Goal: Task Accomplishment & Management: Complete application form

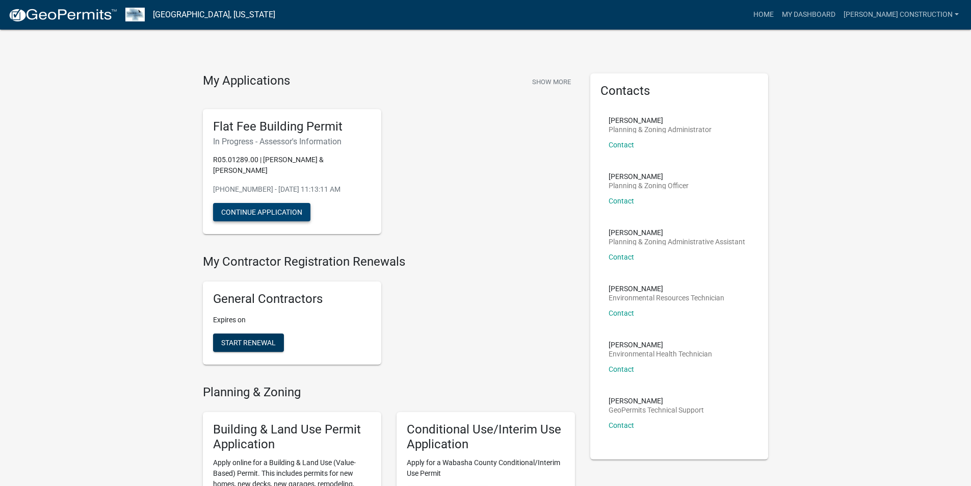
click at [267, 203] on button "Continue Application" at bounding box center [261, 212] width 97 height 18
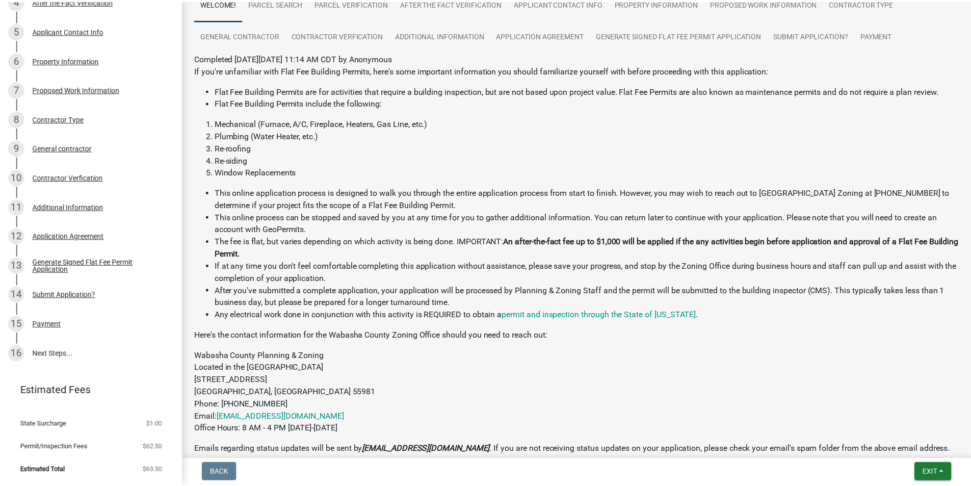
scroll to position [211, 0]
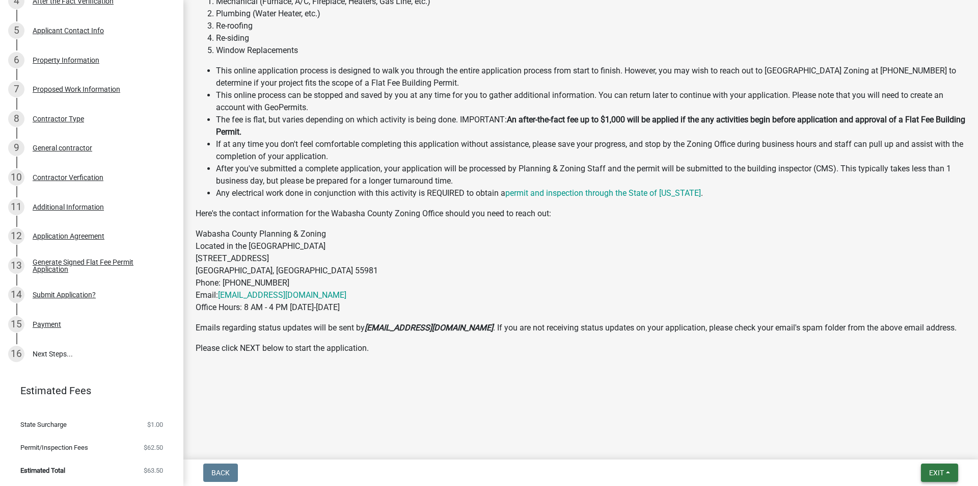
click at [945, 473] on button "Exit" at bounding box center [939, 472] width 37 height 18
click at [915, 445] on button "Save & Exit" at bounding box center [918, 446] width 82 height 24
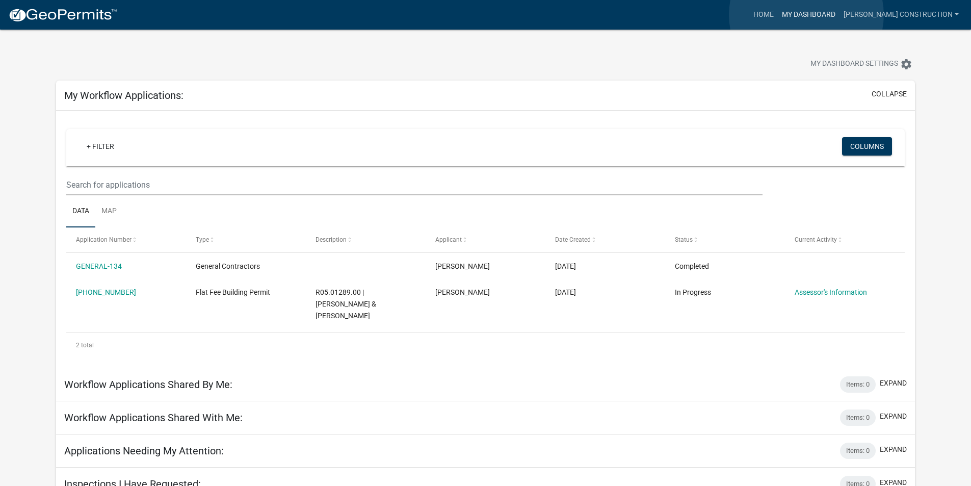
click at [806, 15] on link "My Dashboard" at bounding box center [809, 14] width 62 height 19
click at [768, 13] on link "Home" at bounding box center [763, 14] width 29 height 19
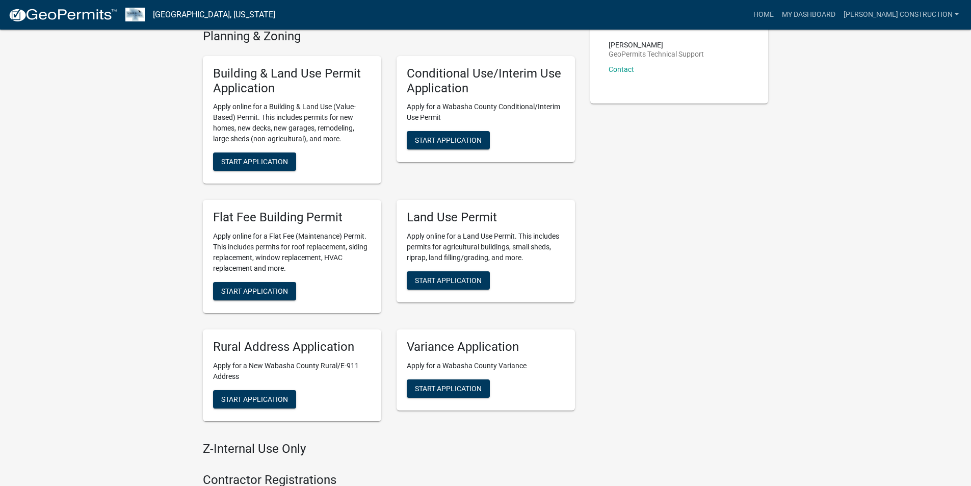
scroll to position [357, 0]
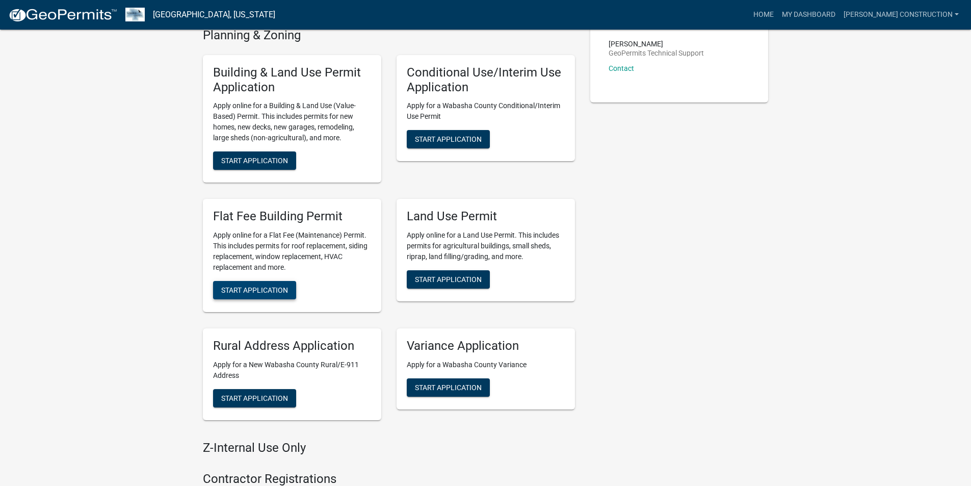
click at [261, 286] on span "Start Application" at bounding box center [254, 290] width 67 height 8
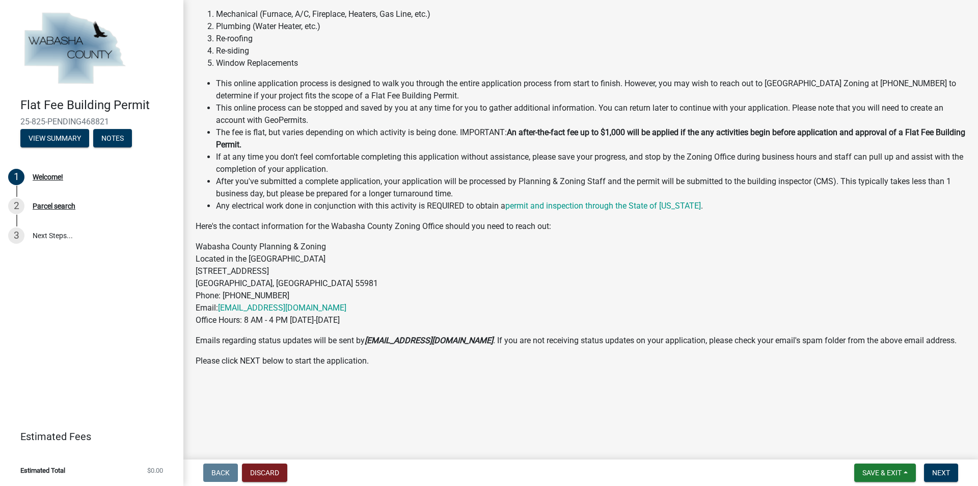
scroll to position [102, 0]
click at [939, 471] on span "Next" at bounding box center [941, 472] width 18 height 8
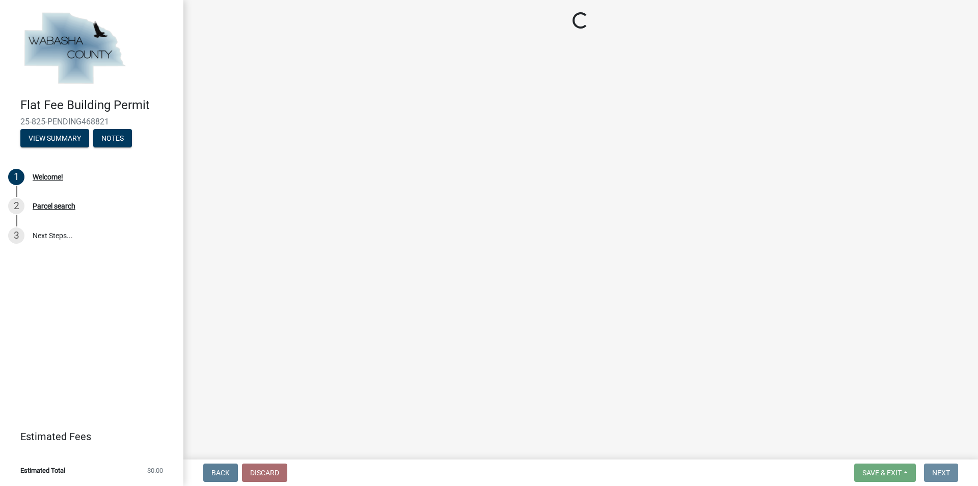
scroll to position [0, 0]
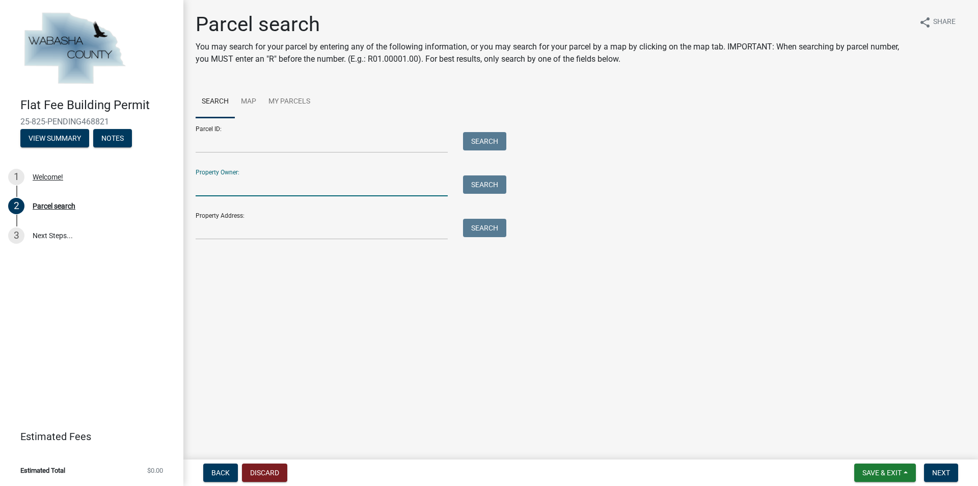
click at [220, 188] on input "Property Owner:" at bounding box center [322, 185] width 252 height 21
type input "[PERSON_NAME]"
click at [500, 182] on button "Search" at bounding box center [484, 184] width 43 height 18
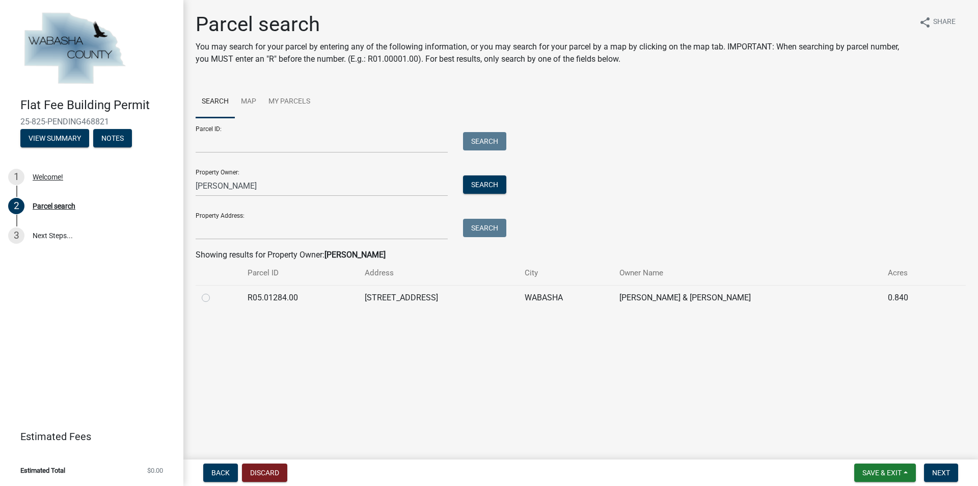
click at [214, 291] on label at bounding box center [214, 291] width 0 height 0
click at [214, 298] on input "radio" at bounding box center [217, 294] width 7 height 7
radio input "true"
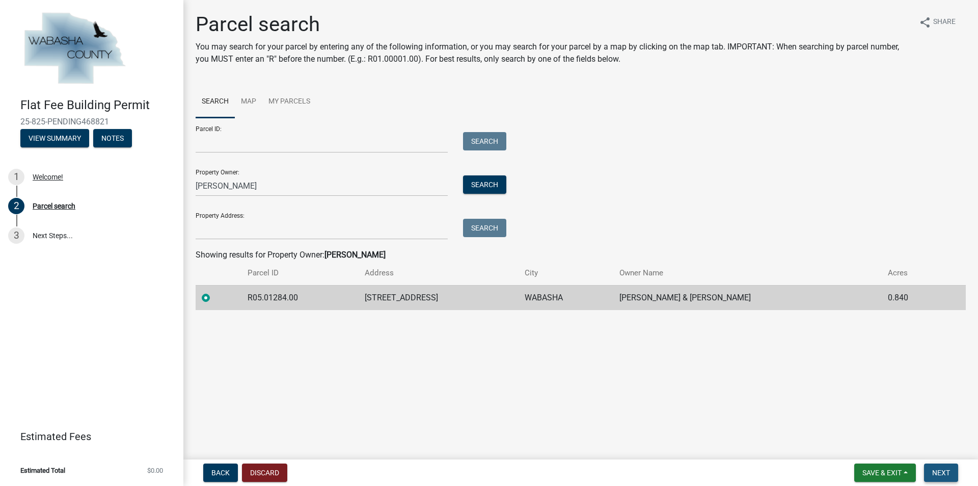
click at [947, 473] on span "Next" at bounding box center [941, 472] width 18 height 8
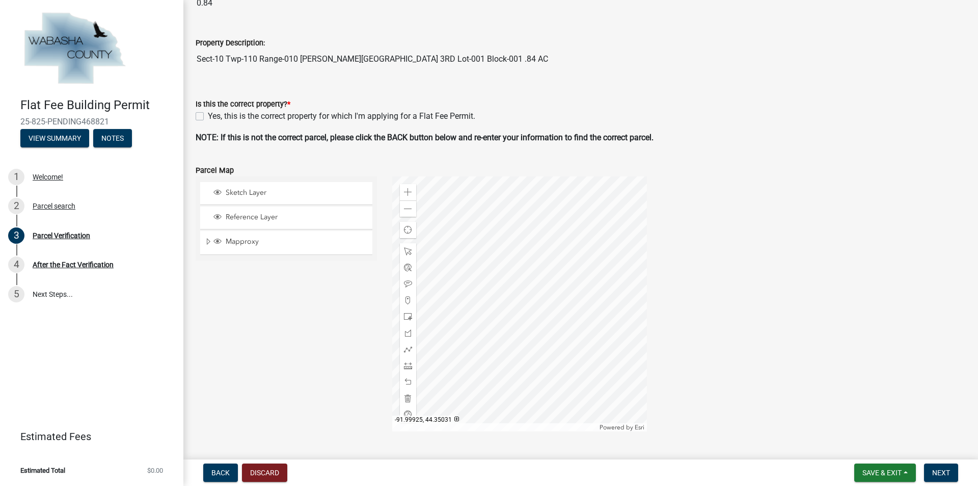
scroll to position [153, 0]
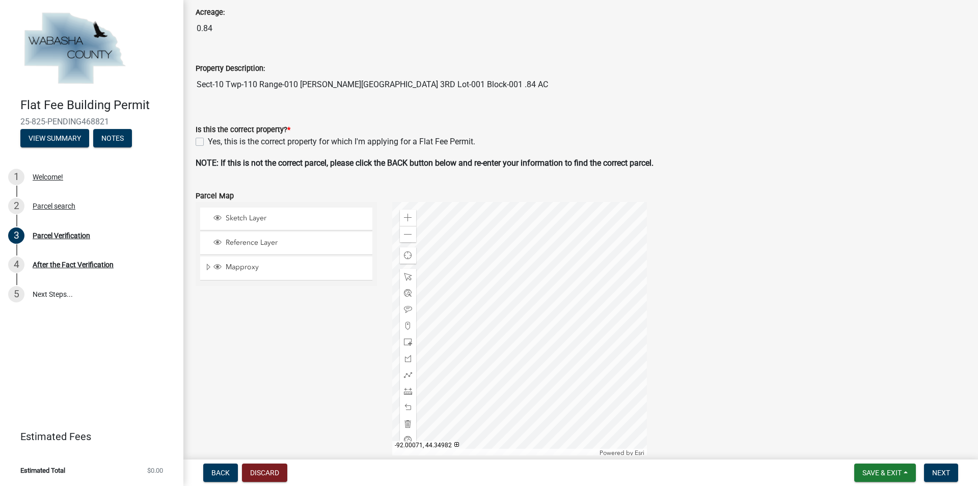
click at [208, 143] on label "Yes, this is the correct property for which I'm applying for a Flat Fee Permit." at bounding box center [342, 142] width 268 height 12
click at [208, 142] on input "Yes, this is the correct property for which I'm applying for a Flat Fee Permit." at bounding box center [211, 139] width 7 height 7
checkbox input "true"
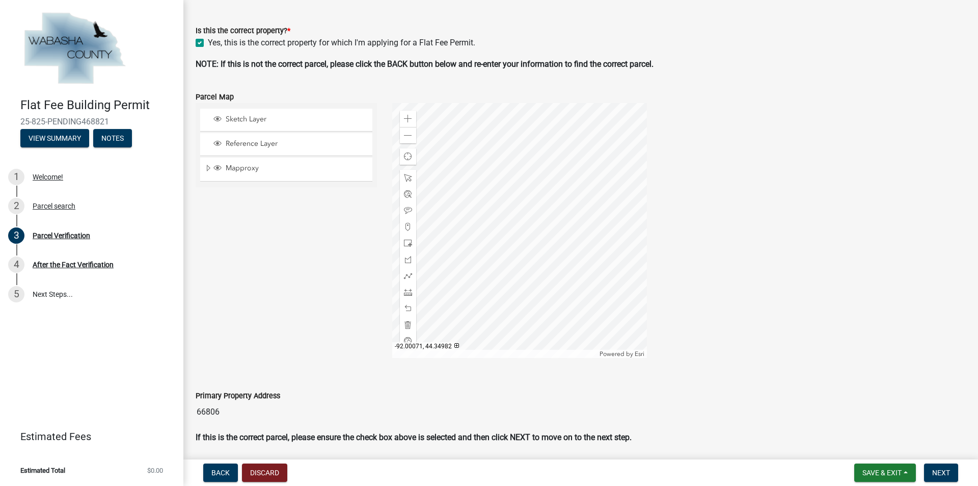
scroll to position [288, 0]
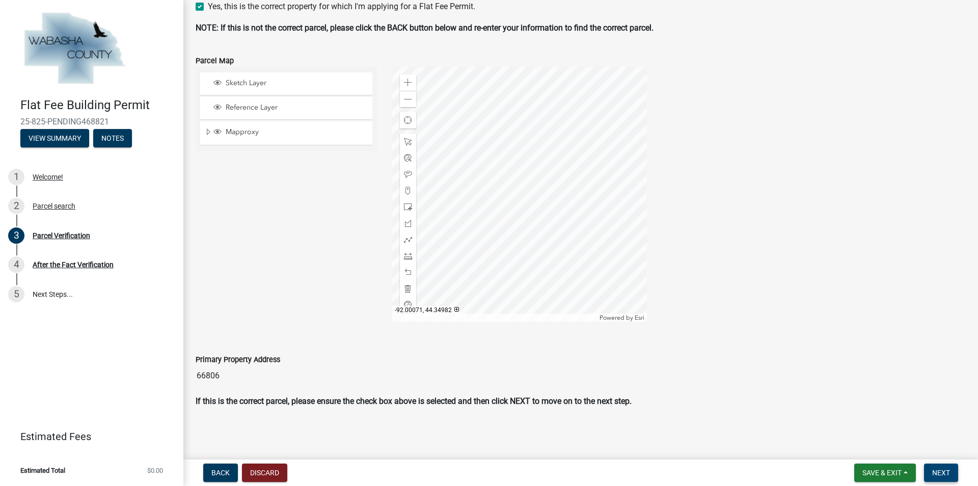
click at [945, 471] on span "Next" at bounding box center [941, 472] width 18 height 8
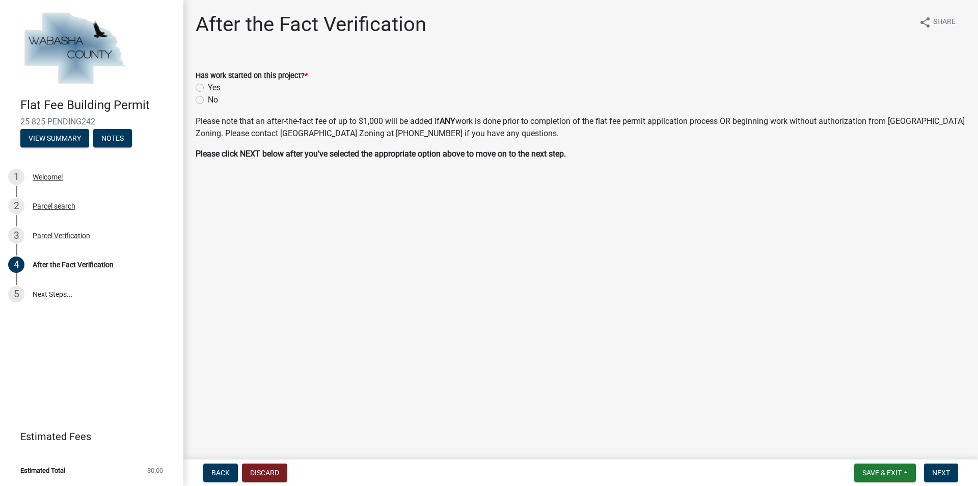
click at [208, 100] on label "No" at bounding box center [213, 100] width 10 height 12
click at [208, 100] on input "No" at bounding box center [211, 97] width 7 height 7
radio input "true"
click at [942, 472] on span "Next" at bounding box center [941, 472] width 18 height 8
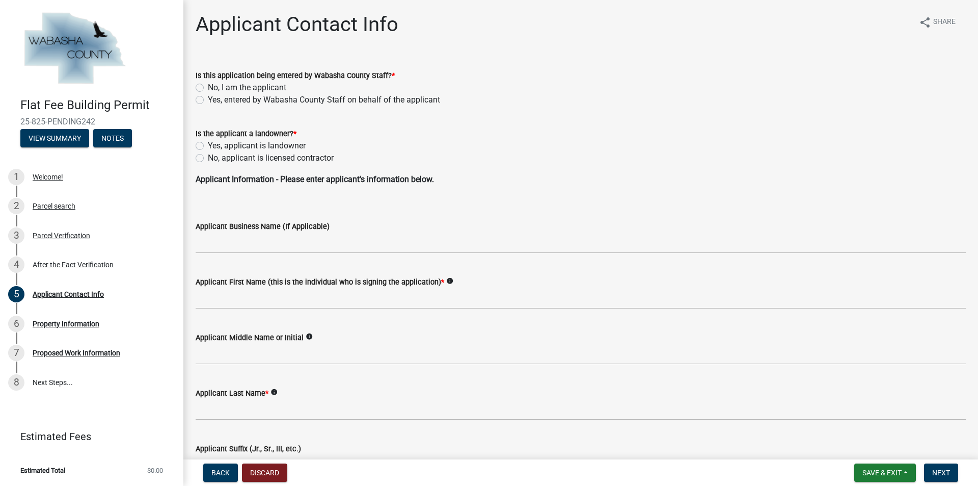
click at [208, 86] on label "No, I am the applicant" at bounding box center [247, 88] width 78 height 12
click at [208, 86] on input "No, I am the applicant" at bounding box center [211, 85] width 7 height 7
radio input "true"
click at [208, 157] on label "No, applicant is licensed contractor" at bounding box center [271, 158] width 126 height 12
click at [208, 157] on input "No, applicant is licensed contractor" at bounding box center [211, 155] width 7 height 7
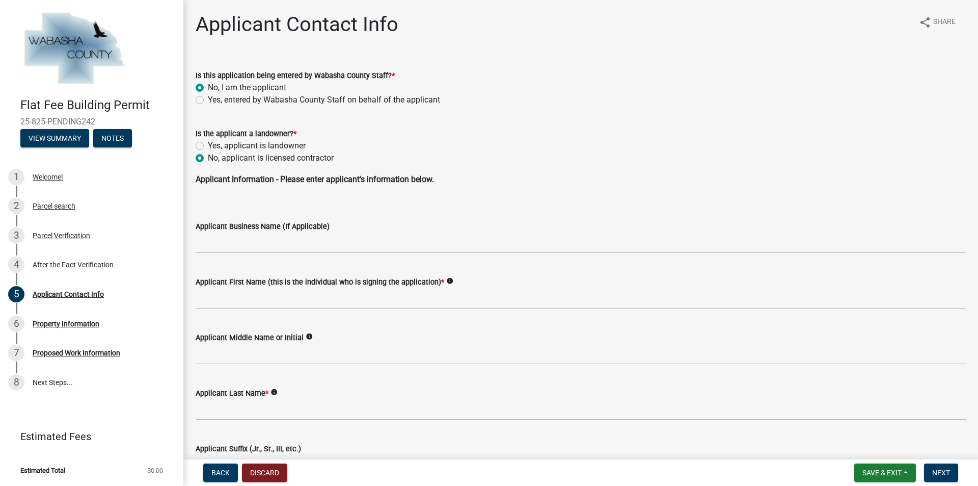
radio input "true"
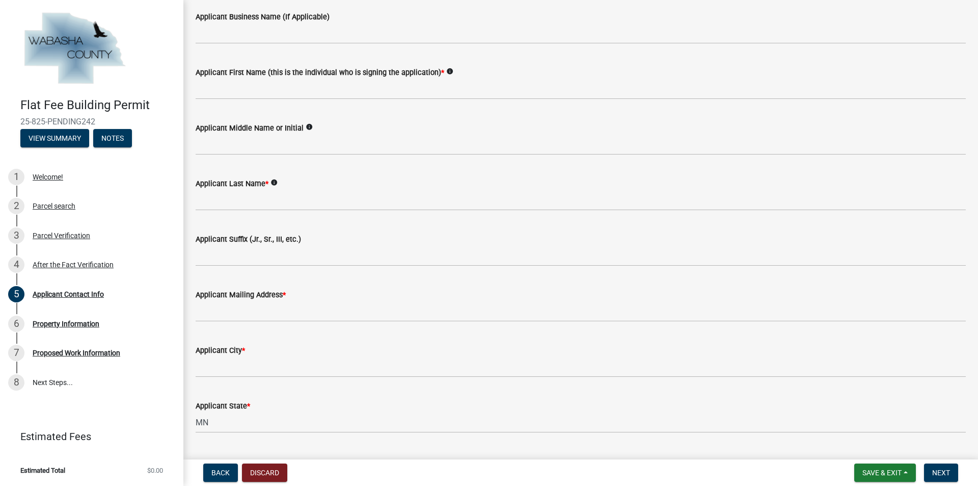
scroll to position [71, 0]
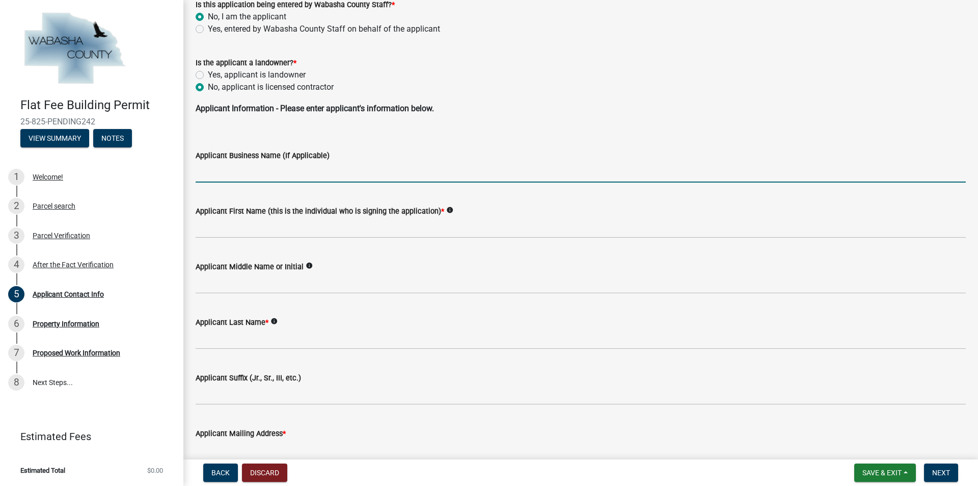
click at [227, 173] on input "Applicant Business Name (If Applicable)" at bounding box center [581, 172] width 770 height 21
type input "[PERSON_NAME] Construction"
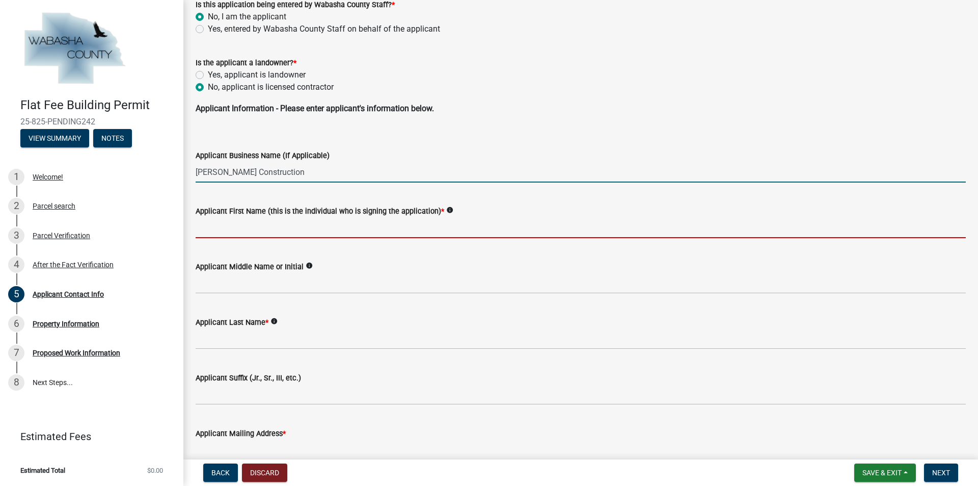
click at [246, 227] on input "Applicant First Name (this is the individual who is signing the application) *" at bounding box center [581, 227] width 770 height 21
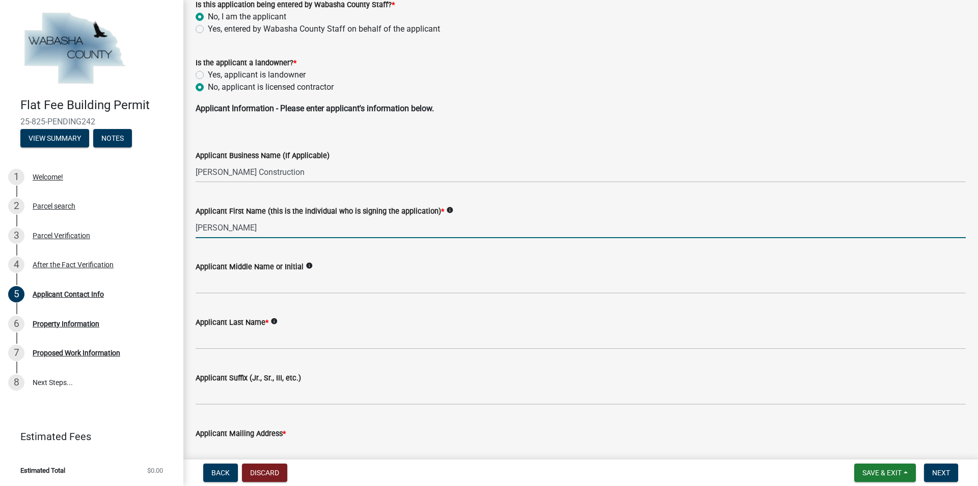
type input "[PERSON_NAME]"
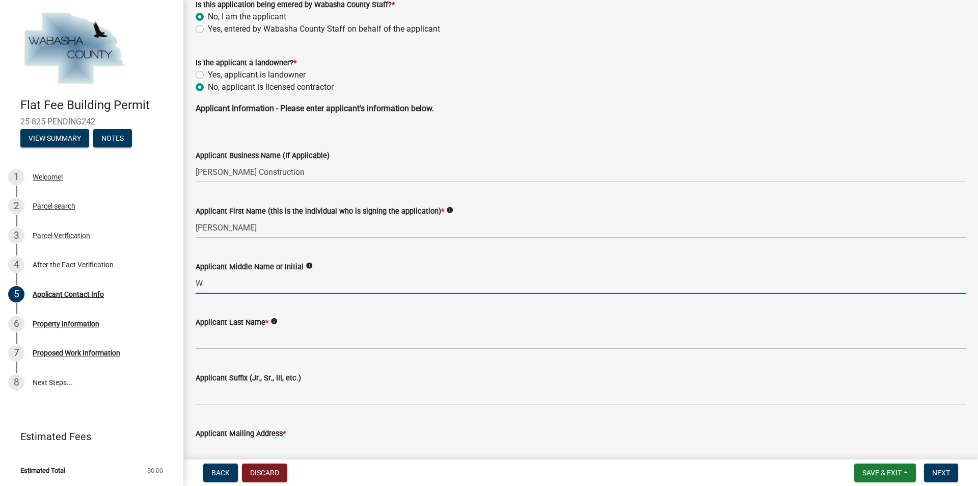
type input "W"
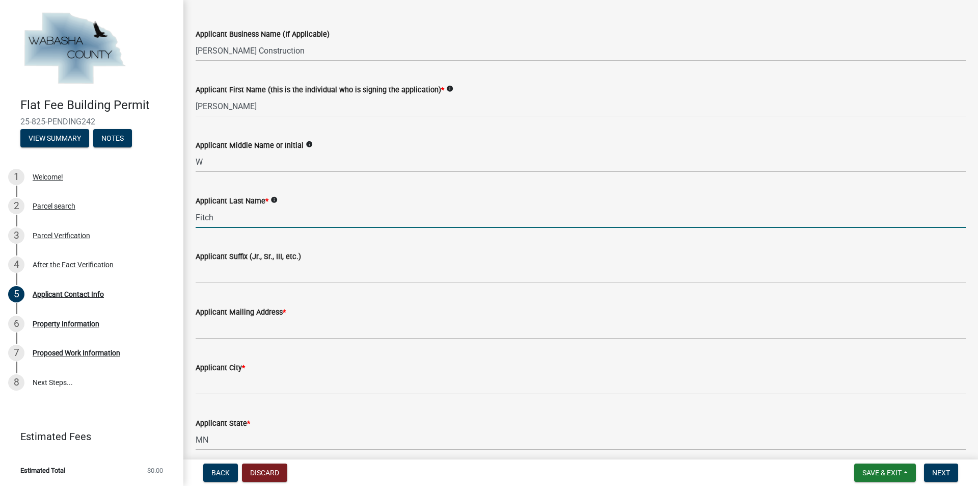
scroll to position [224, 0]
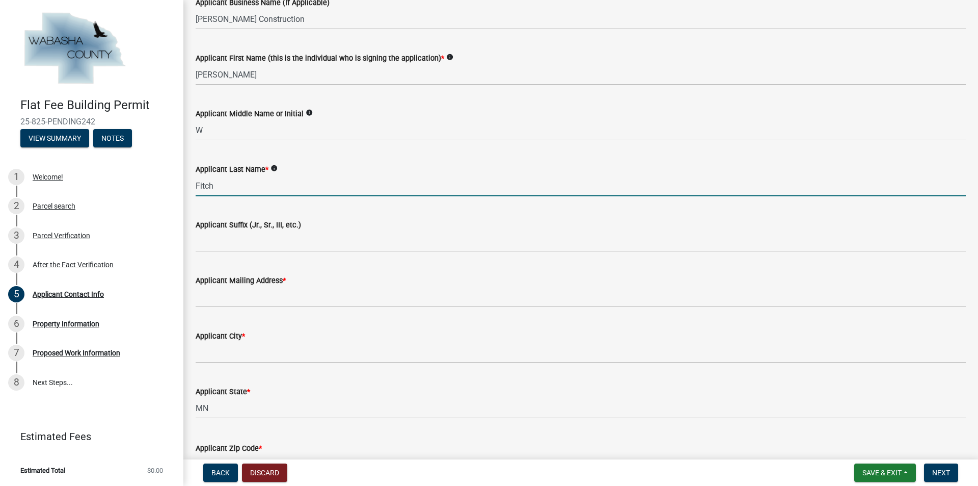
type input "Fitch"
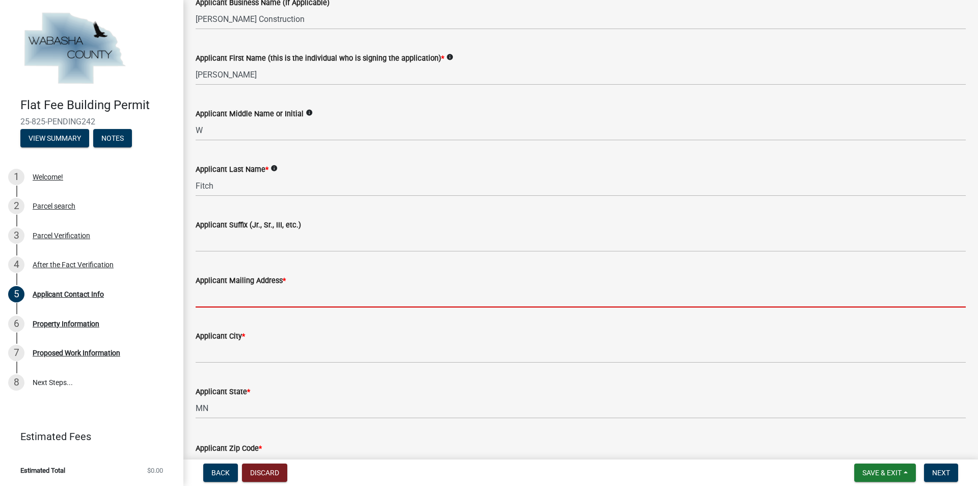
click at [218, 297] on input "Applicant Mailing Address *" at bounding box center [581, 296] width 770 height 21
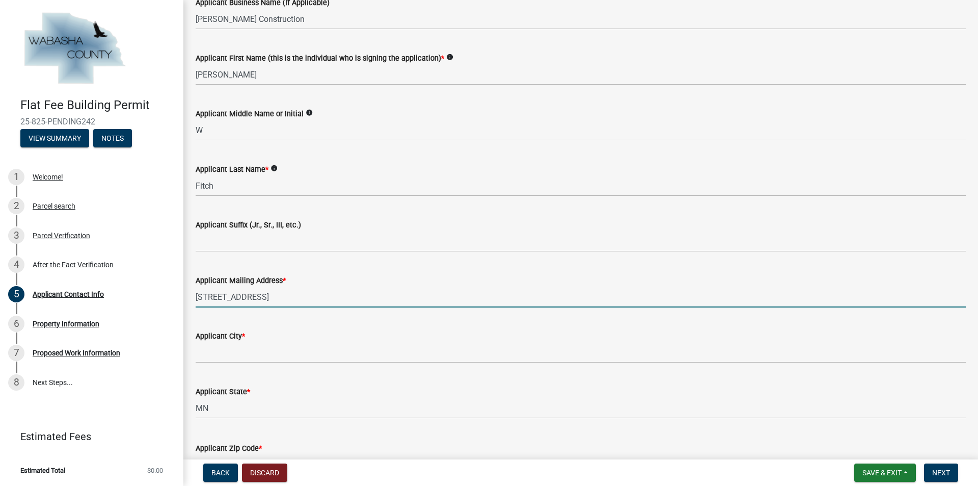
type input "[STREET_ADDRESS]"
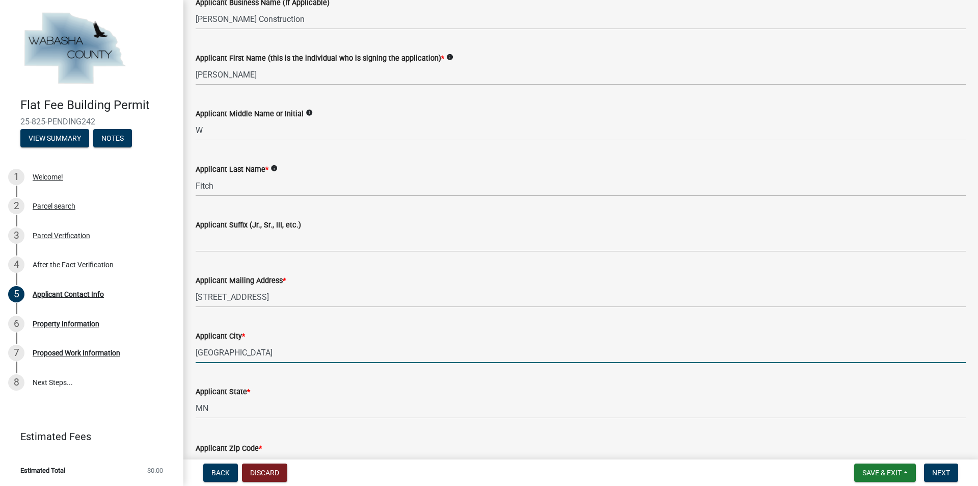
type input "[GEOGRAPHIC_DATA]"
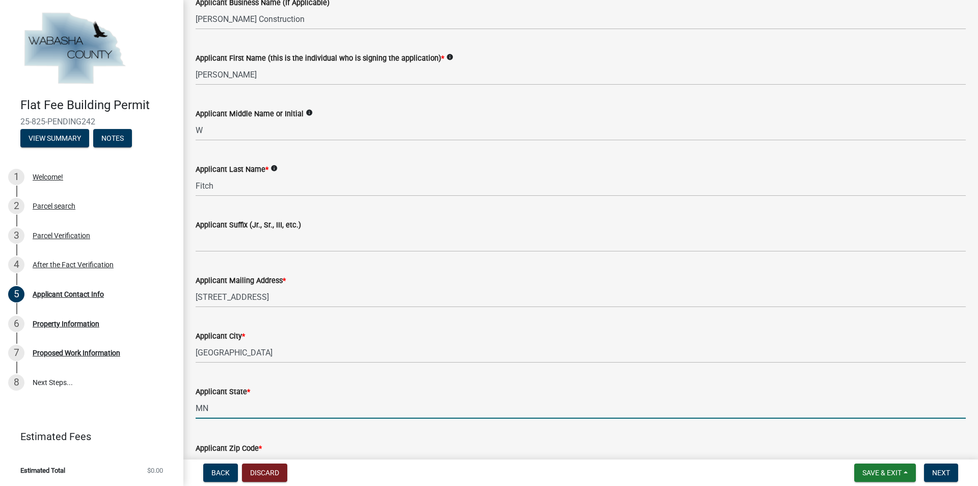
scroll to position [244, 0]
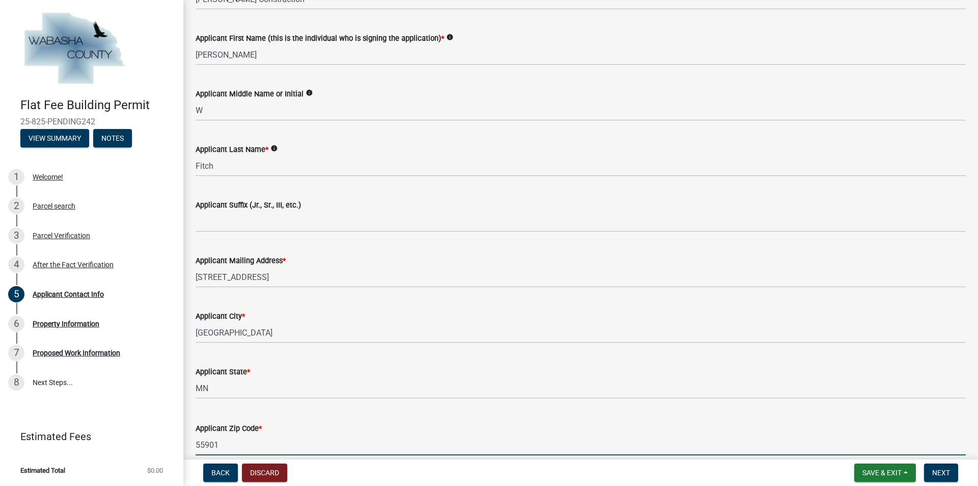
type input "55901"
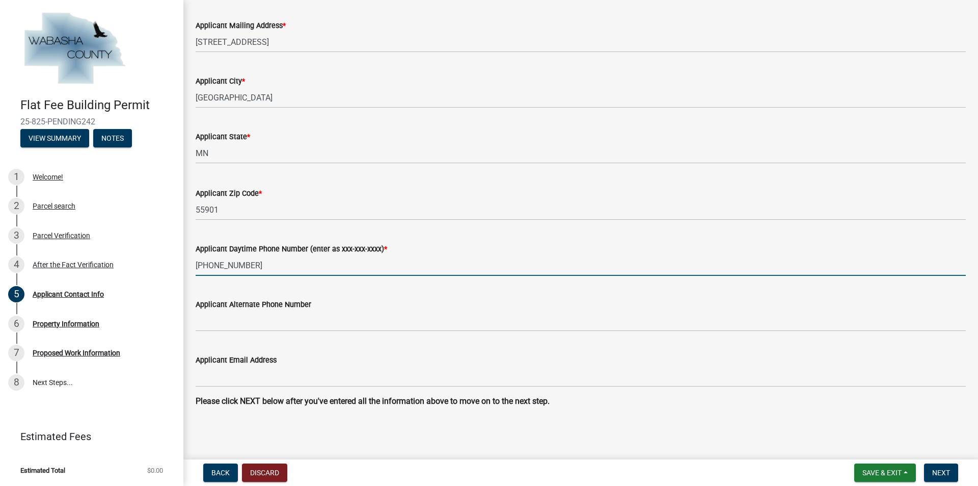
type input "[PHONE_NUMBER]"
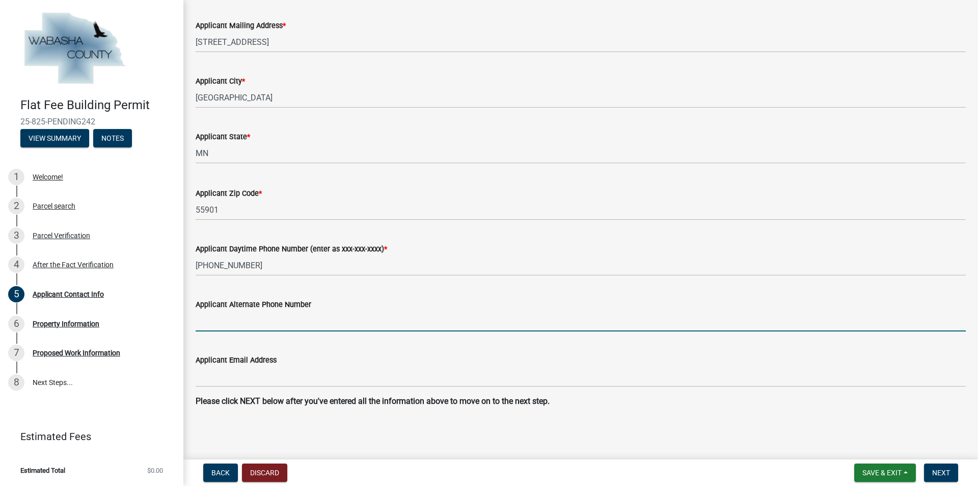
click at [228, 324] on input "Applicant Alternate Phone Number" at bounding box center [581, 320] width 770 height 21
type input "[PHONE_NUMBER]"
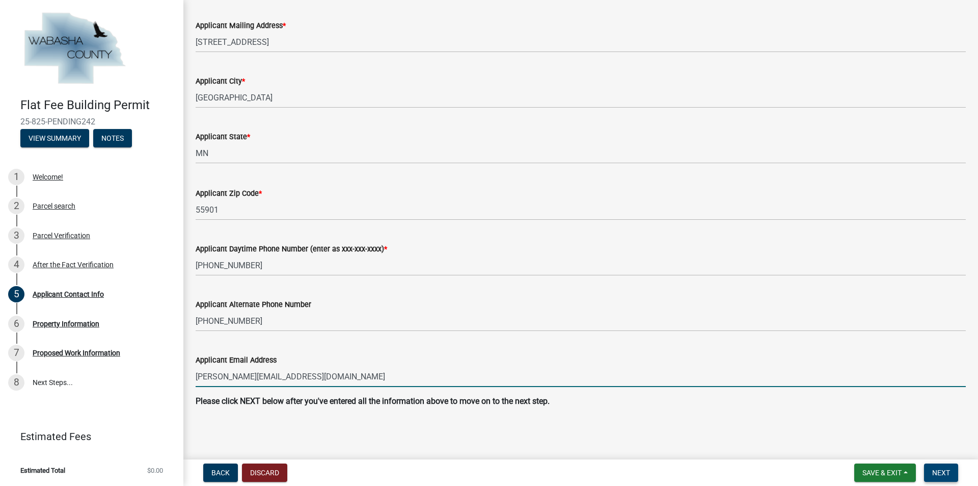
type input "[PERSON_NAME][EMAIL_ADDRESS][DOMAIN_NAME]"
click at [944, 472] on span "Next" at bounding box center [941, 472] width 18 height 8
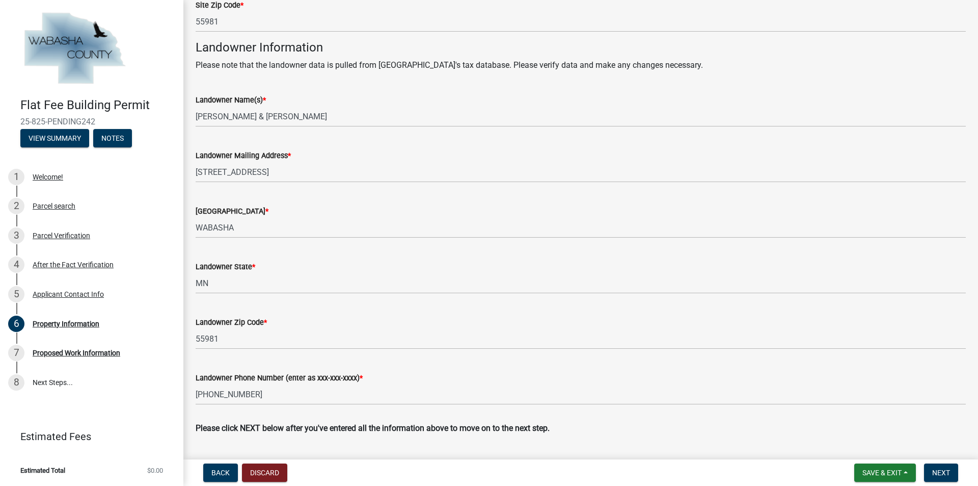
scroll to position [331, 0]
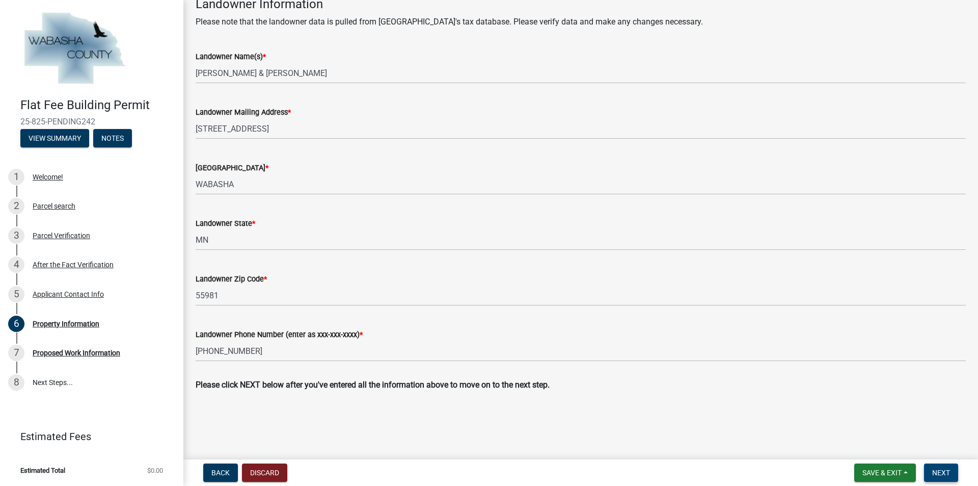
click at [941, 472] on span "Next" at bounding box center [941, 472] width 18 height 8
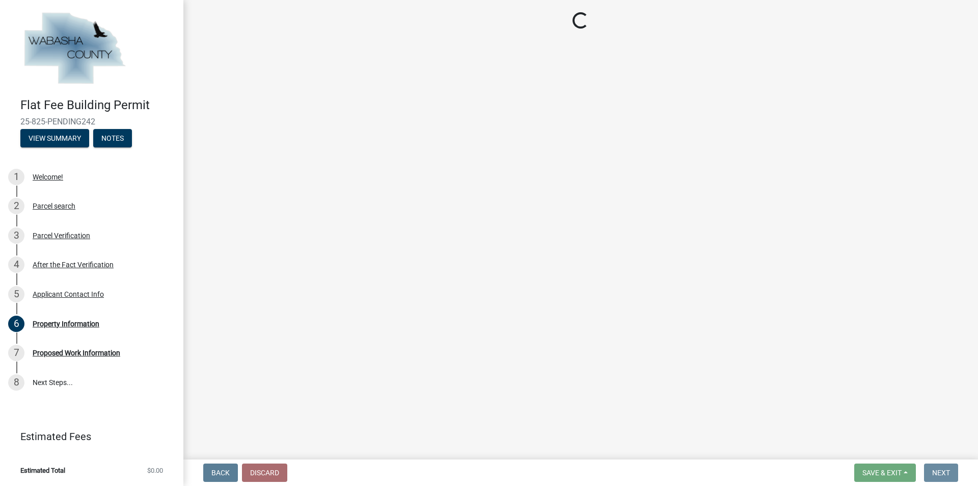
scroll to position [0, 0]
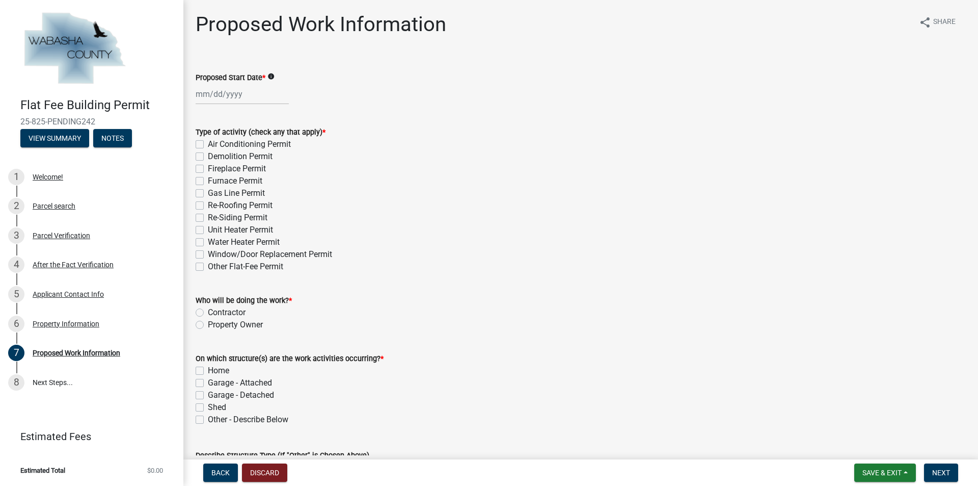
select select "8"
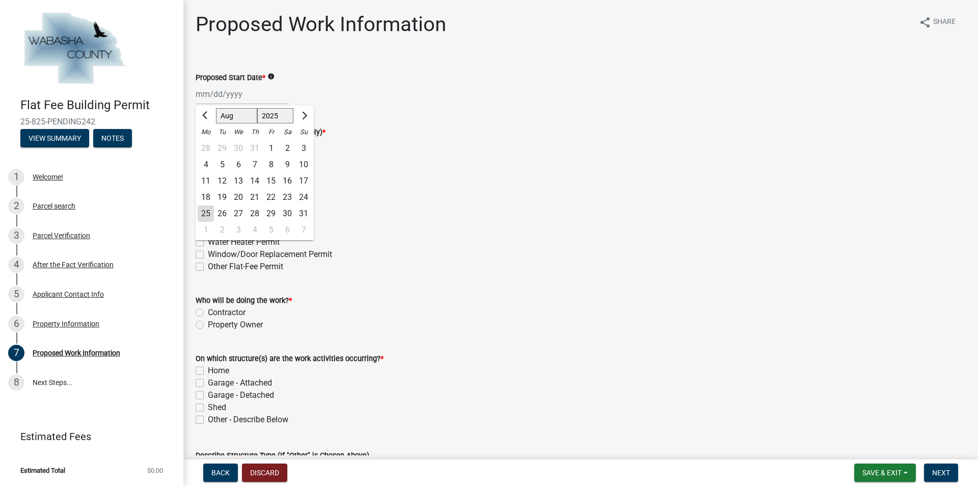
click at [206, 96] on div "Feb Mar Apr May Jun [DATE] Aug Sep Oct Nov [DATE] 2026 Mo Tu We Th Fr Sa Su 28 …" at bounding box center [242, 94] width 93 height 21
click at [255, 214] on div "28" at bounding box center [255, 213] width 16 height 16
type input "[DATE]"
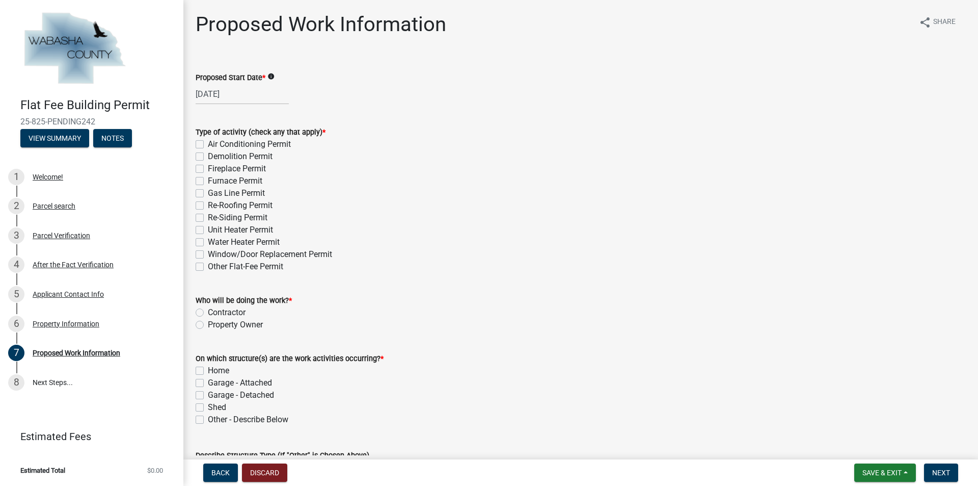
click at [208, 205] on label "Re-Roofing Permit" at bounding box center [240, 205] width 65 height 12
click at [208, 205] on input "Re-Roofing Permit" at bounding box center [211, 202] width 7 height 7
checkbox input "true"
checkbox input "false"
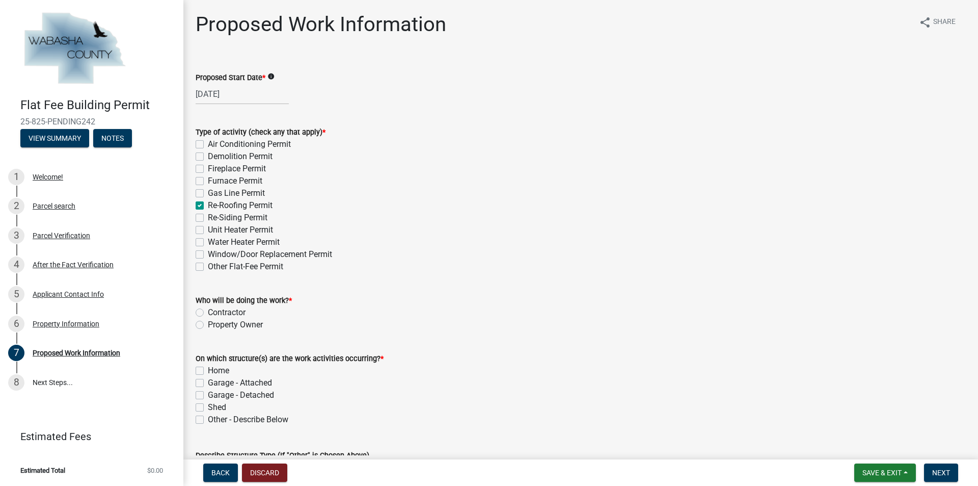
checkbox input "false"
checkbox input "true"
checkbox input "false"
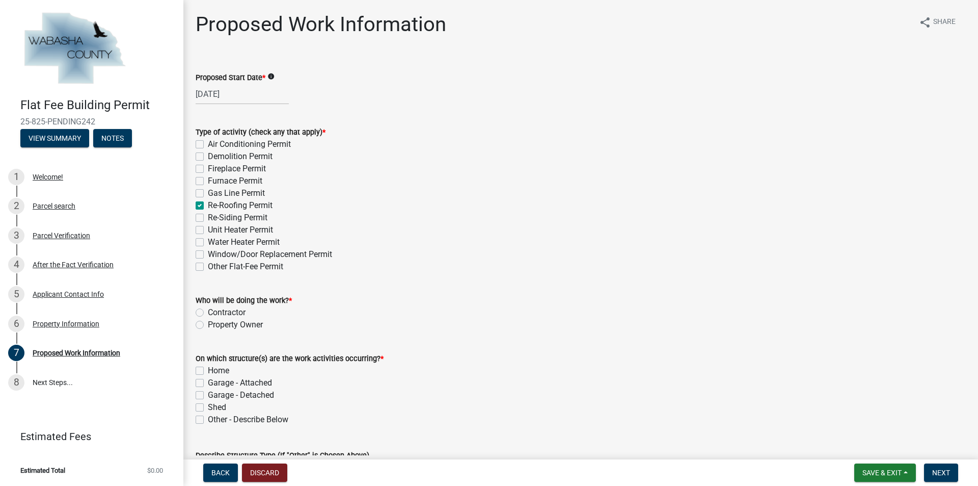
checkbox input "false"
click at [208, 218] on label "Re-Siding Permit" at bounding box center [238, 217] width 60 height 12
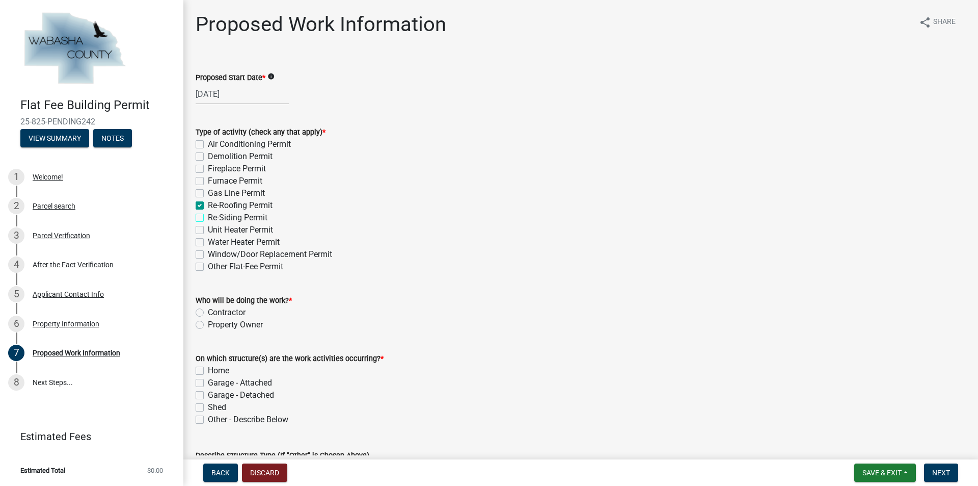
click at [208, 218] on input "Re-Siding Permit" at bounding box center [211, 214] width 7 height 7
checkbox input "true"
checkbox input "false"
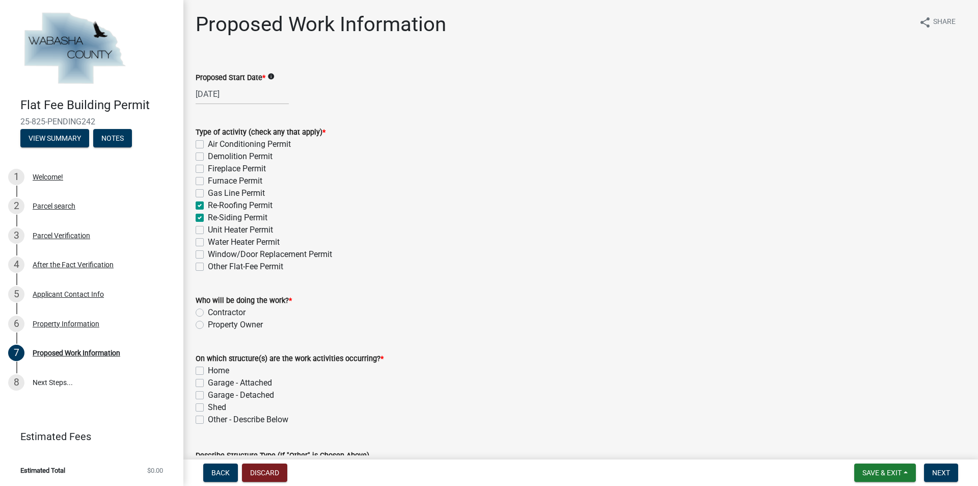
checkbox input "false"
checkbox input "true"
checkbox input "false"
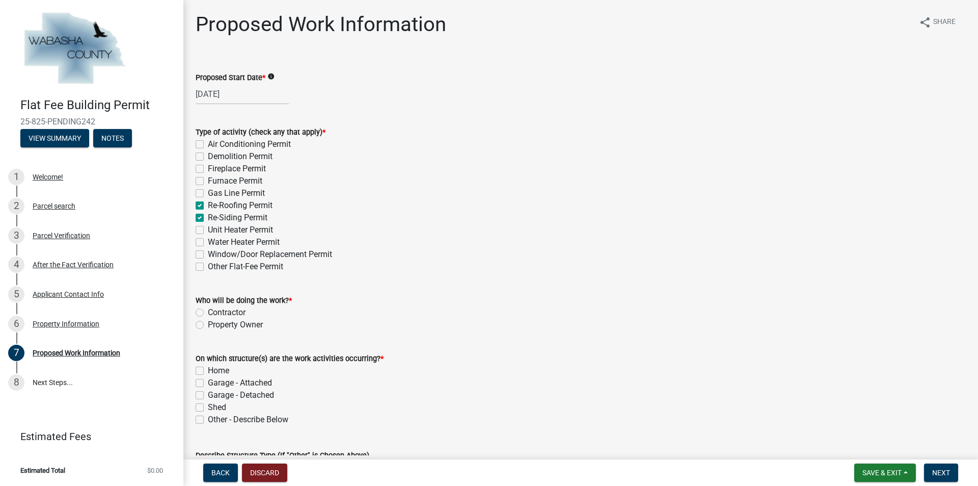
checkbox input "false"
click at [208, 216] on label "Re-Siding Permit" at bounding box center [238, 217] width 60 height 12
click at [208, 216] on input "Re-Siding Permit" at bounding box center [211, 214] width 7 height 7
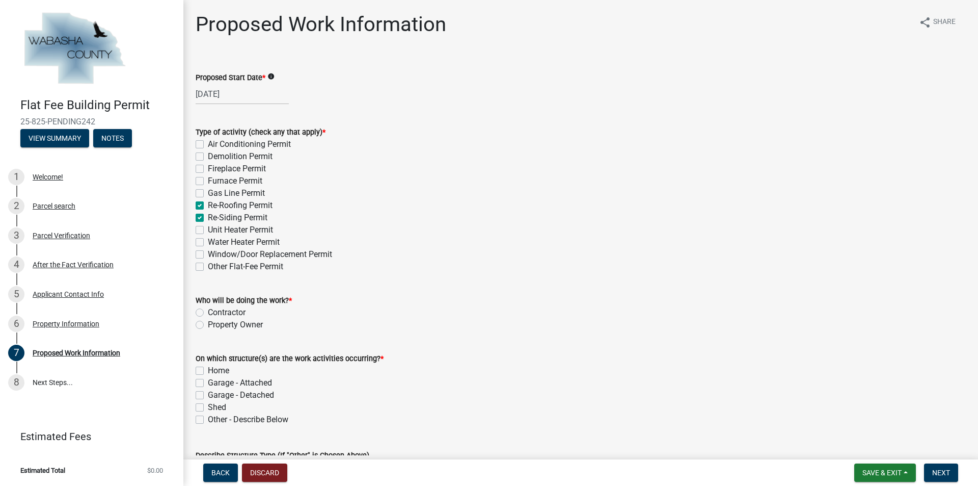
checkbox input "false"
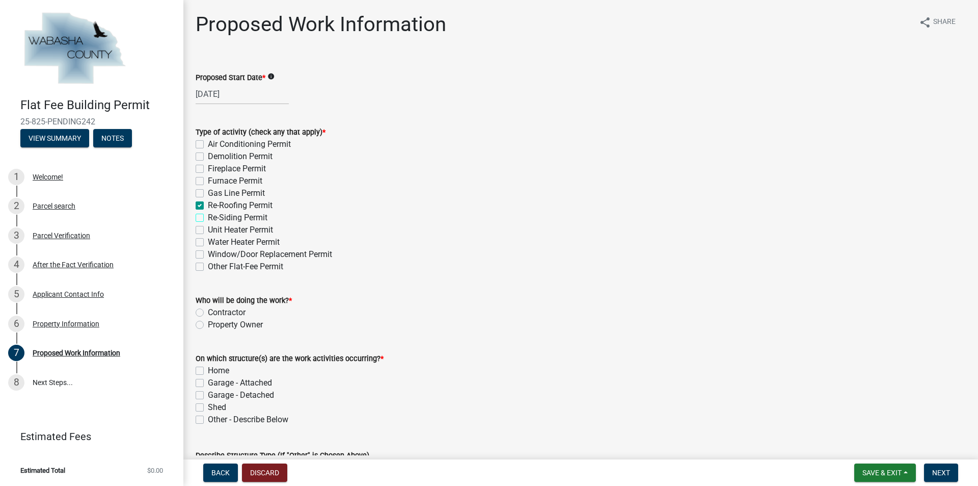
checkbox input "false"
checkbox input "true"
checkbox input "false"
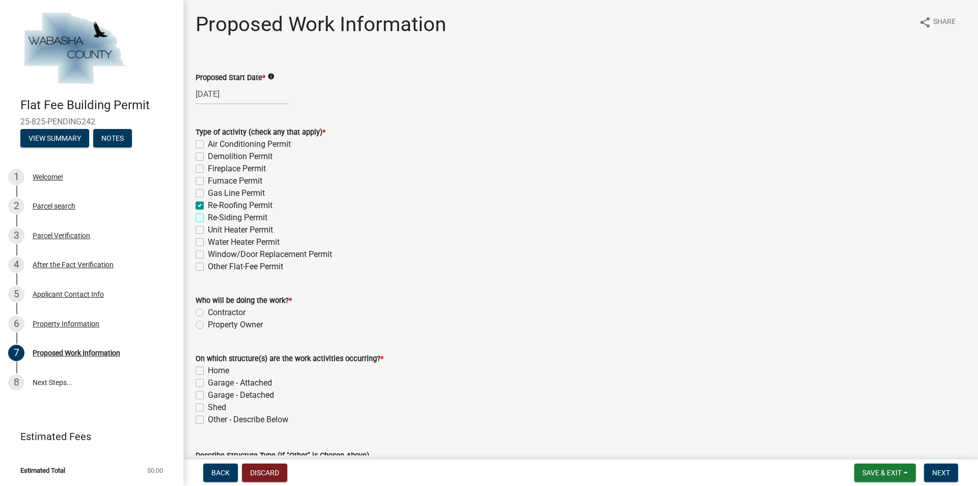
checkbox input "false"
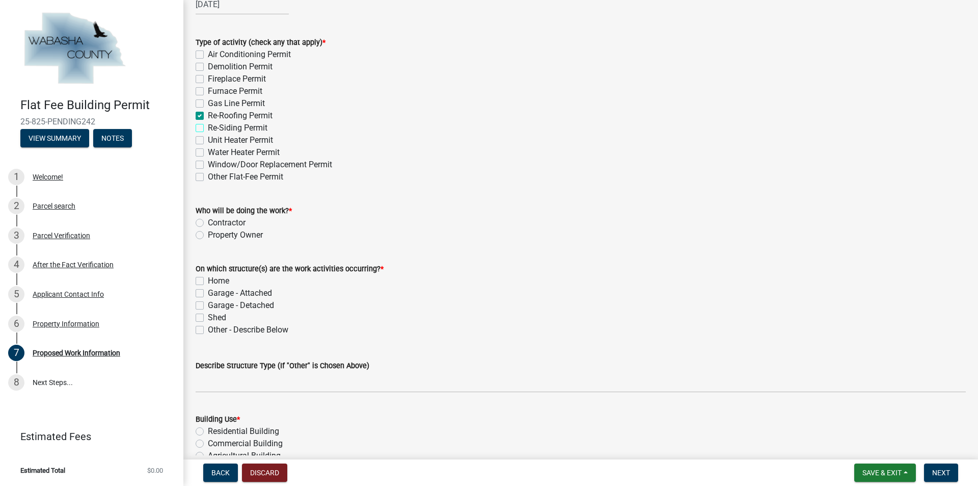
scroll to position [102, 0]
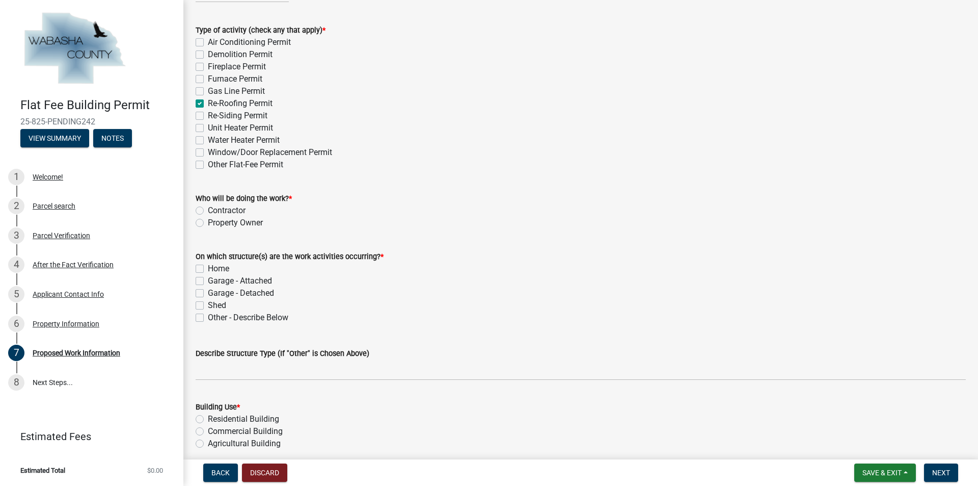
click at [208, 209] on label "Contractor" at bounding box center [227, 210] width 38 height 12
click at [208, 209] on input "Contractor" at bounding box center [211, 207] width 7 height 7
radio input "true"
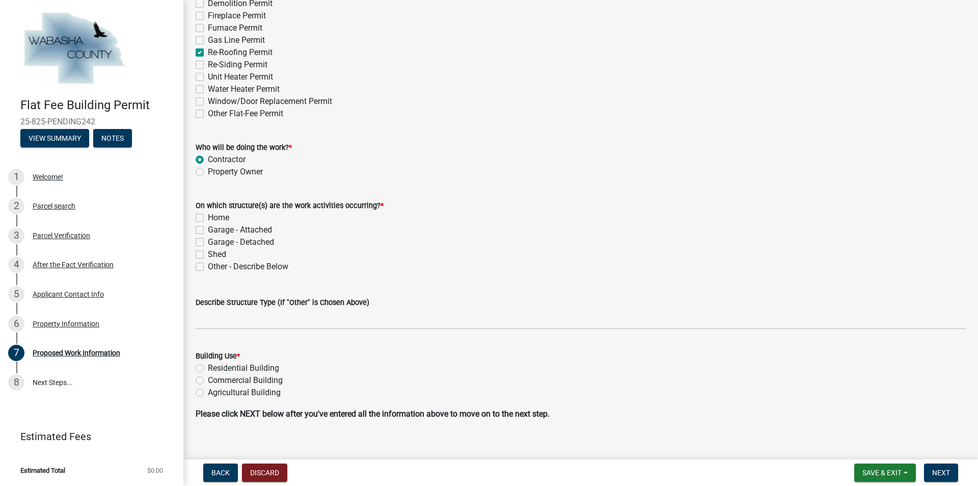
click at [208, 215] on label "Home" at bounding box center [218, 217] width 21 height 12
click at [208, 215] on input "Home" at bounding box center [211, 214] width 7 height 7
checkbox input "true"
checkbox input "false"
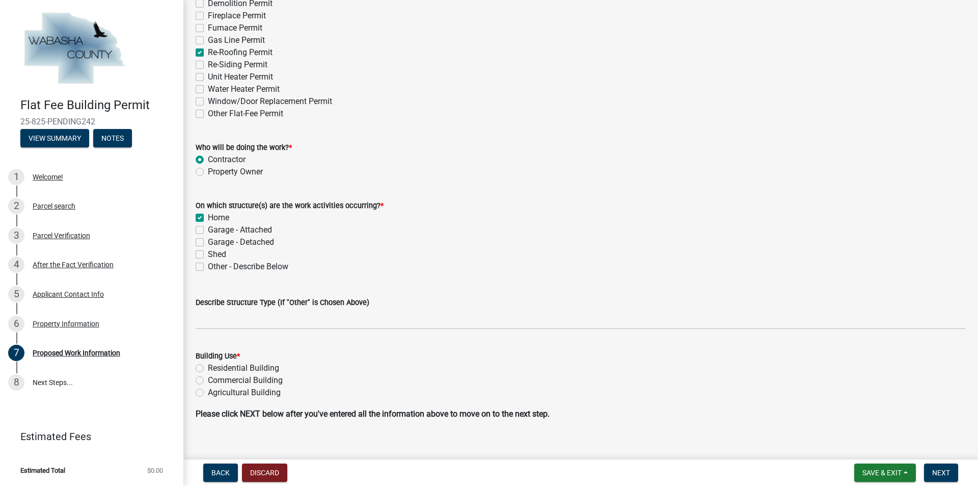
checkbox input "false"
click at [208, 228] on label "Garage - Attached" at bounding box center [240, 230] width 64 height 12
click at [208, 228] on input "Garage - Attached" at bounding box center [211, 227] width 7 height 7
checkbox input "true"
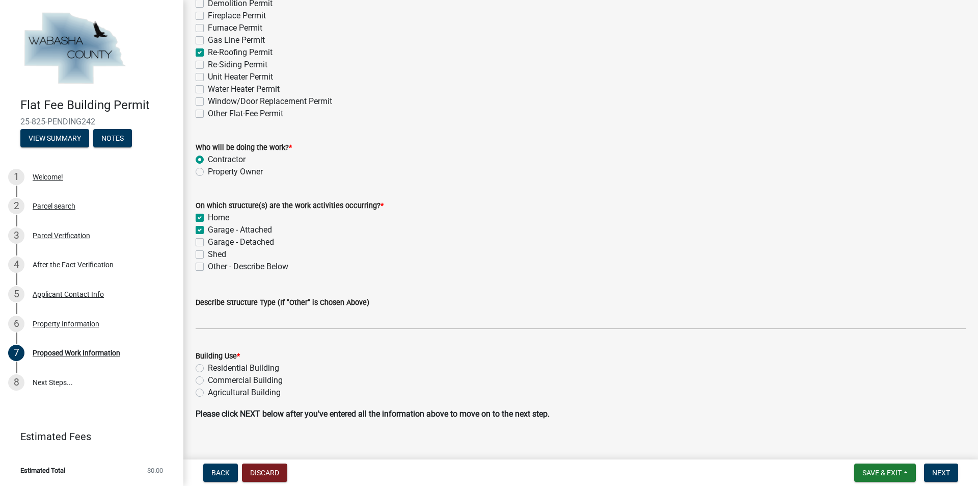
checkbox input "true"
checkbox input "false"
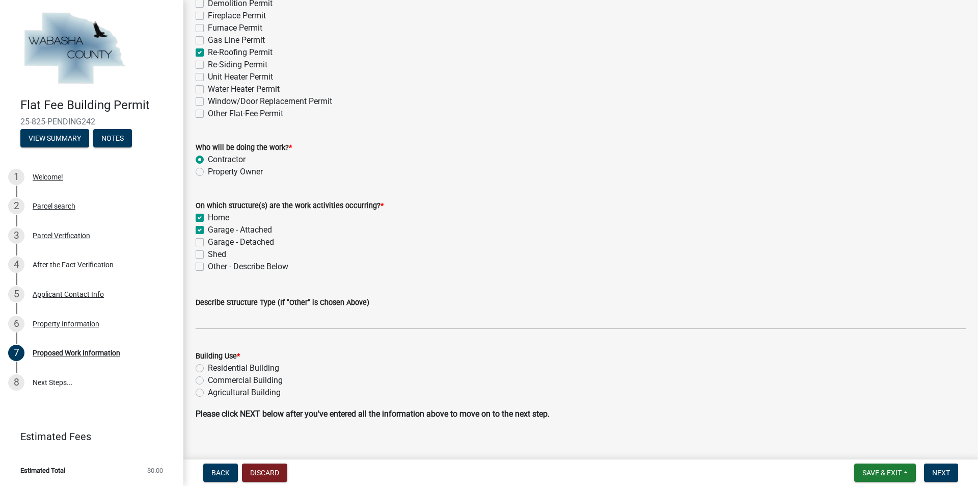
scroll to position [166, 0]
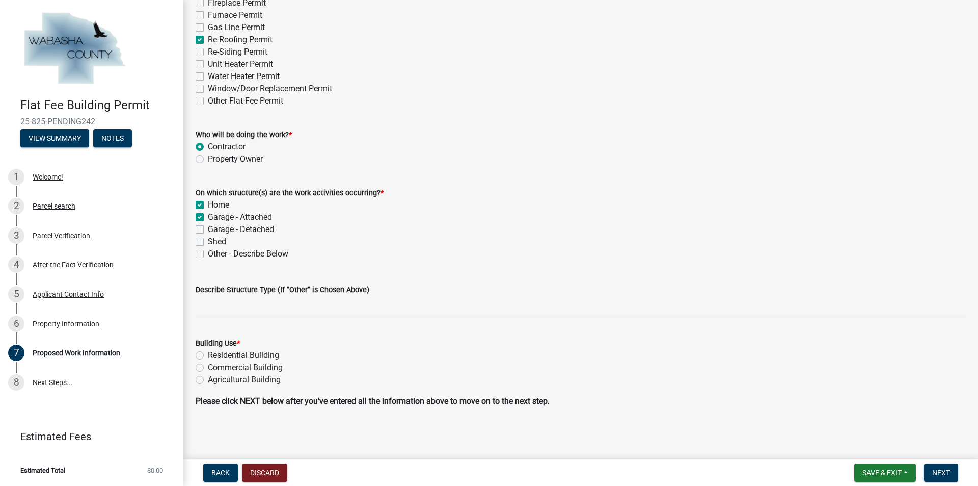
click at [208, 356] on label "Residential Building" at bounding box center [243, 355] width 71 height 12
click at [208, 356] on input "Residential Building" at bounding box center [211, 352] width 7 height 7
radio input "true"
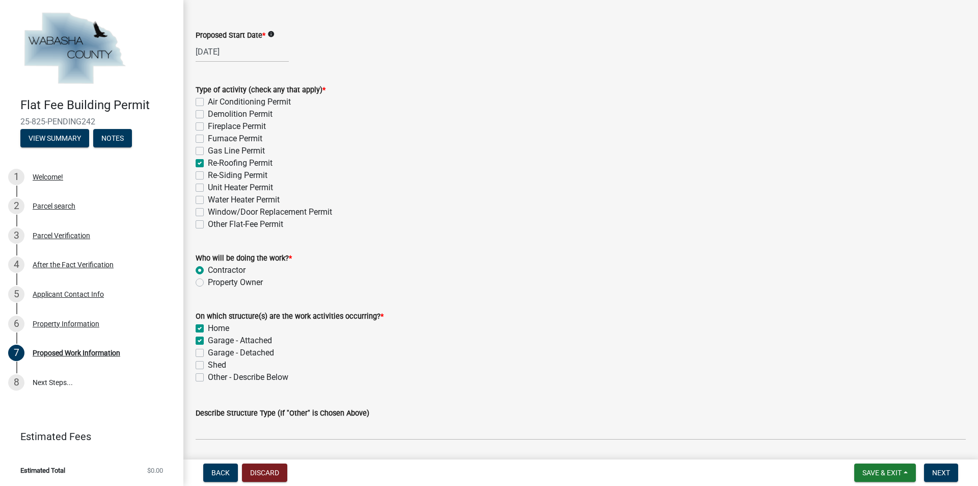
scroll to position [13, 0]
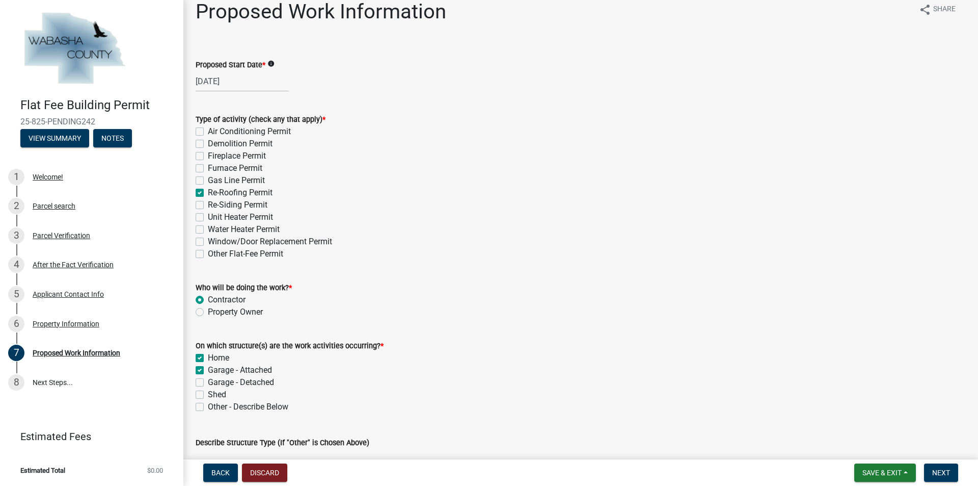
click at [208, 204] on label "Re-Siding Permit" at bounding box center [238, 205] width 60 height 12
click at [208, 204] on input "Re-Siding Permit" at bounding box center [211, 202] width 7 height 7
checkbox input "true"
checkbox input "false"
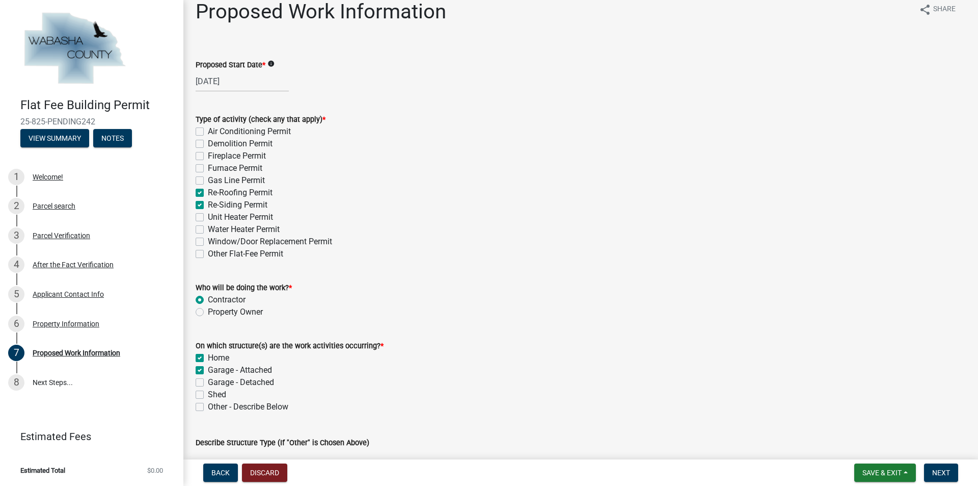
checkbox input "false"
checkbox input "true"
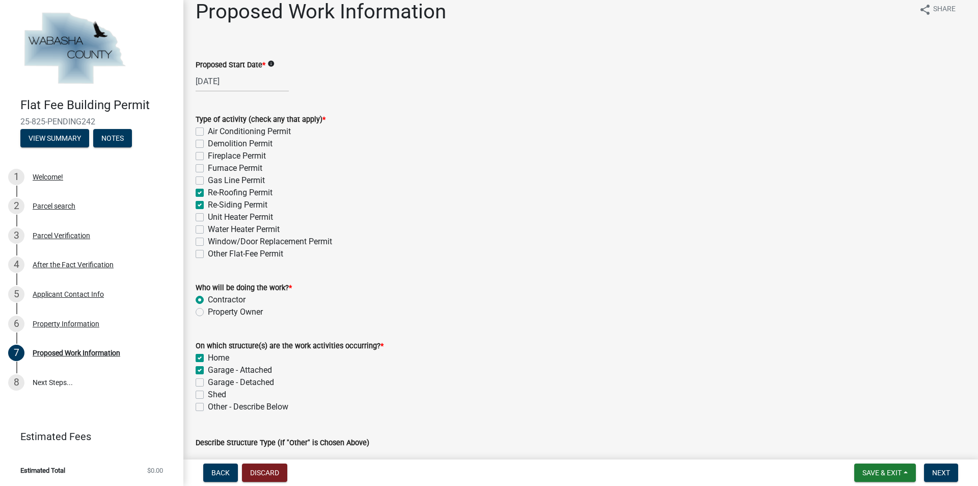
checkbox input "false"
click at [208, 204] on label "Re-Siding Permit" at bounding box center [238, 205] width 60 height 12
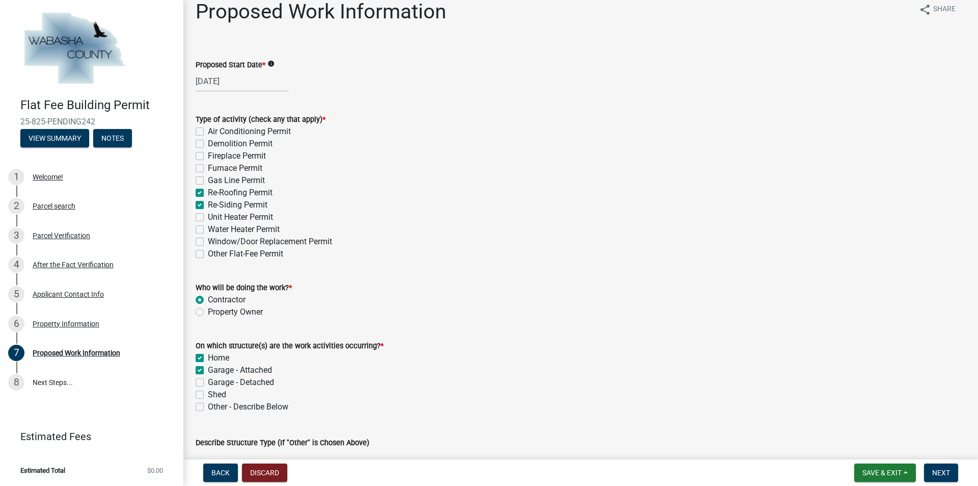
click at [208, 204] on input "Re-Siding Permit" at bounding box center [211, 202] width 7 height 7
checkbox input "false"
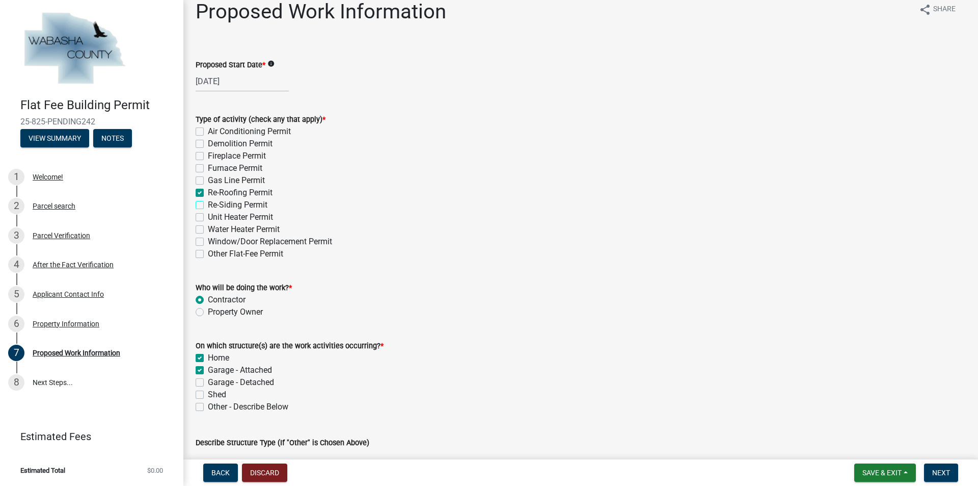
checkbox input "false"
checkbox input "true"
checkbox input "false"
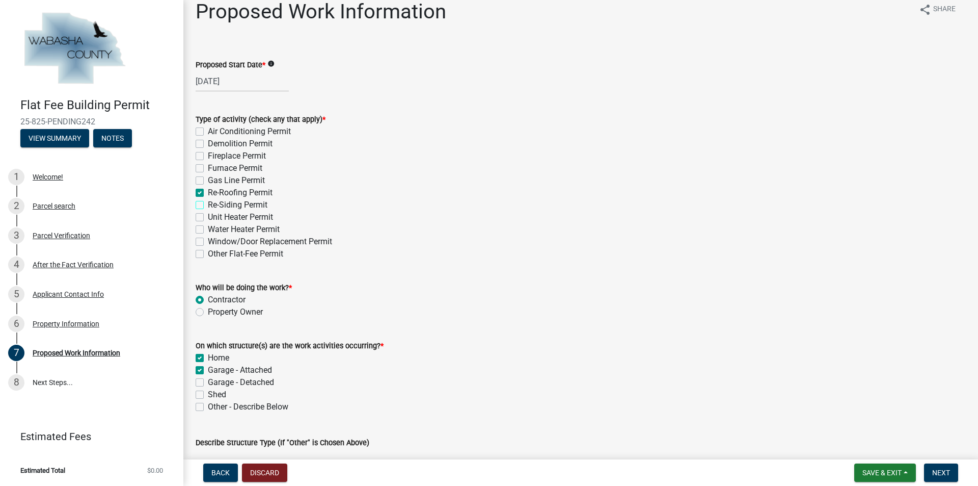
checkbox input "false"
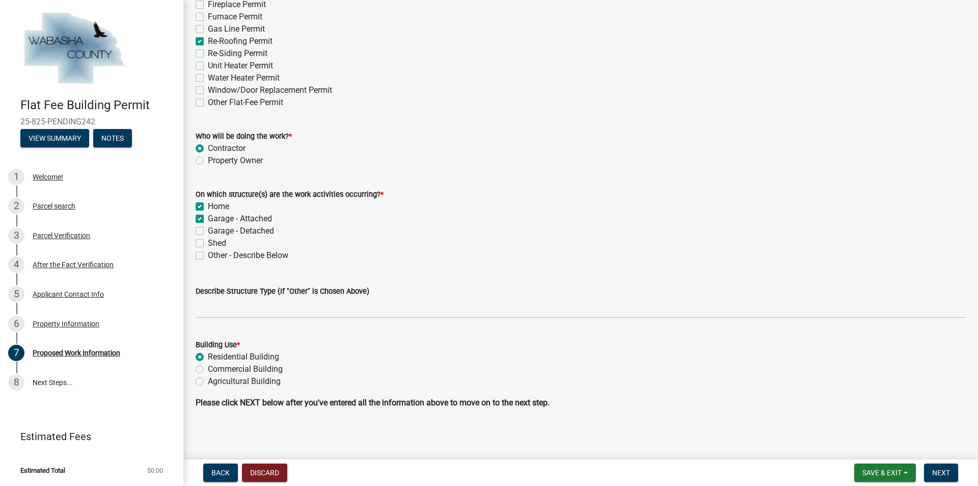
scroll to position [166, 0]
click at [940, 473] on span "Next" at bounding box center [941, 472] width 18 height 8
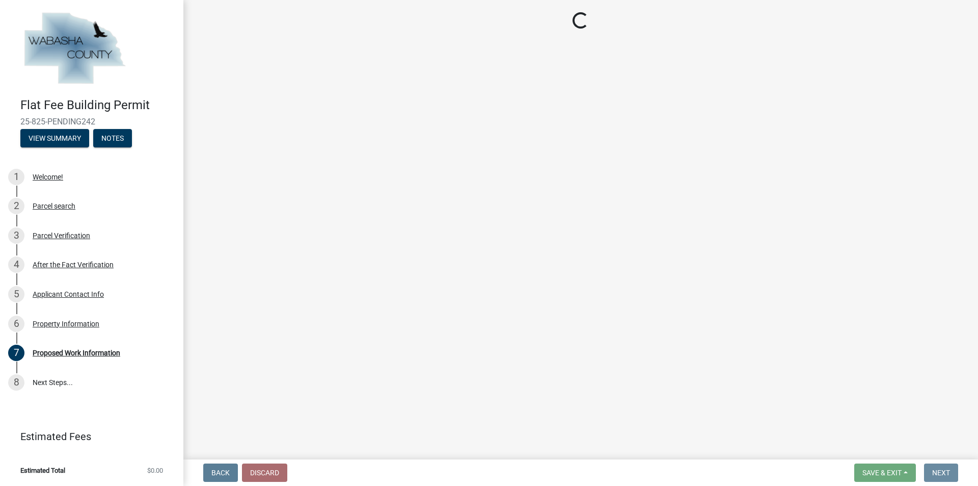
scroll to position [0, 0]
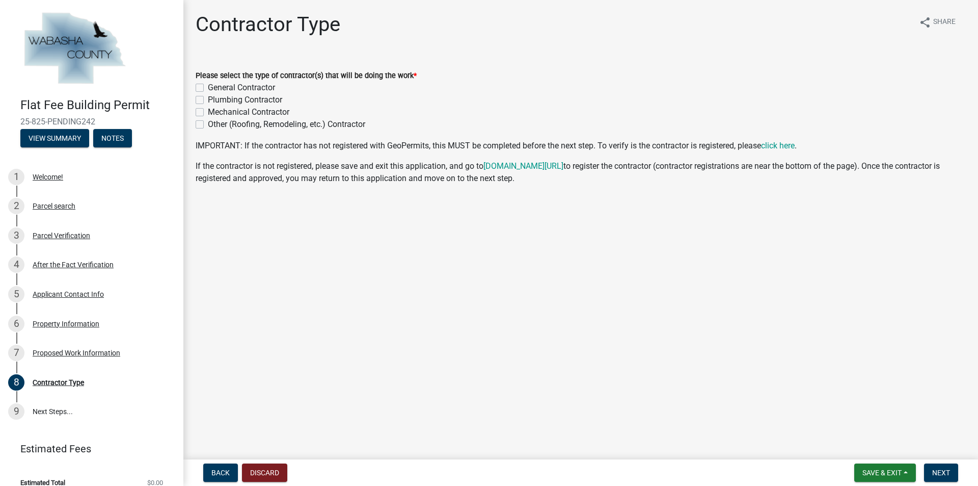
click at [208, 87] on label "General Contractor" at bounding box center [241, 88] width 67 height 12
click at [208, 87] on input "General Contractor" at bounding box center [211, 85] width 7 height 7
checkbox input "true"
checkbox input "false"
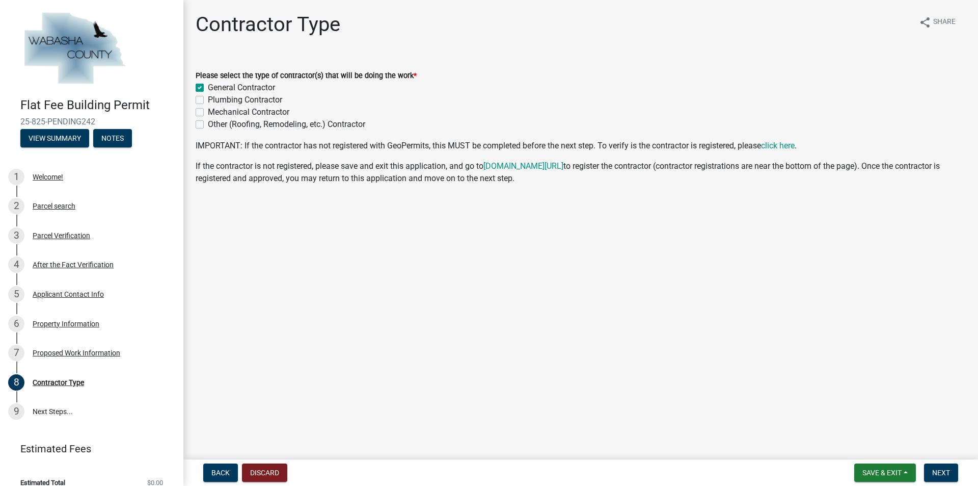
checkbox input "false"
click at [942, 472] on span "Next" at bounding box center [941, 472] width 18 height 8
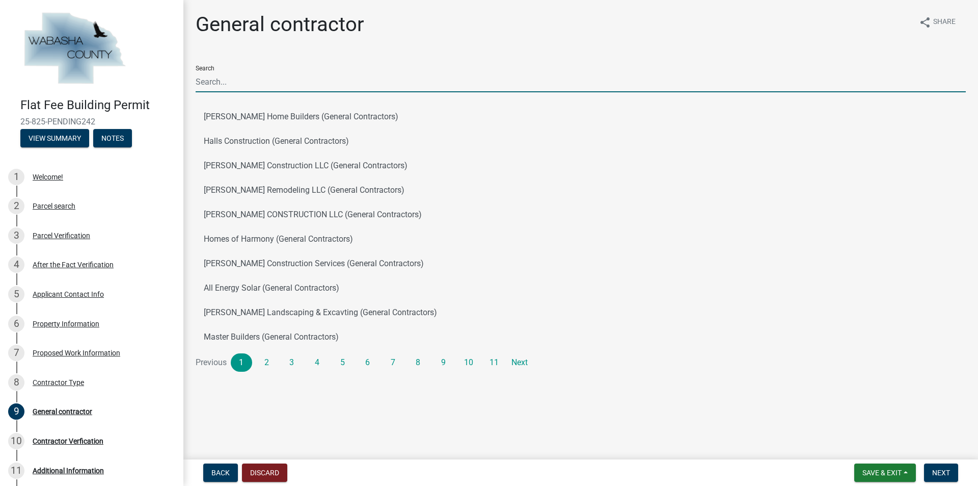
click at [222, 77] on input "Search" at bounding box center [581, 81] width 770 height 21
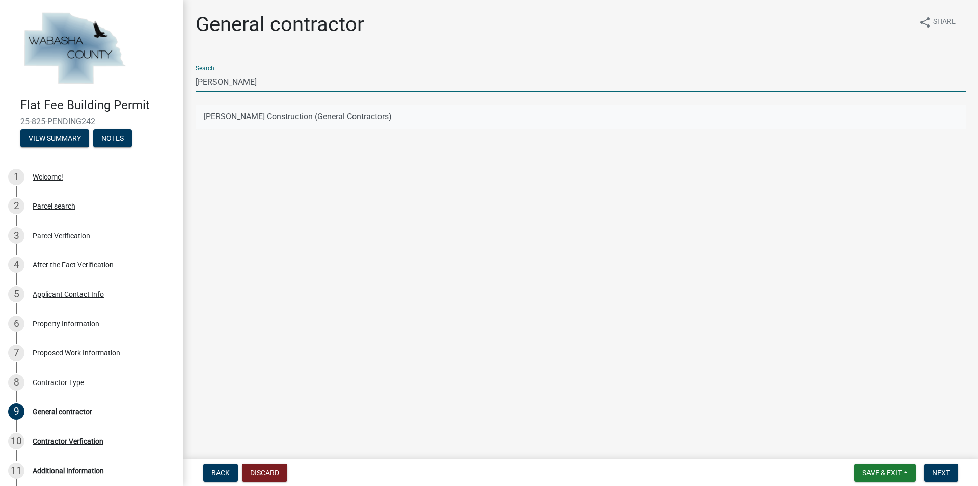
type input "[PERSON_NAME]"
click at [268, 113] on button "[PERSON_NAME] Construction (General Contractors)" at bounding box center [581, 116] width 770 height 24
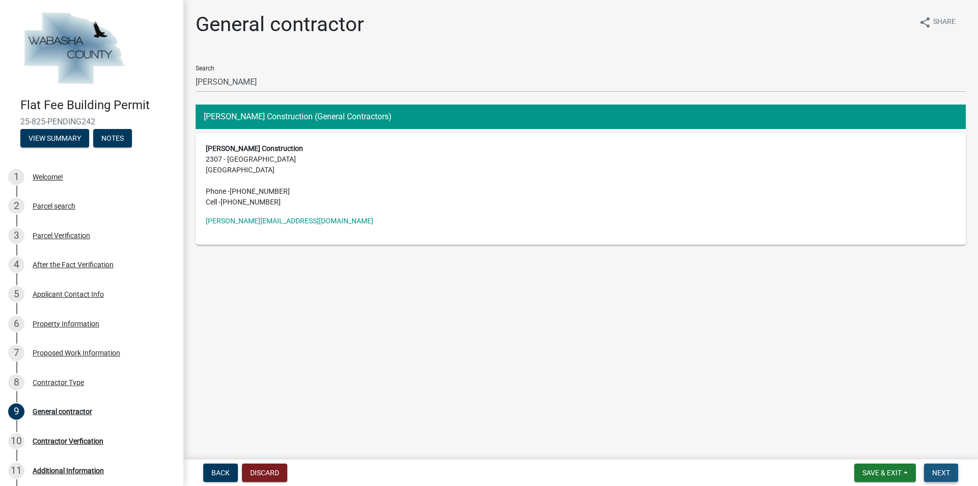
click at [947, 472] on span "Next" at bounding box center [941, 472] width 18 height 8
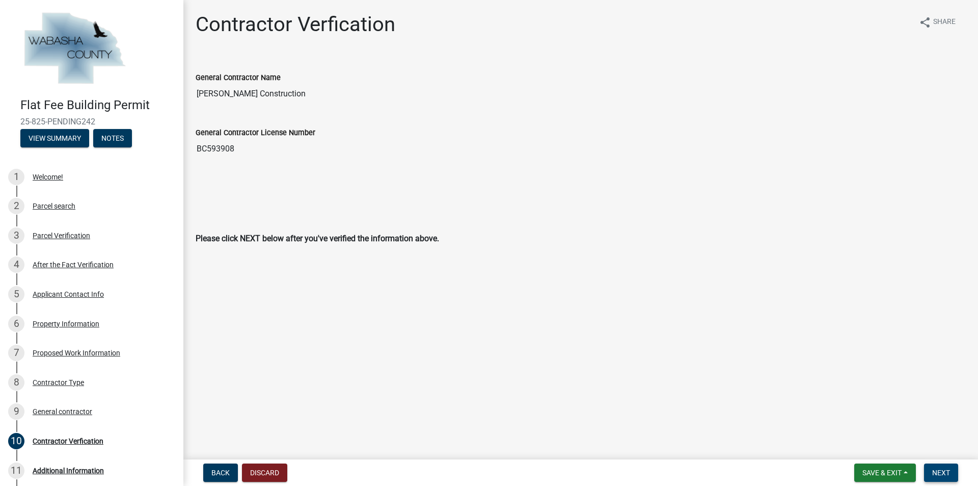
click at [942, 474] on span "Next" at bounding box center [941, 472] width 18 height 8
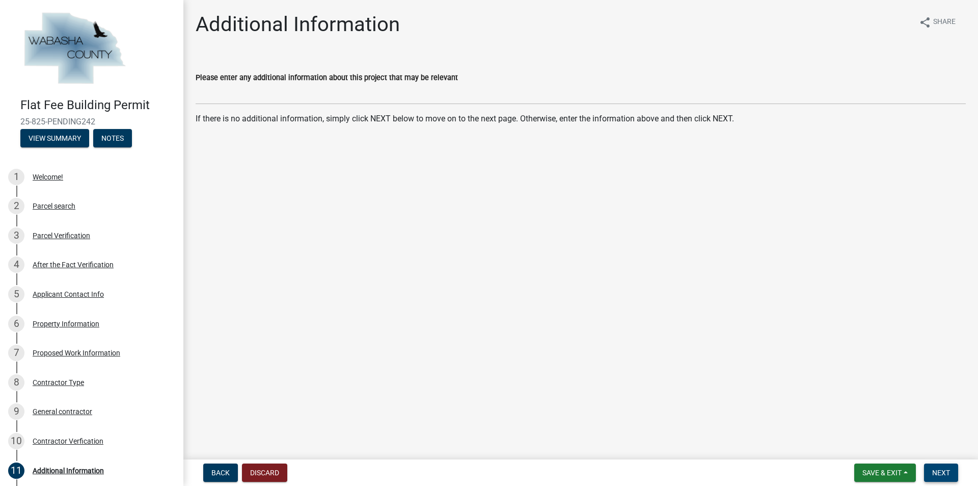
click at [944, 471] on span "Next" at bounding box center [941, 472] width 18 height 8
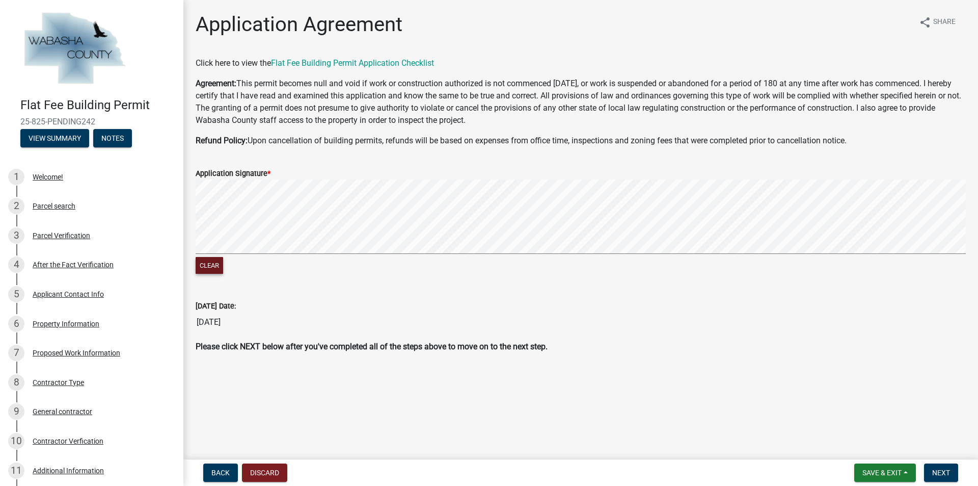
click at [212, 263] on button "Clear" at bounding box center [210, 265] width 28 height 17
click at [548, 221] on form "Application Signature * Clear" at bounding box center [581, 215] width 770 height 121
click at [209, 267] on button "Clear" at bounding box center [210, 265] width 28 height 17
click at [463, 172] on form "Application Signature * Clear" at bounding box center [581, 215] width 770 height 121
click at [945, 473] on span "Next" at bounding box center [941, 472] width 18 height 8
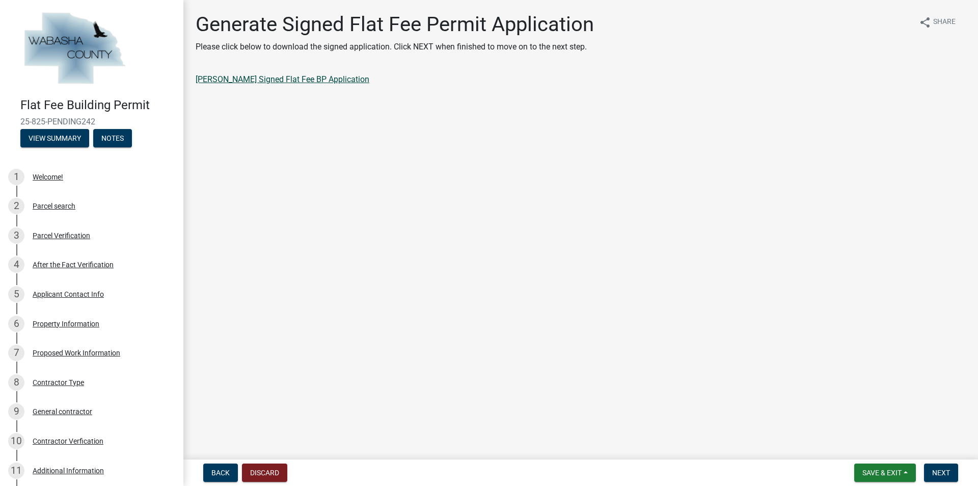
click at [275, 80] on link "[PERSON_NAME] Signed Flat Fee BP Application" at bounding box center [283, 79] width 174 height 10
click at [945, 471] on span "Next" at bounding box center [941, 472] width 18 height 8
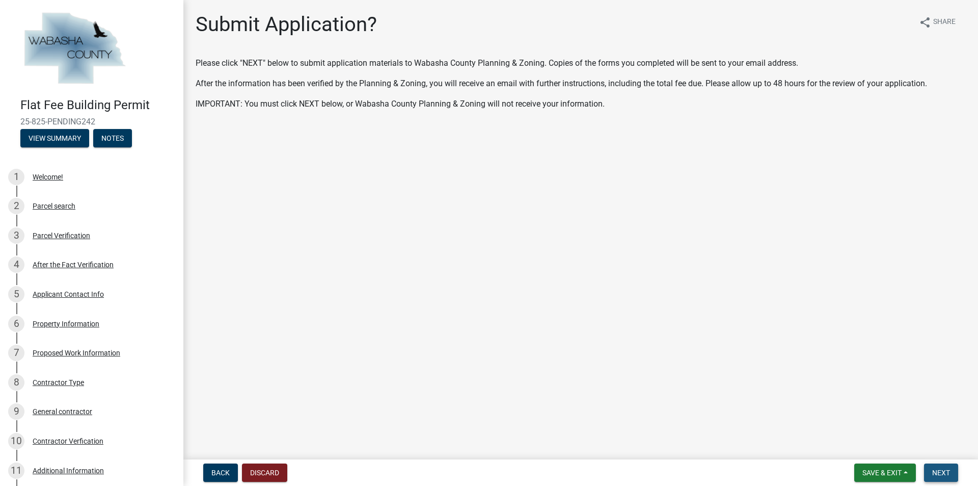
click at [945, 473] on span "Next" at bounding box center [941, 472] width 18 height 8
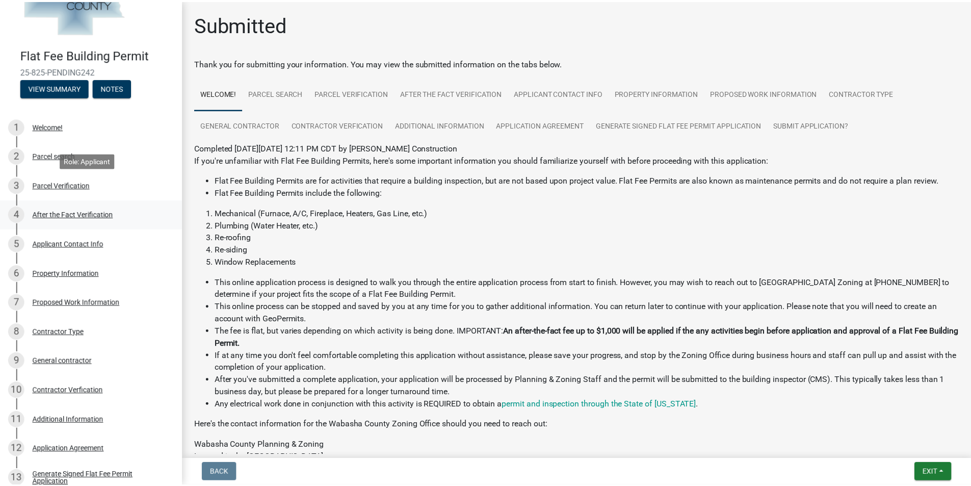
scroll to position [189, 0]
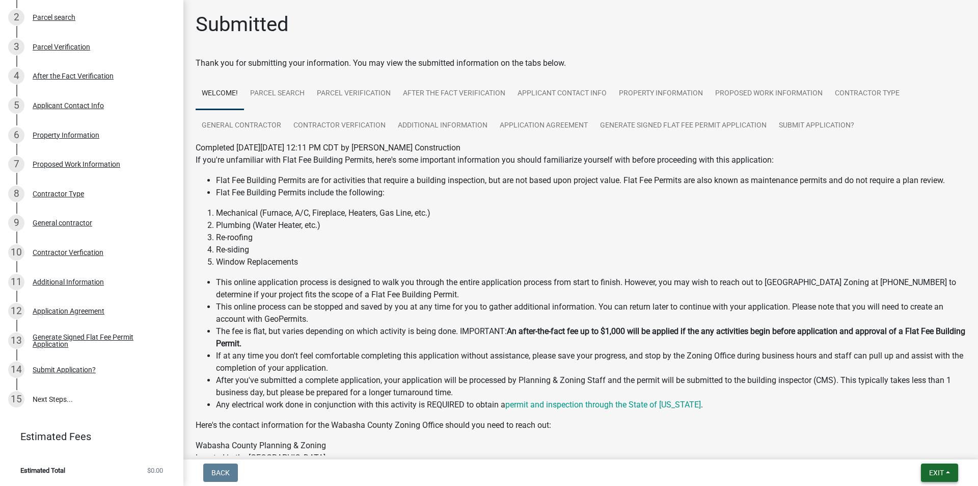
click at [936, 475] on span "Exit" at bounding box center [936, 472] width 15 height 8
click at [911, 444] on button "Save & Exit" at bounding box center [918, 446] width 82 height 24
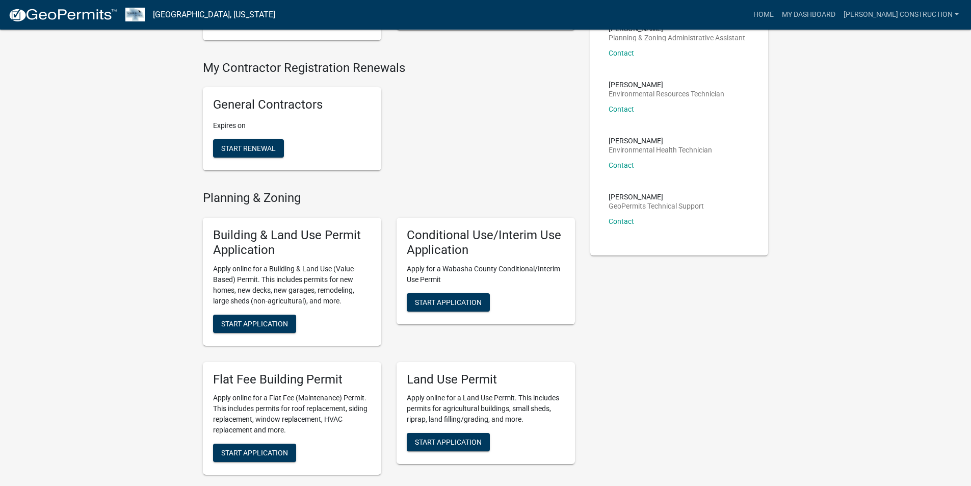
scroll to position [306, 0]
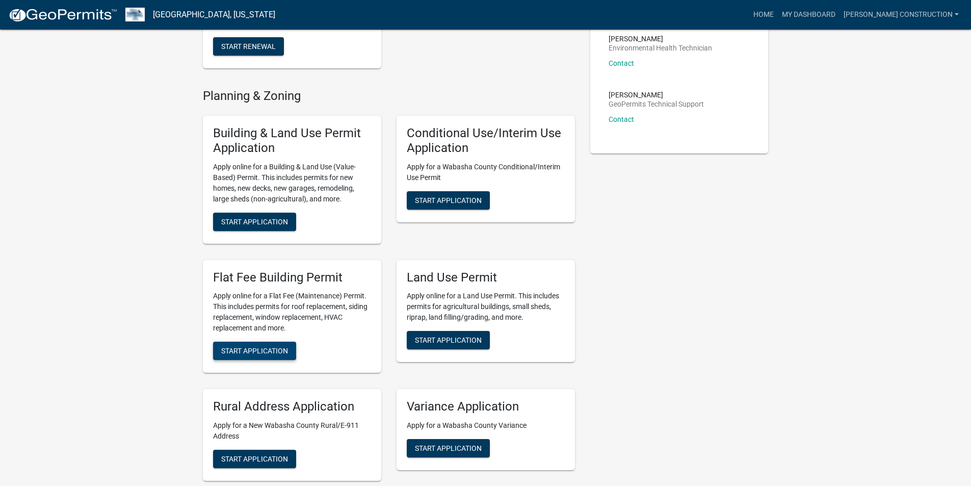
click at [255, 346] on span "Start Application" at bounding box center [254, 350] width 67 height 8
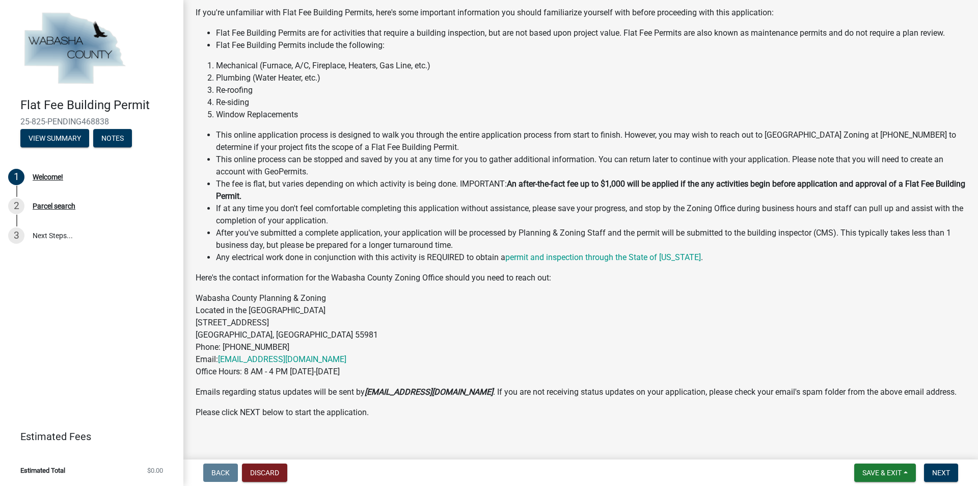
scroll to position [102, 0]
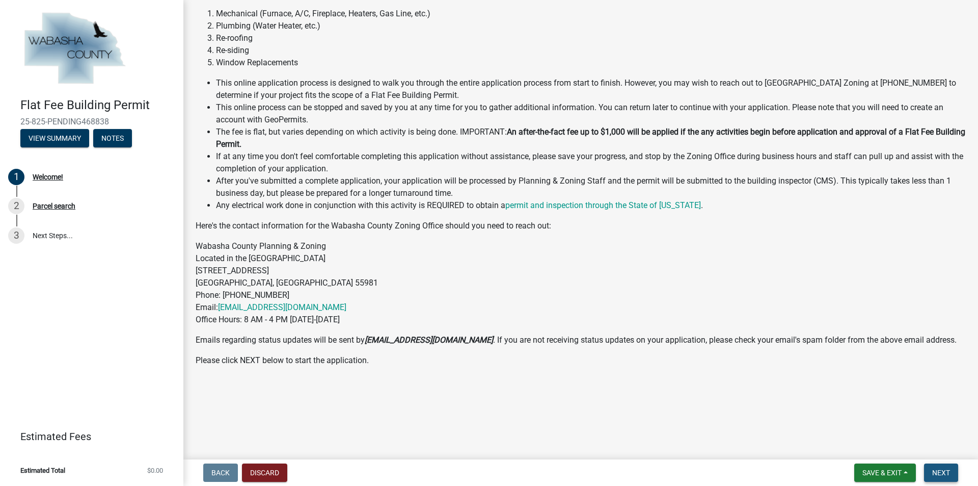
click at [945, 472] on span "Next" at bounding box center [941, 472] width 18 height 8
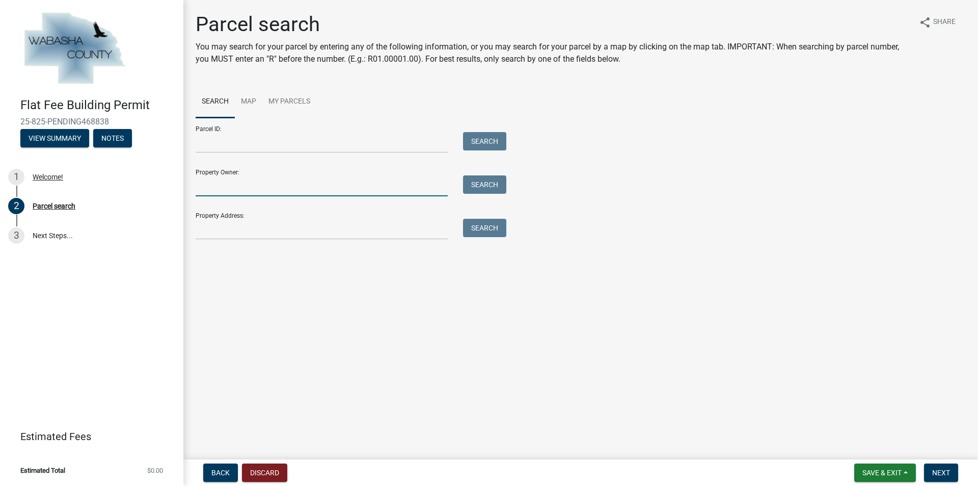
click at [241, 187] on input "Property Owner:" at bounding box center [322, 185] width 252 height 21
type input "[PERSON_NAME]"
click at [499, 191] on button "Search" at bounding box center [484, 184] width 43 height 18
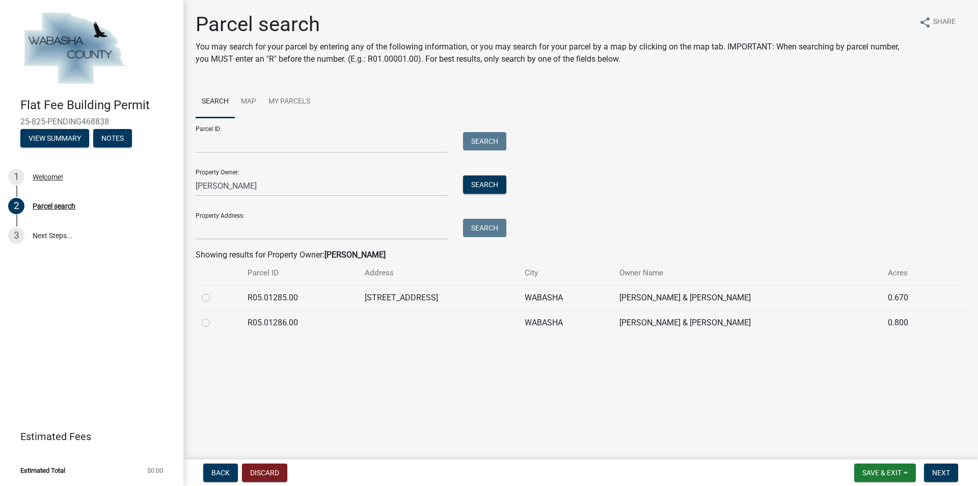
click at [214, 291] on label at bounding box center [214, 291] width 0 height 0
click at [214, 297] on input "radio" at bounding box center [217, 294] width 7 height 7
radio input "true"
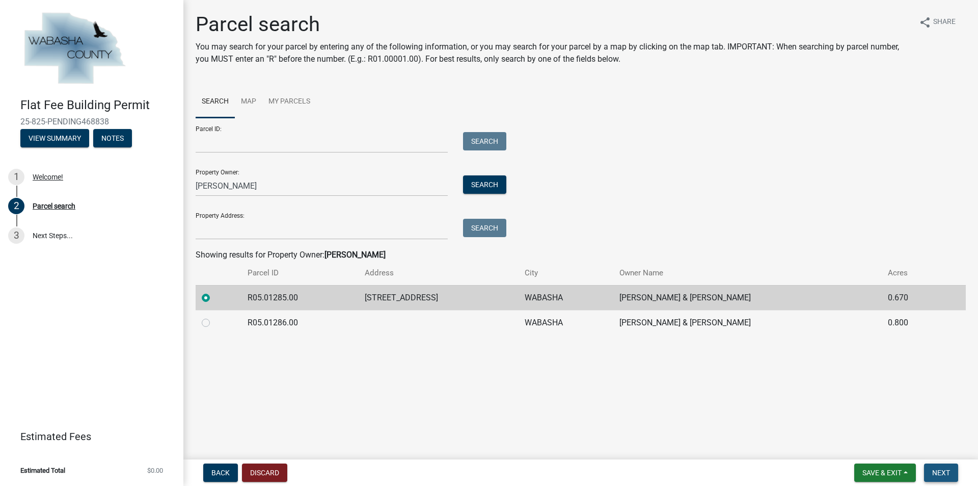
click at [941, 473] on span "Next" at bounding box center [941, 472] width 18 height 8
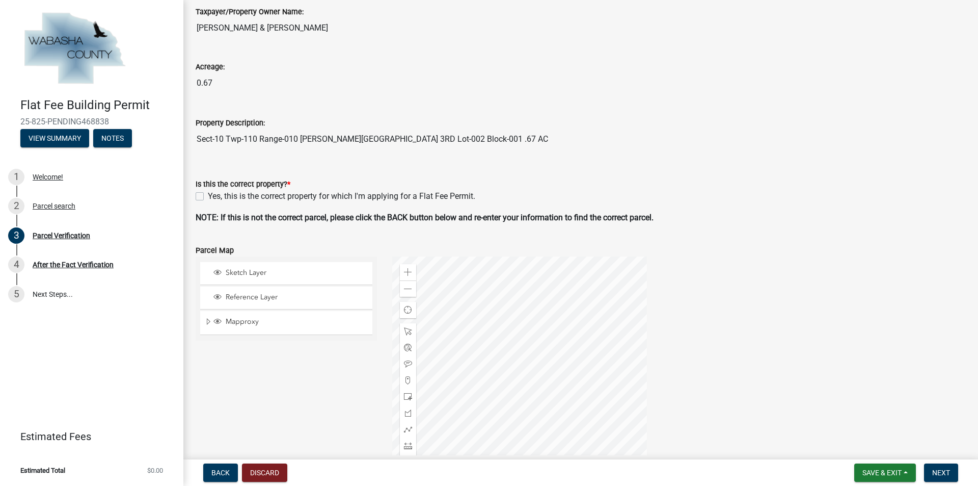
scroll to position [102, 0]
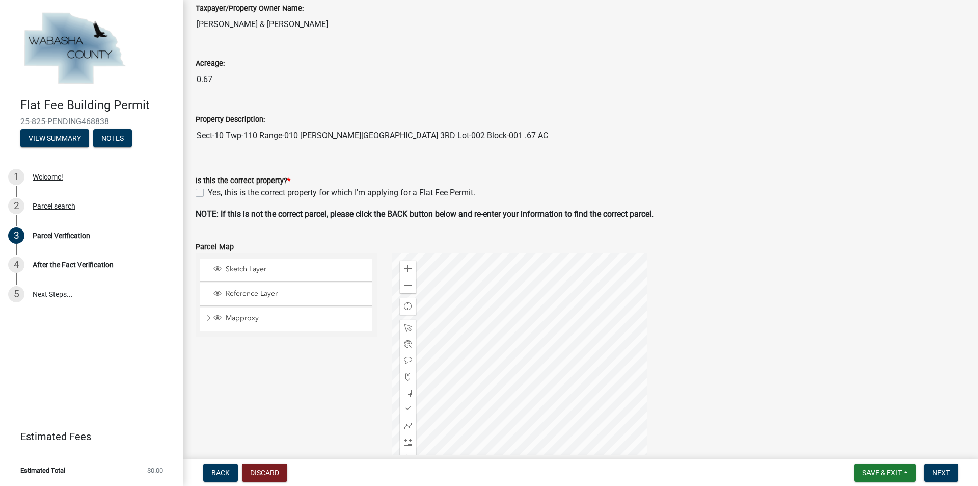
click at [208, 191] on label "Yes, this is the correct property for which I'm applying for a Flat Fee Permit." at bounding box center [342, 192] width 268 height 12
click at [208, 191] on input "Yes, this is the correct property for which I'm applying for a Flat Fee Permit." at bounding box center [211, 189] width 7 height 7
checkbox input "true"
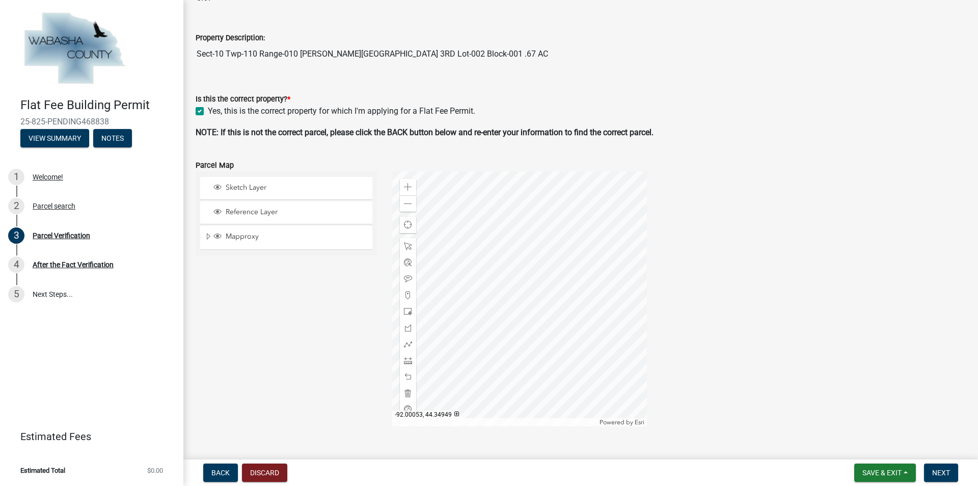
scroll to position [288, 0]
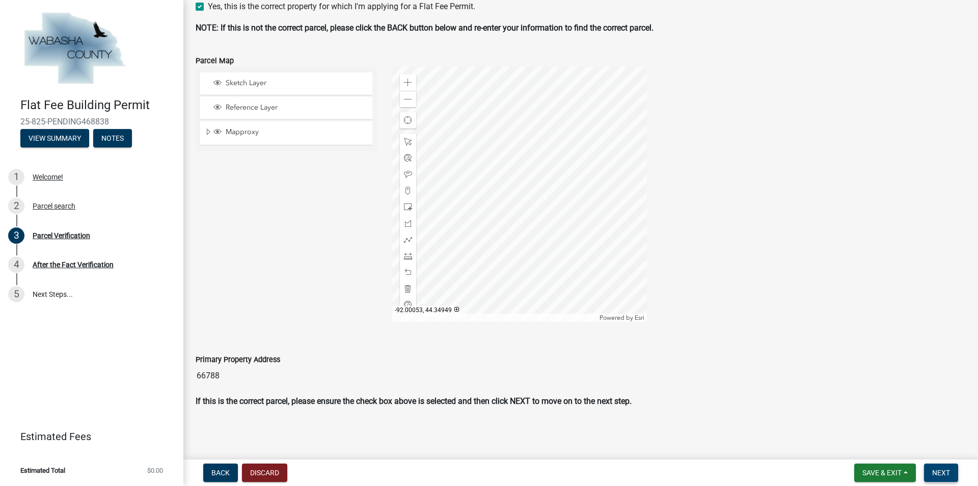
click at [939, 471] on span "Next" at bounding box center [941, 472] width 18 height 8
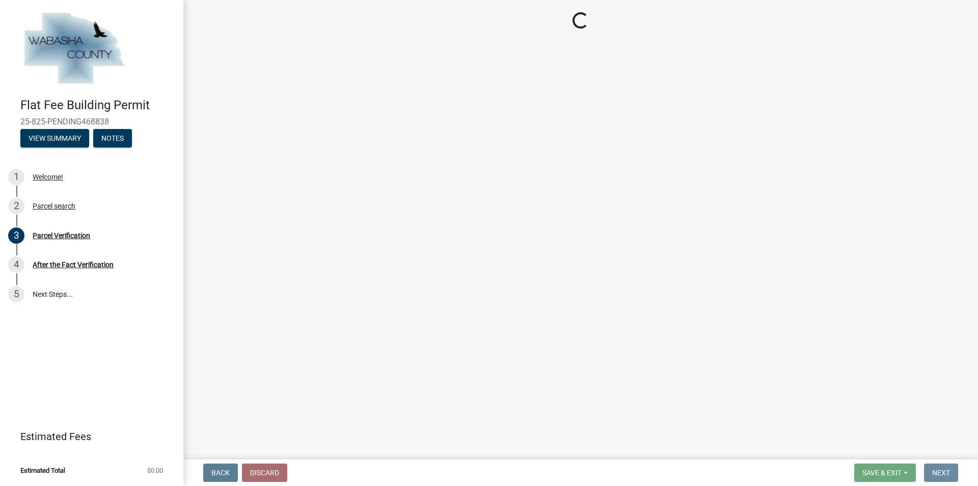
scroll to position [0, 0]
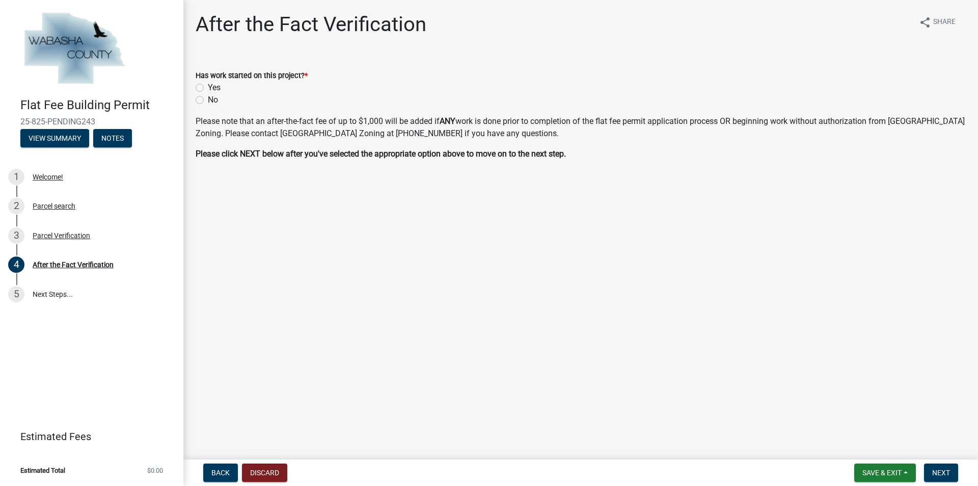
click at [208, 99] on label "No" at bounding box center [213, 100] width 10 height 12
click at [208, 99] on input "No" at bounding box center [211, 97] width 7 height 7
radio input "true"
click at [939, 473] on span "Next" at bounding box center [941, 472] width 18 height 8
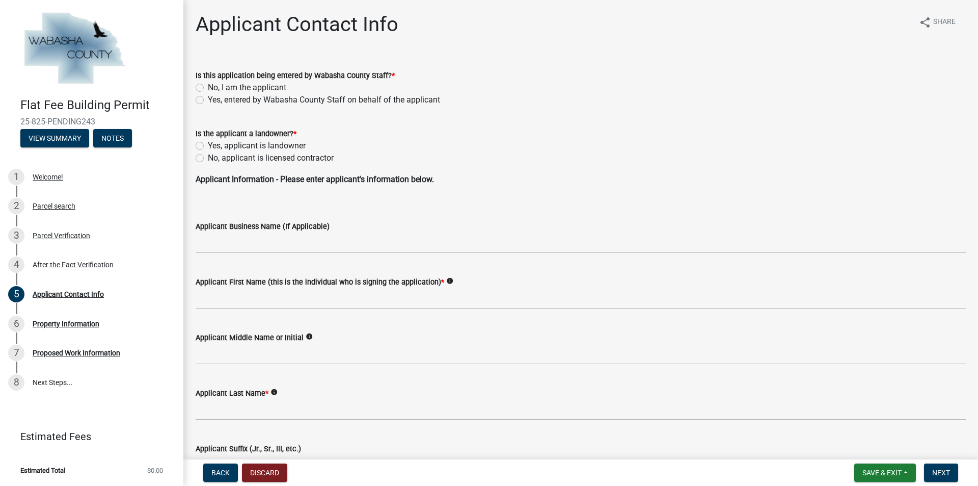
click at [208, 87] on label "No, I am the applicant" at bounding box center [247, 88] width 78 height 12
click at [208, 87] on input "No, I am the applicant" at bounding box center [211, 85] width 7 height 7
radio input "true"
click at [208, 156] on label "No, applicant is licensed contractor" at bounding box center [271, 158] width 126 height 12
click at [208, 156] on input "No, applicant is licensed contractor" at bounding box center [211, 155] width 7 height 7
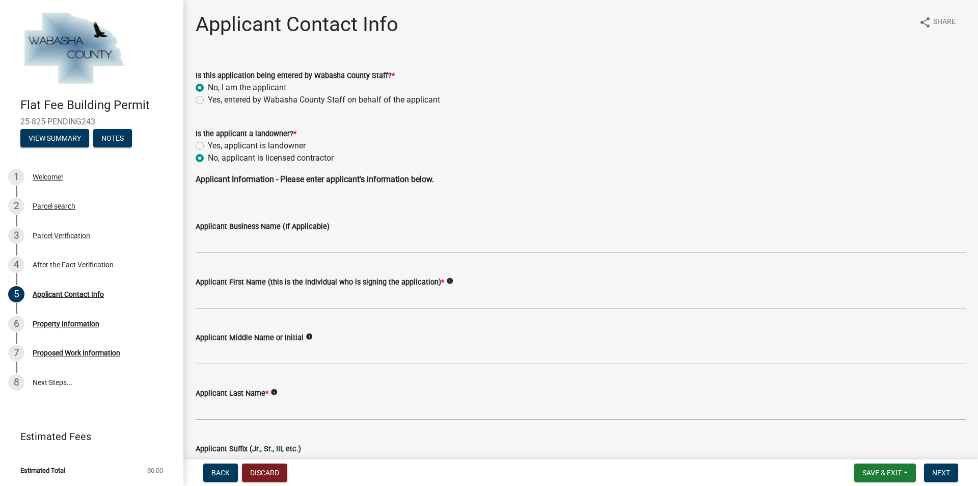
radio input "true"
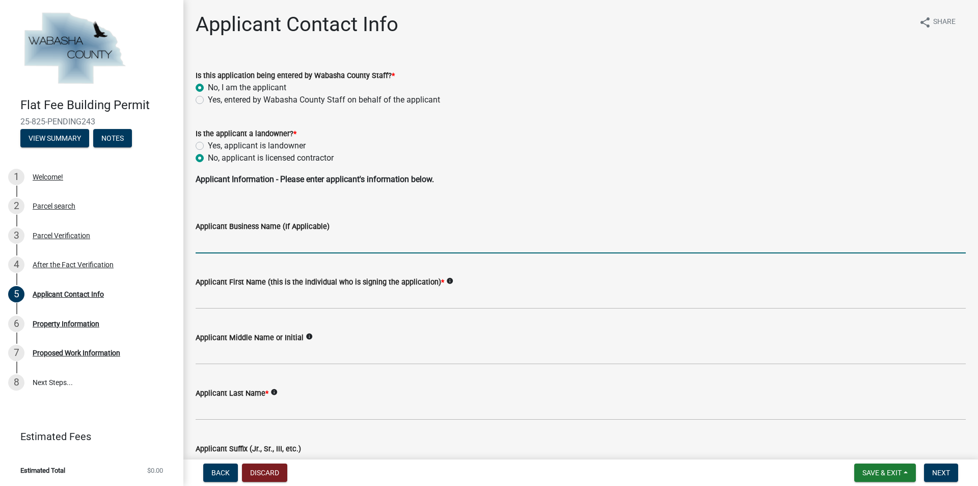
click at [221, 245] on input "Applicant Business Name (If Applicable)" at bounding box center [581, 242] width 770 height 21
type input "[PERSON_NAME] Construction"
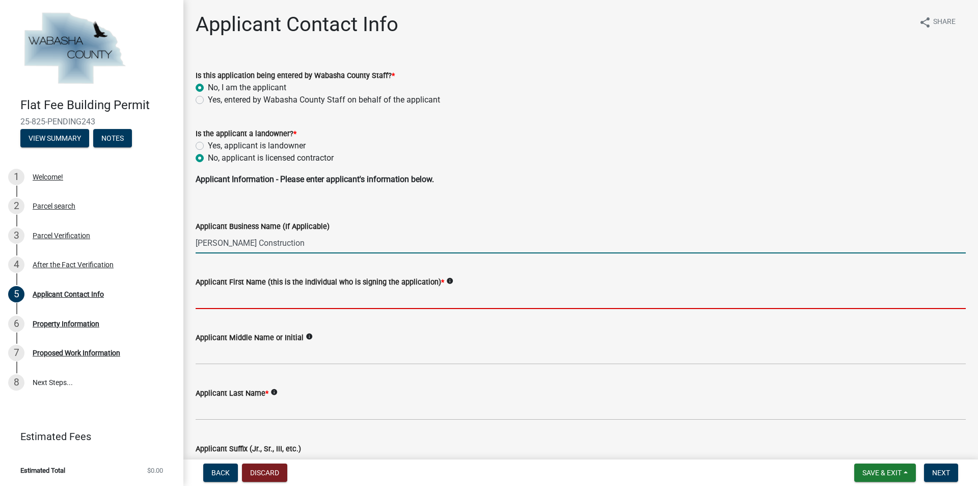
click at [282, 302] on input "Applicant First Name (this is the individual who is signing the application) *" at bounding box center [581, 298] width 770 height 21
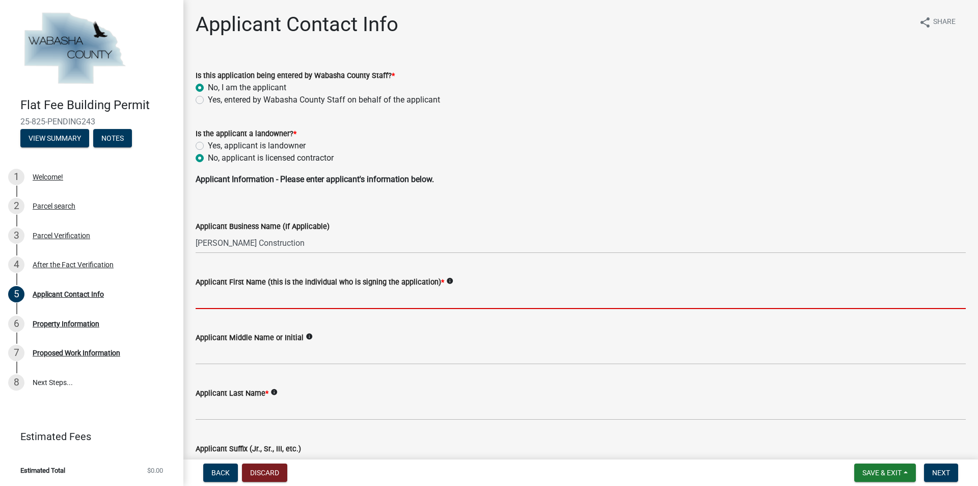
type input "[PERSON_NAME]"
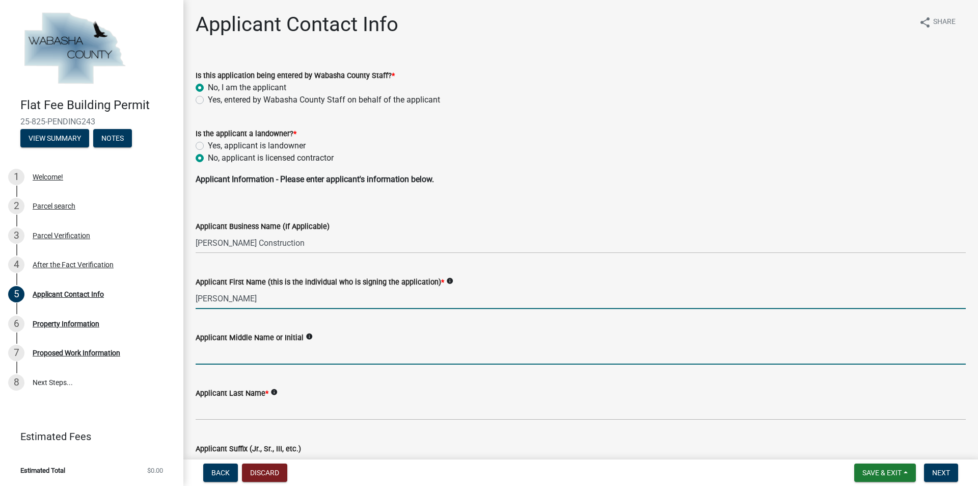
click at [247, 360] on input "Applicant Middle Name or Initial" at bounding box center [581, 353] width 770 height 21
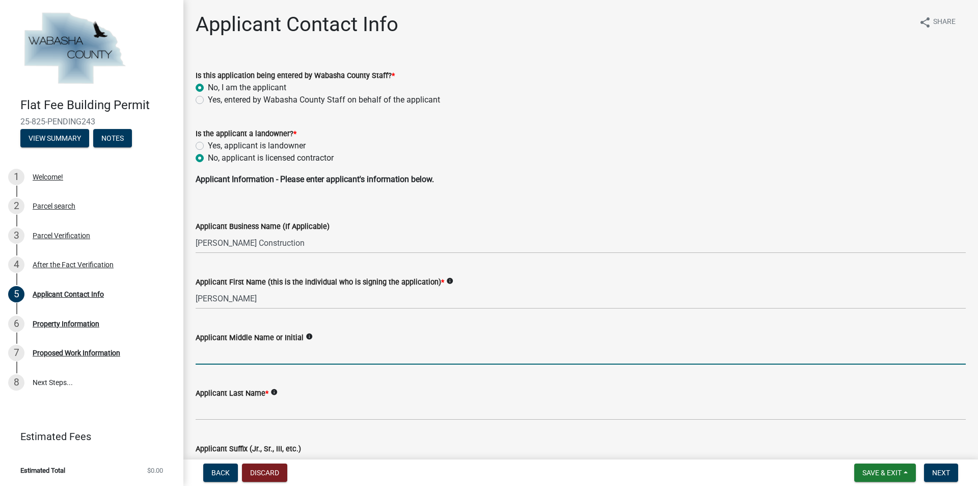
type input "W"
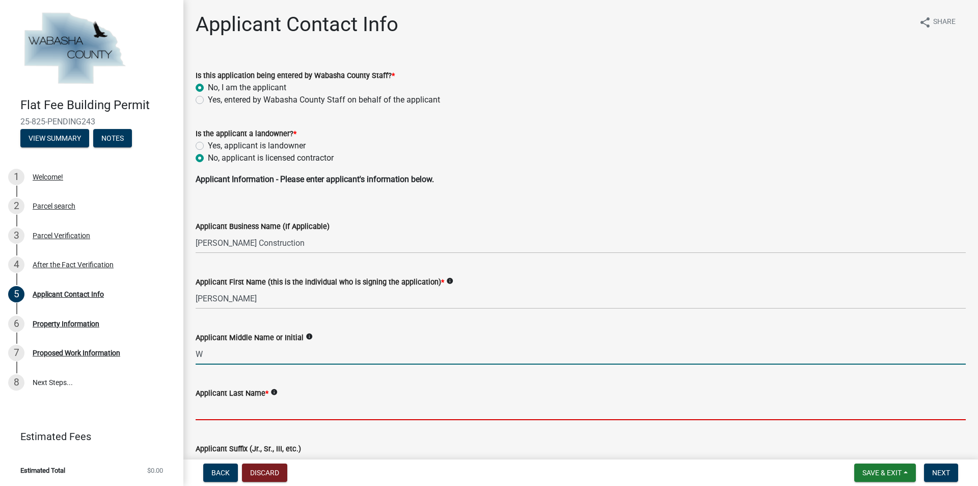
click at [230, 414] on input "Applicant Last Name *" at bounding box center [581, 409] width 770 height 21
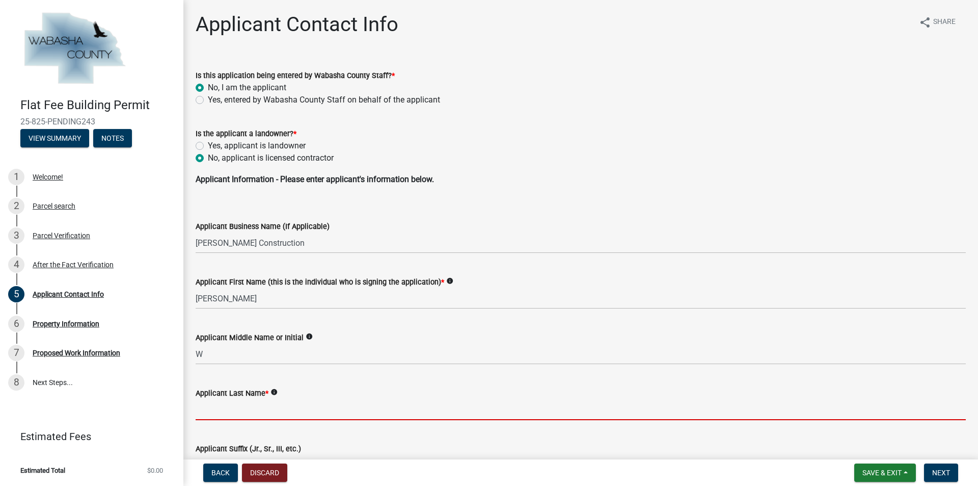
type input "Fitch"
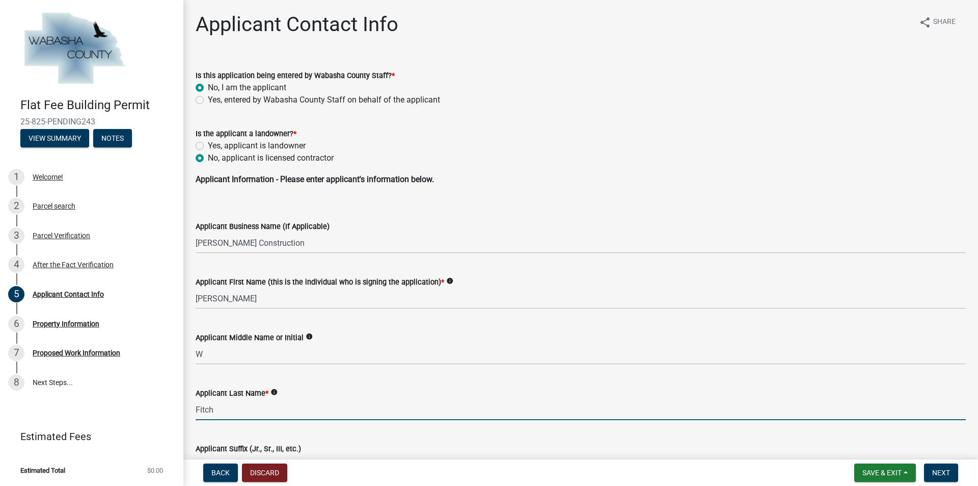
scroll to position [255, 0]
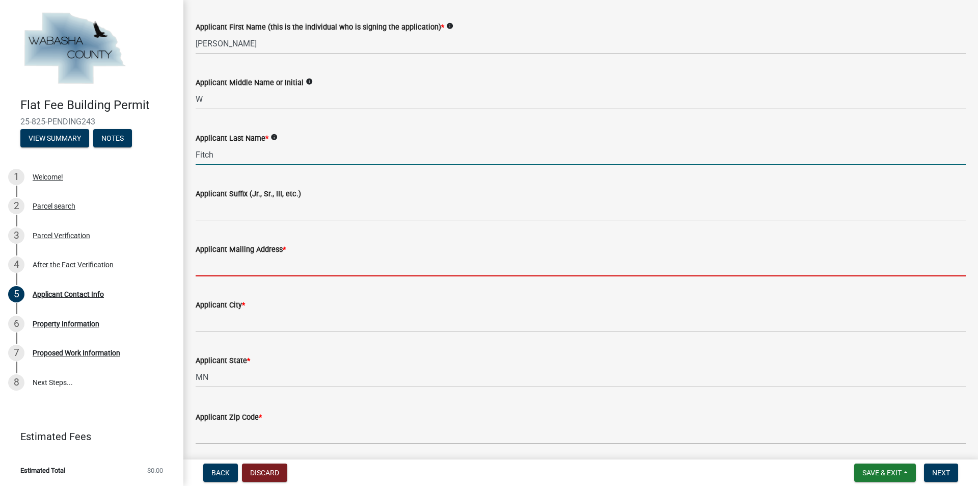
click at [224, 264] on input "Applicant Mailing Address *" at bounding box center [581, 265] width 770 height 21
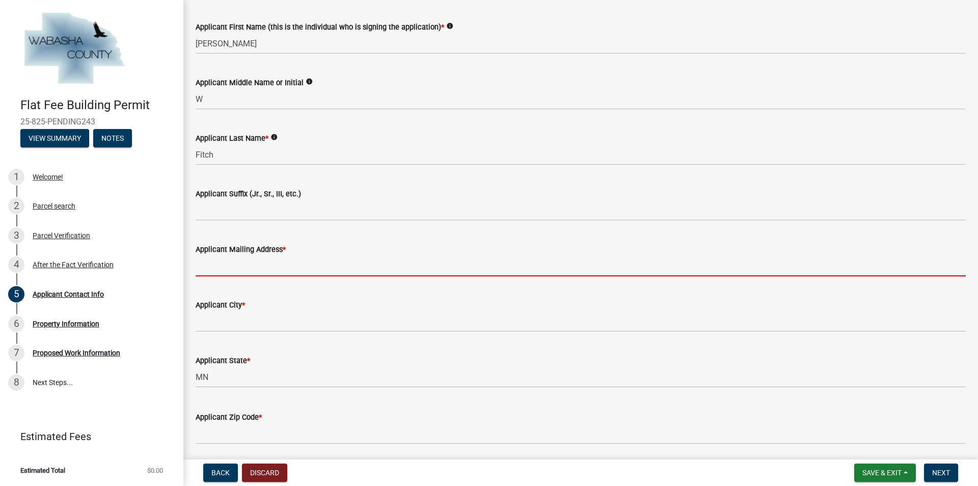
type input "[STREET_ADDRESS]"
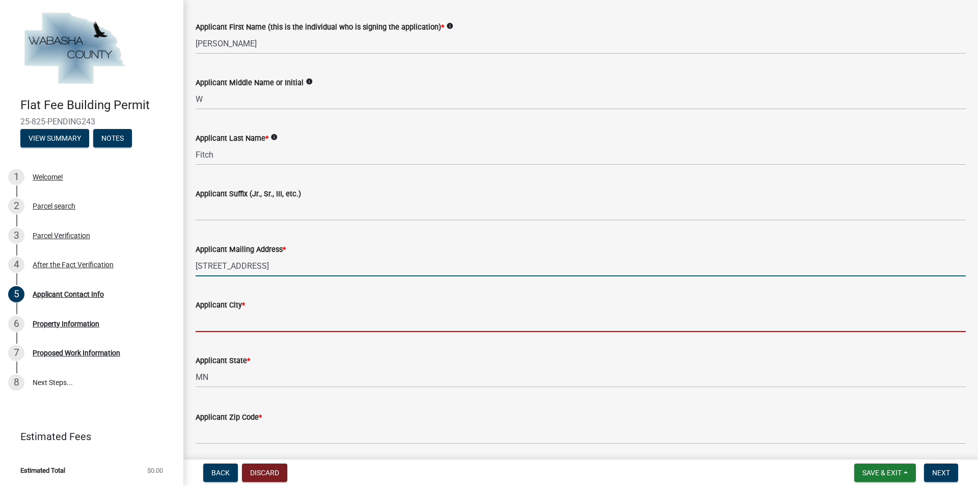
click at [222, 318] on input "Applicant City *" at bounding box center [581, 321] width 770 height 21
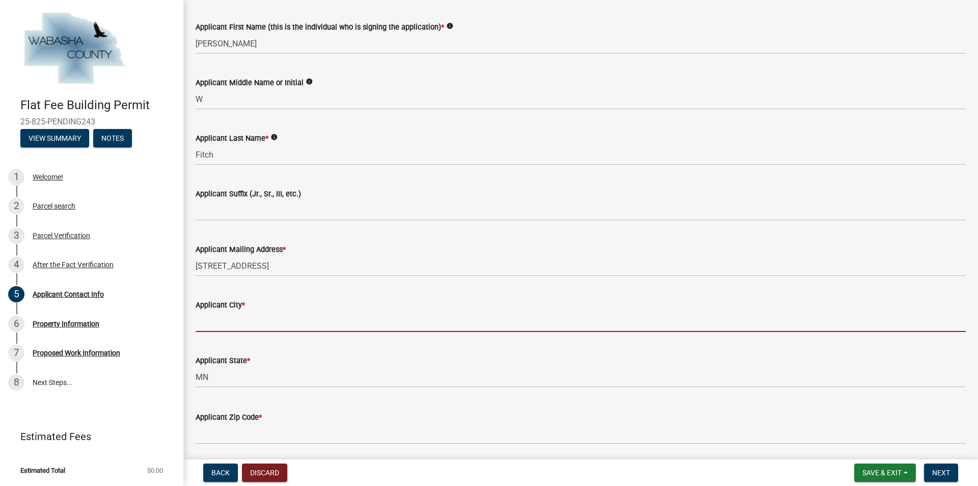
type input "[GEOGRAPHIC_DATA]"
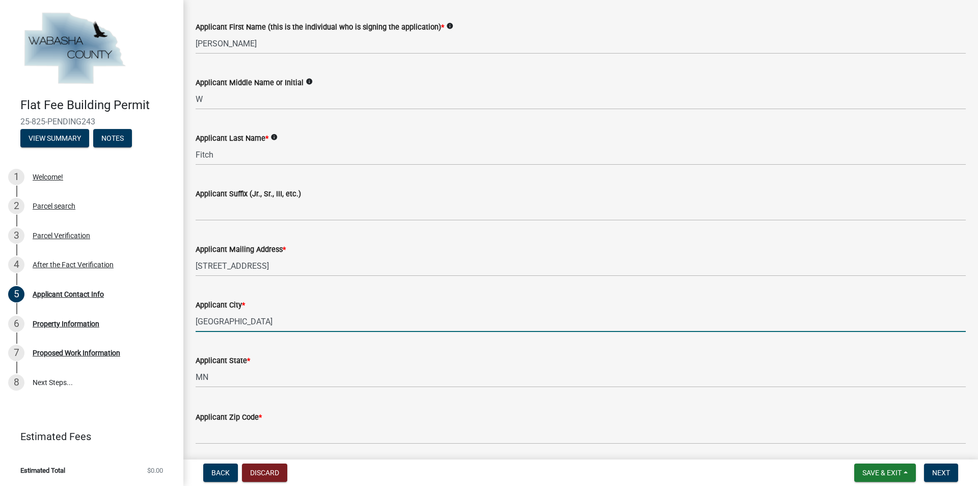
scroll to position [459, 0]
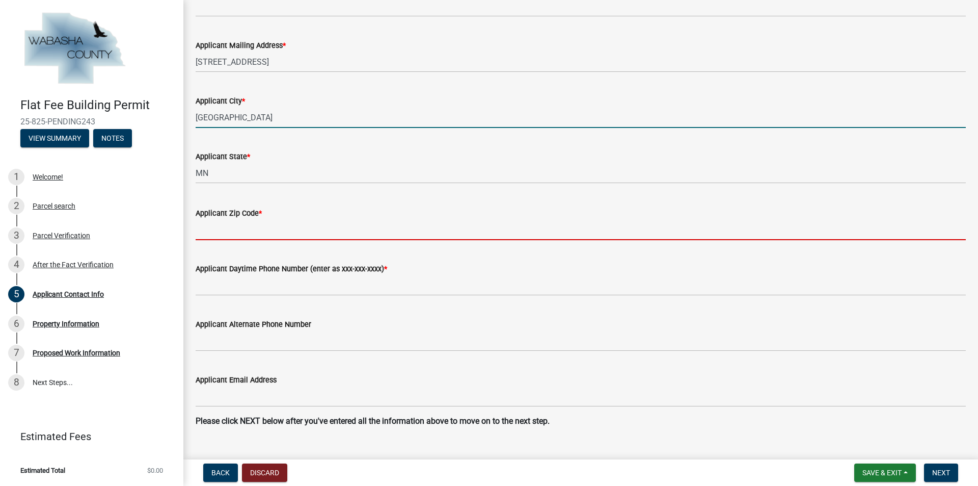
click at [228, 230] on input "Applicant Zip Code *" at bounding box center [581, 229] width 770 height 21
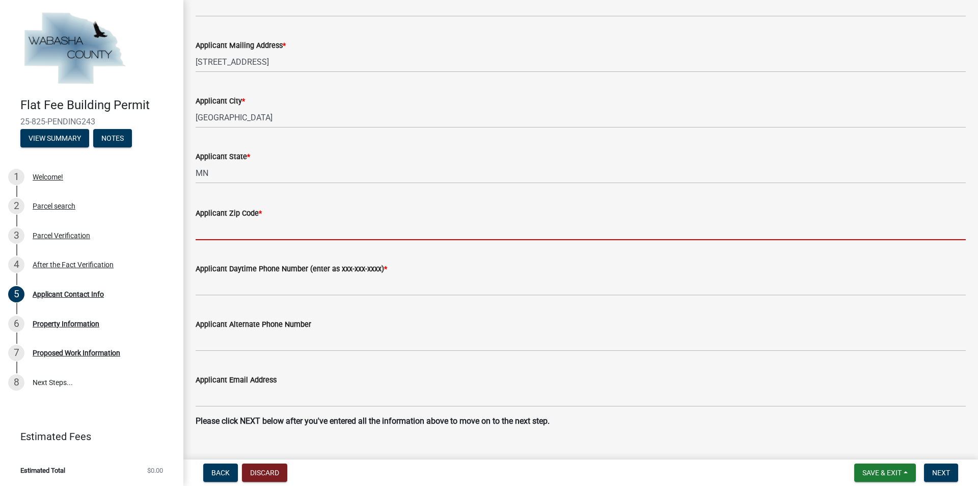
type input "55901"
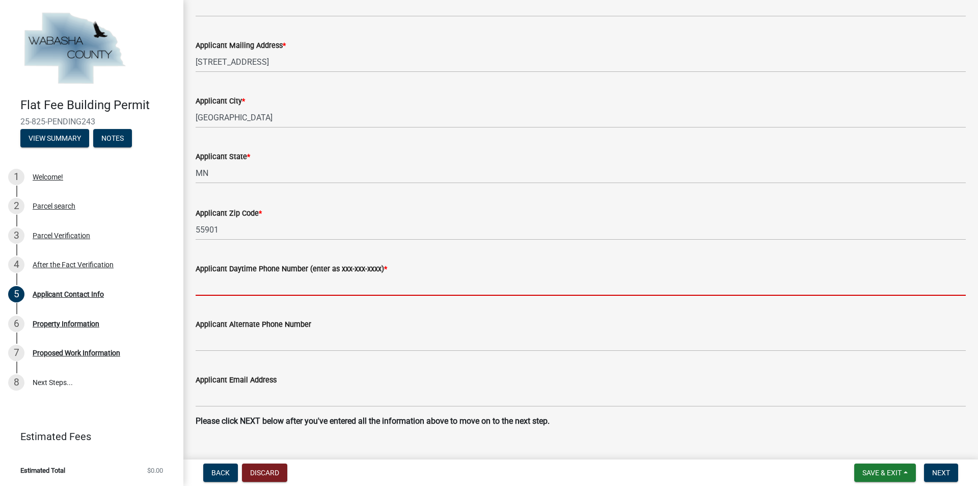
click at [258, 291] on input "Applicant Daytime Phone Number (enter as xxx-xxx-xxxx) *" at bounding box center [581, 285] width 770 height 21
type input "[PHONE_NUMBER]"
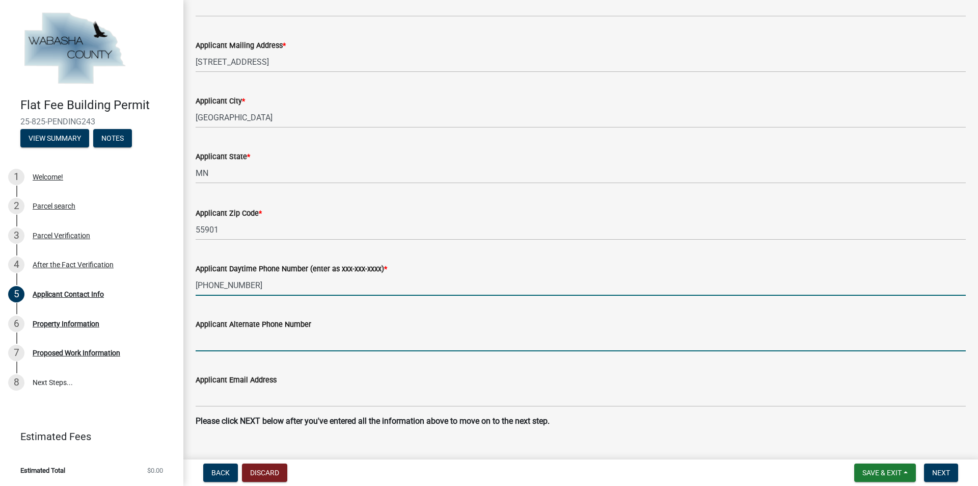
drag, startPoint x: 220, startPoint y: 340, endPoint x: 229, endPoint y: 343, distance: 9.8
click at [220, 340] on input "Applicant Alternate Phone Number" at bounding box center [581, 340] width 770 height 21
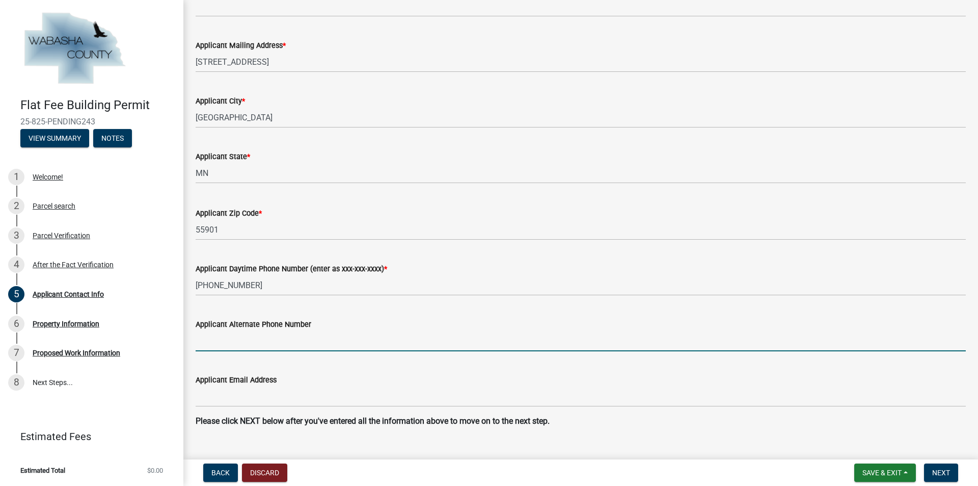
type input "[PHONE_NUMBER]"
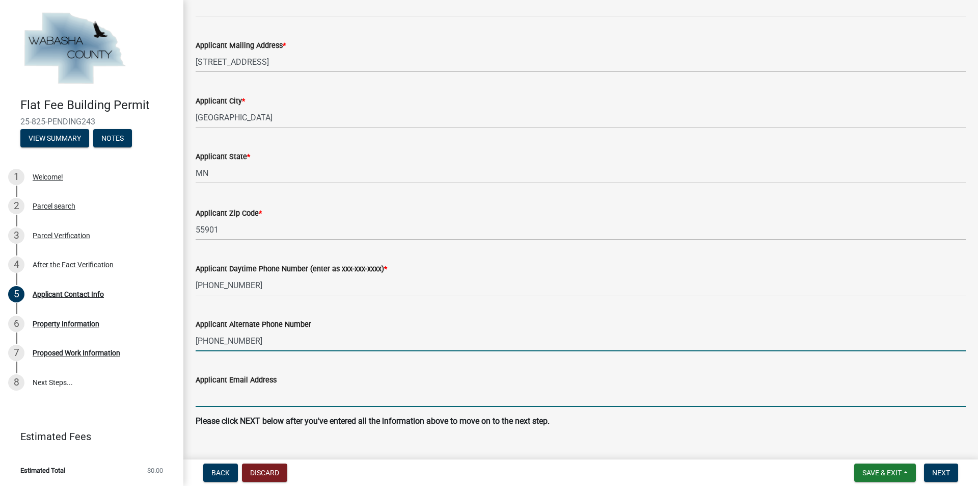
click at [224, 396] on input "Applicant Email Address" at bounding box center [581, 396] width 770 height 21
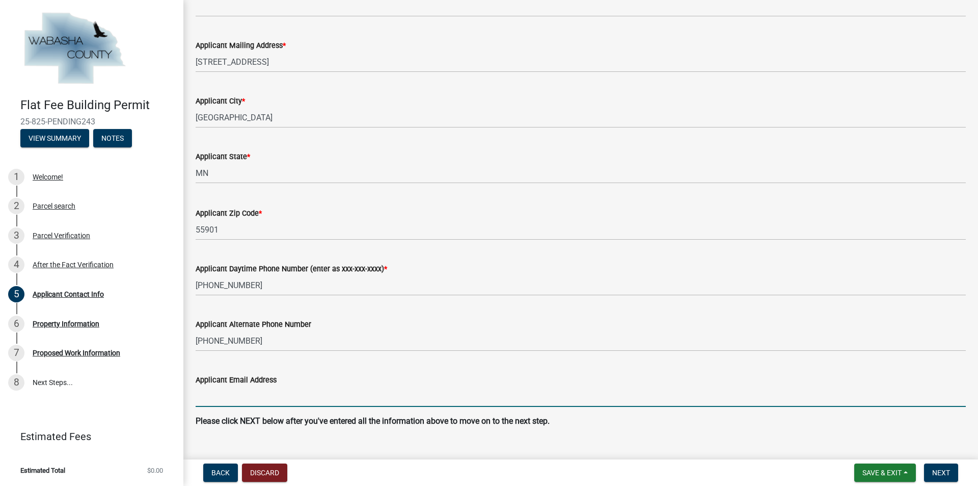
type input "[PERSON_NAME][EMAIL_ADDRESS][DOMAIN_NAME]"
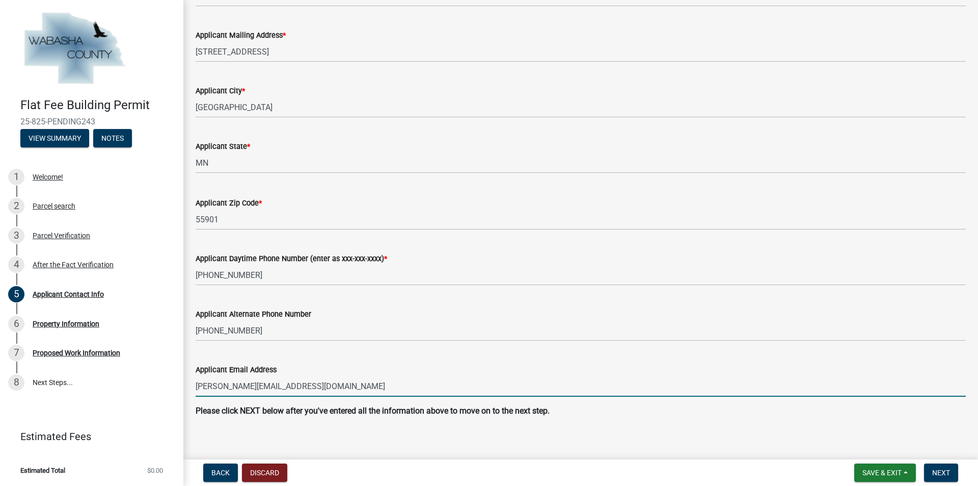
scroll to position [478, 0]
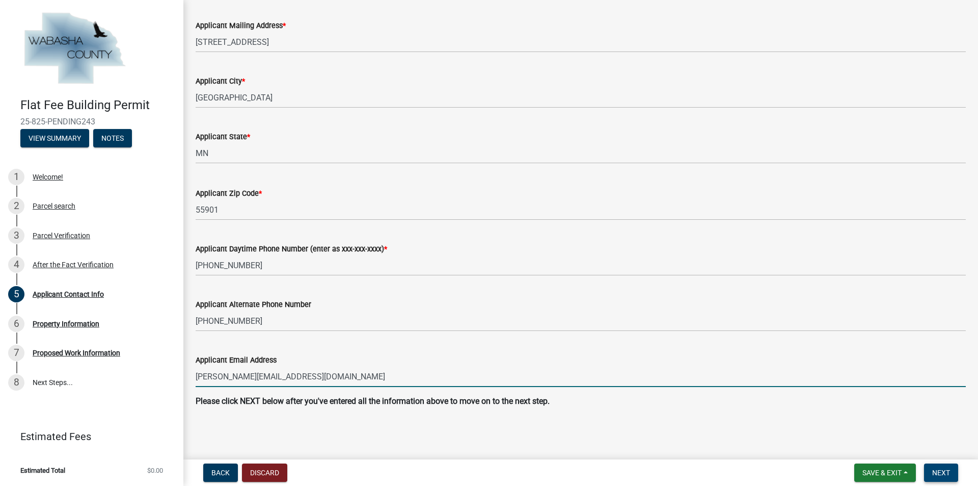
click at [940, 473] on span "Next" at bounding box center [941, 472] width 18 height 8
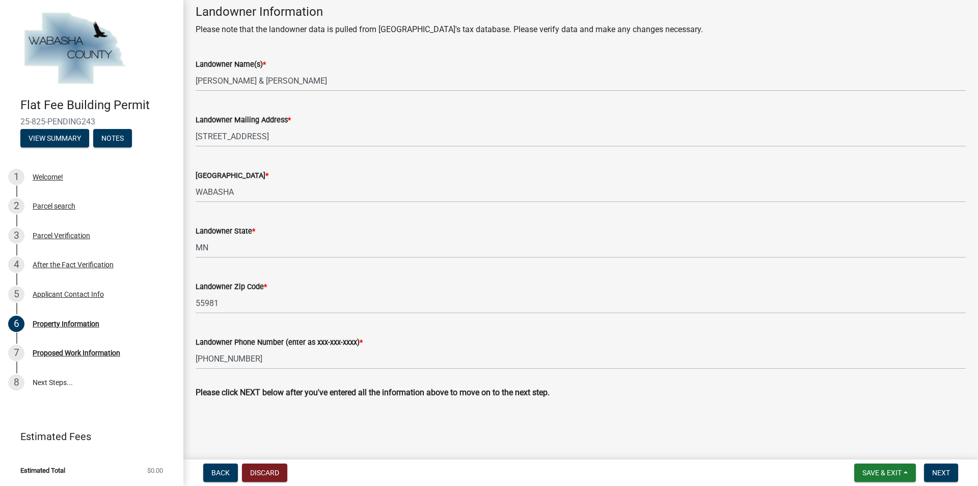
scroll to position [331, 0]
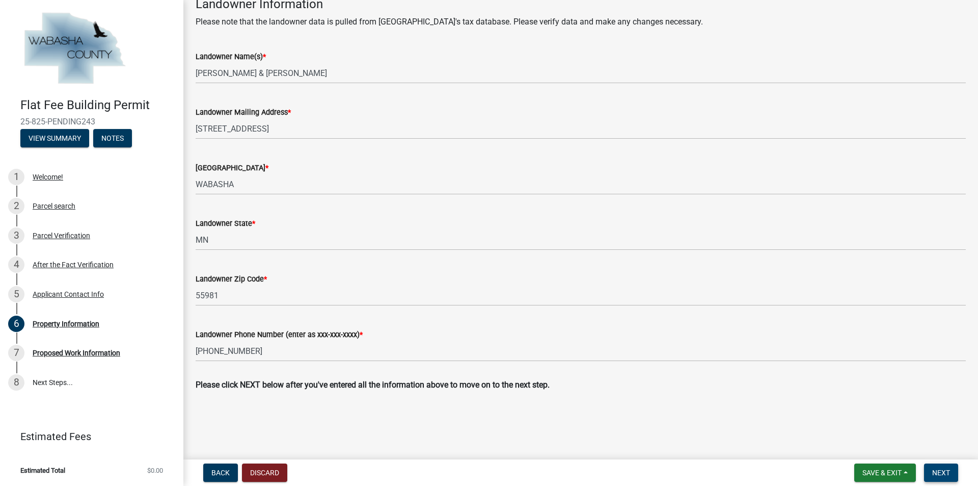
click at [946, 470] on span "Next" at bounding box center [941, 472] width 18 height 8
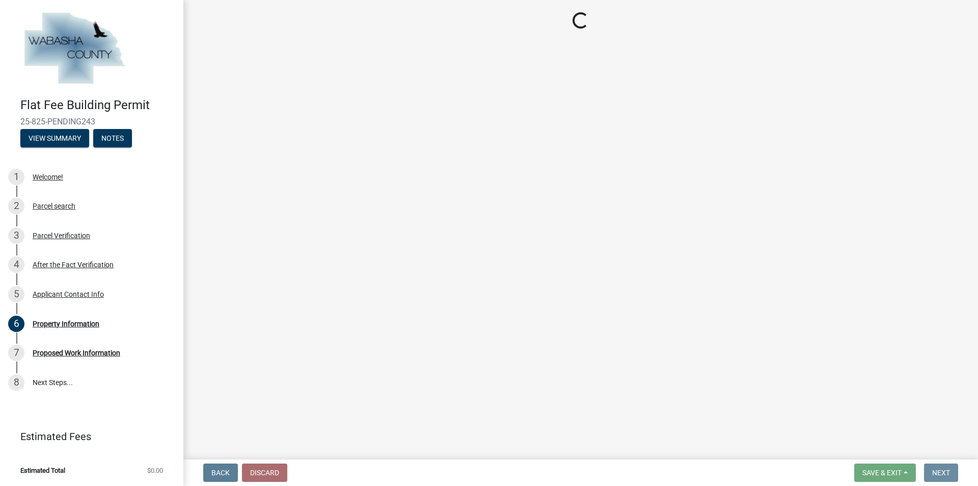
scroll to position [0, 0]
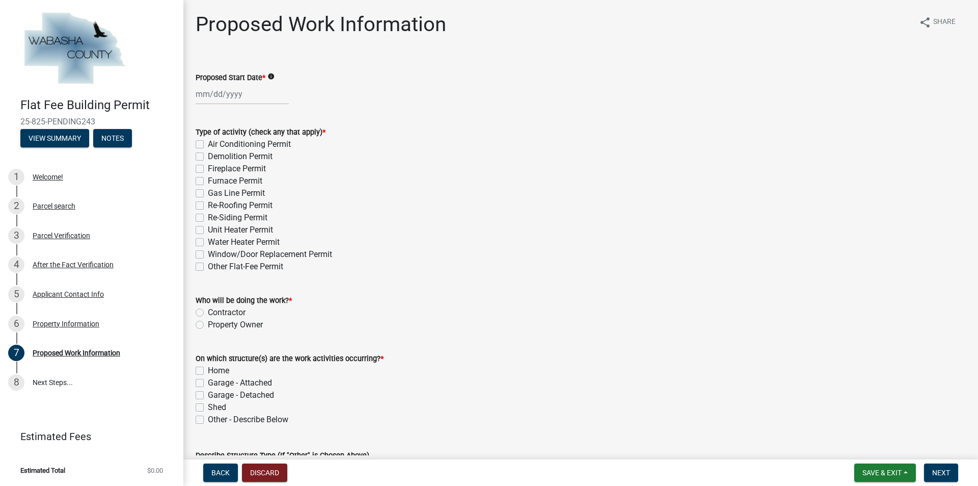
click at [204, 93] on div at bounding box center [242, 94] width 93 height 21
select select "8"
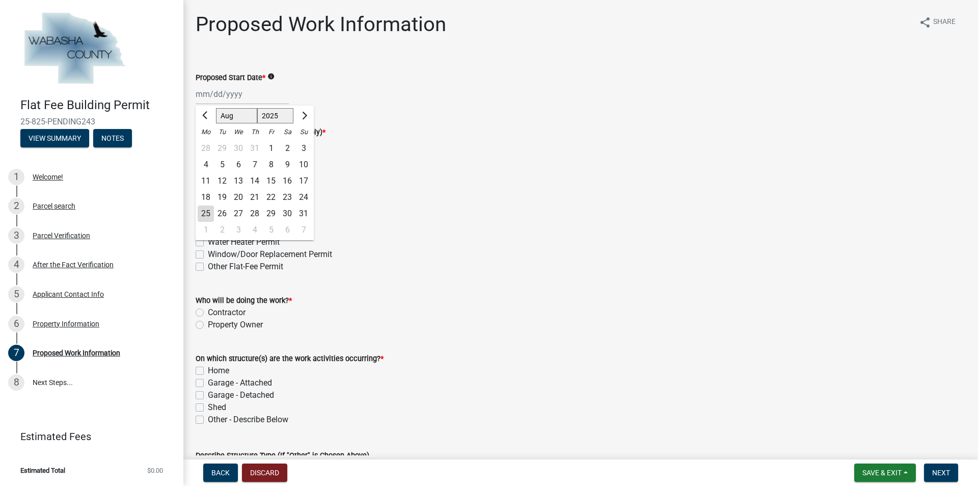
click at [273, 212] on div "29" at bounding box center [271, 213] width 16 height 16
type input "[DATE]"
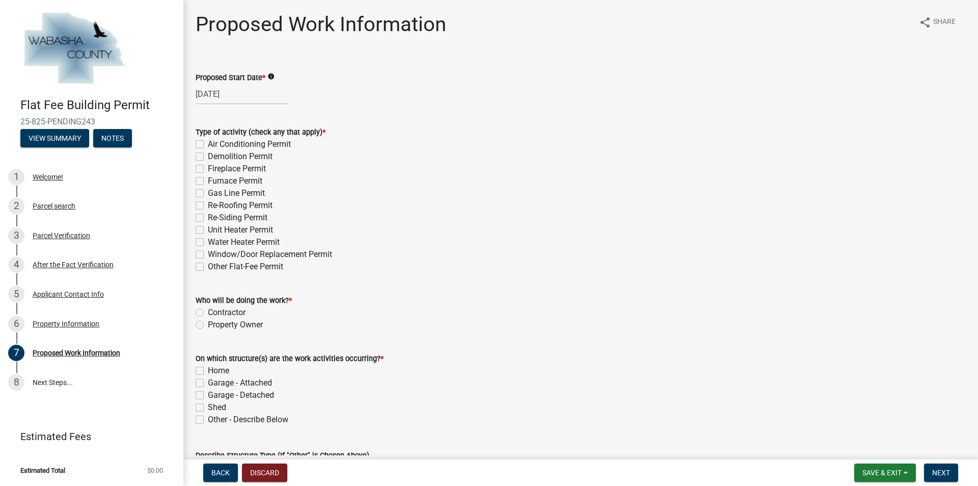
click at [208, 203] on label "Re-Roofing Permit" at bounding box center [240, 205] width 65 height 12
click at [208, 203] on input "Re-Roofing Permit" at bounding box center [211, 202] width 7 height 7
checkbox input "true"
checkbox input "false"
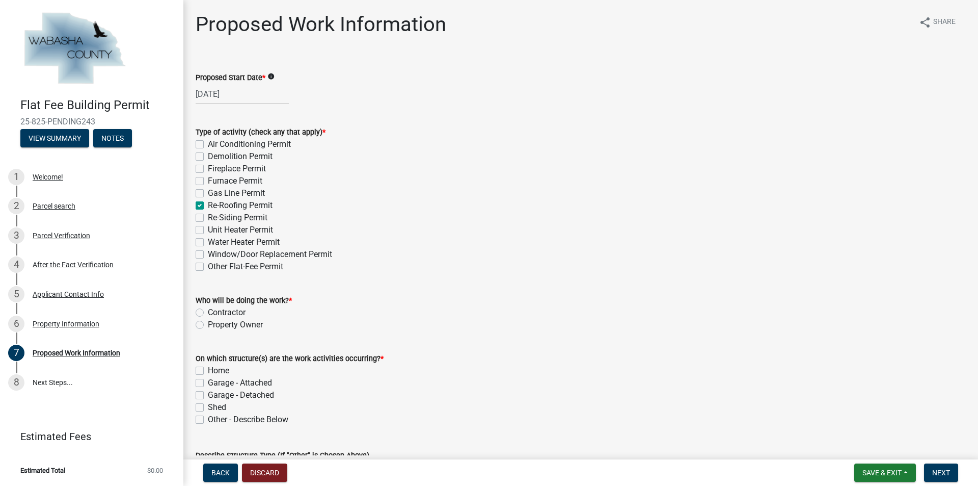
checkbox input "false"
checkbox input "true"
checkbox input "false"
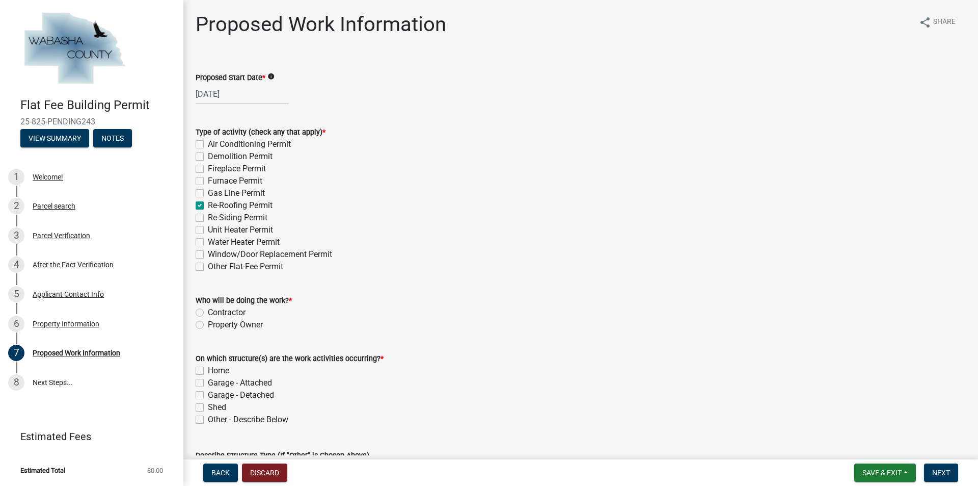
checkbox input "false"
click at [208, 312] on label "Contractor" at bounding box center [227, 312] width 38 height 12
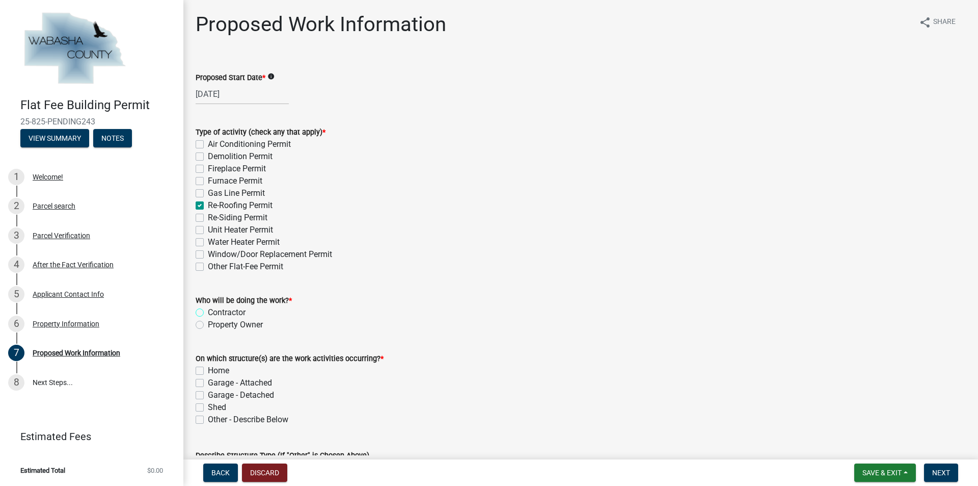
click at [208, 312] on input "Contractor" at bounding box center [211, 309] width 7 height 7
radio input "true"
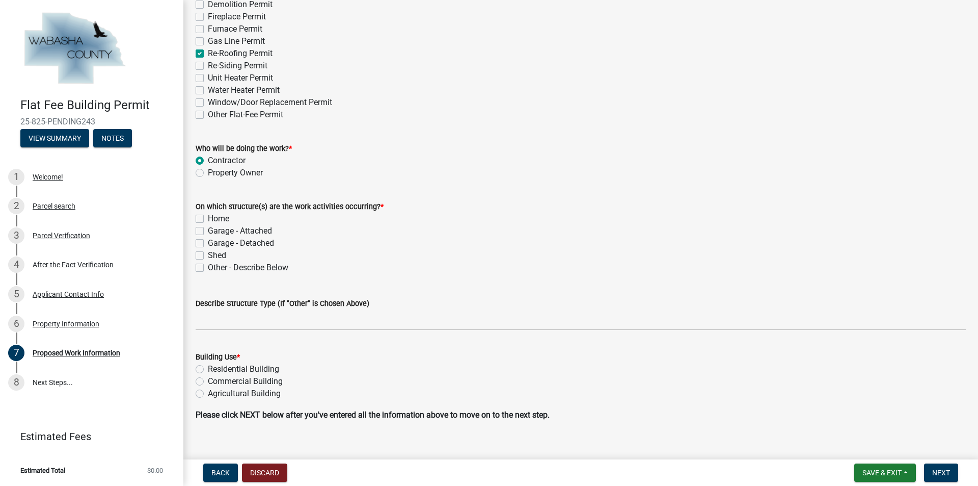
scroll to position [153, 0]
click at [208, 217] on label "Home" at bounding box center [218, 217] width 21 height 12
click at [208, 217] on input "Home" at bounding box center [211, 214] width 7 height 7
checkbox input "true"
checkbox input "false"
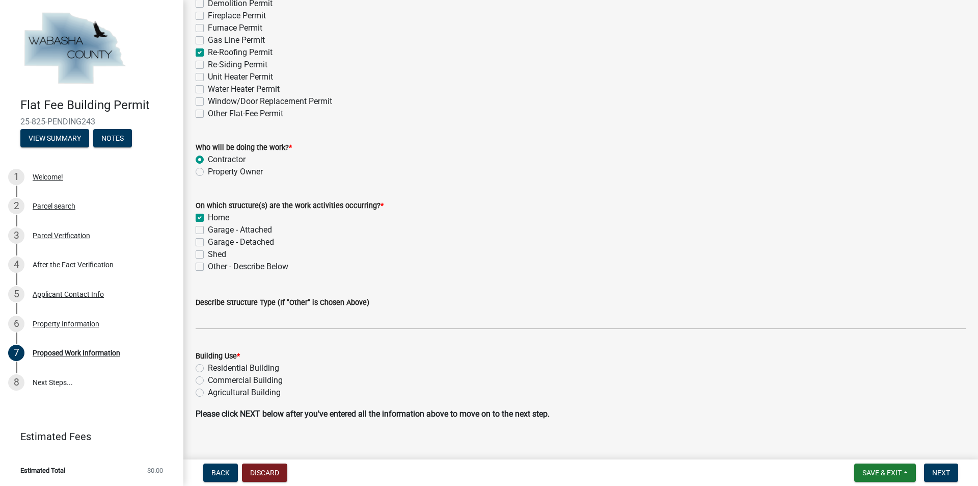
checkbox input "false"
click at [208, 230] on label "Garage - Attached" at bounding box center [240, 230] width 64 height 12
click at [208, 230] on input "Garage - Attached" at bounding box center [211, 227] width 7 height 7
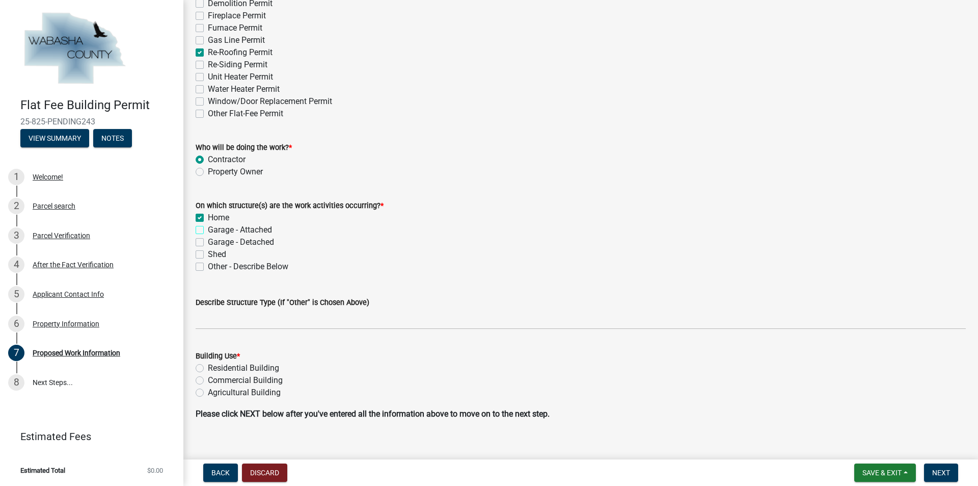
checkbox input "true"
checkbox input "false"
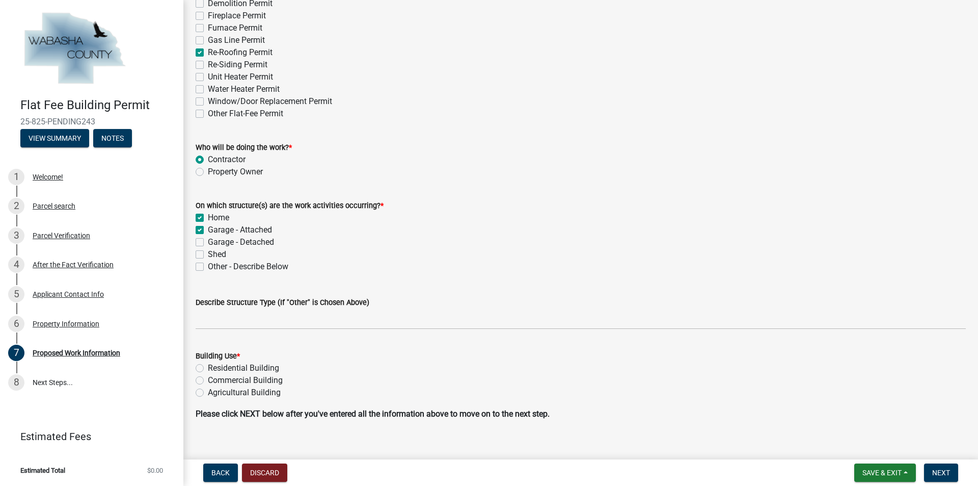
checkbox input "false"
click at [206, 374] on div "Building Use * Residential Building Commercial Building Agricultural Building" at bounding box center [581, 367] width 786 height 61
click at [208, 368] on label "Residential Building" at bounding box center [243, 368] width 71 height 12
click at [208, 368] on input "Residential Building" at bounding box center [211, 365] width 7 height 7
radio input "true"
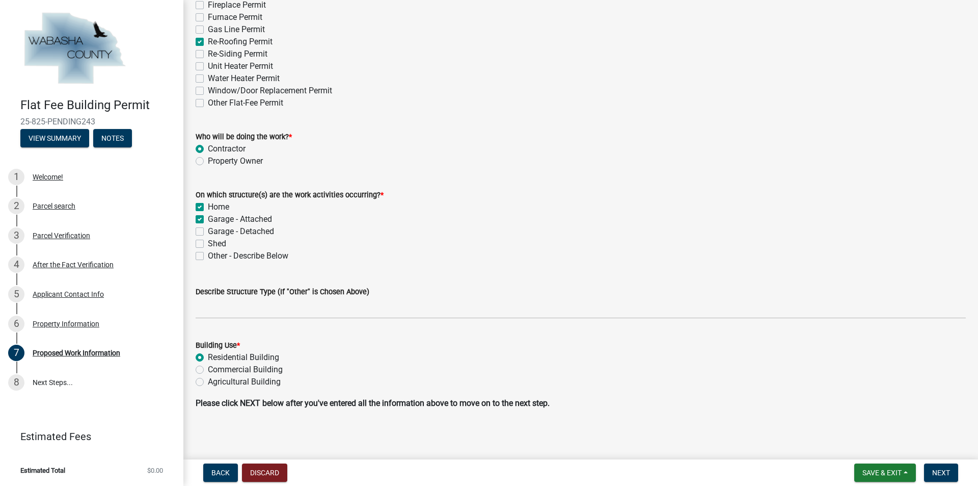
scroll to position [166, 0]
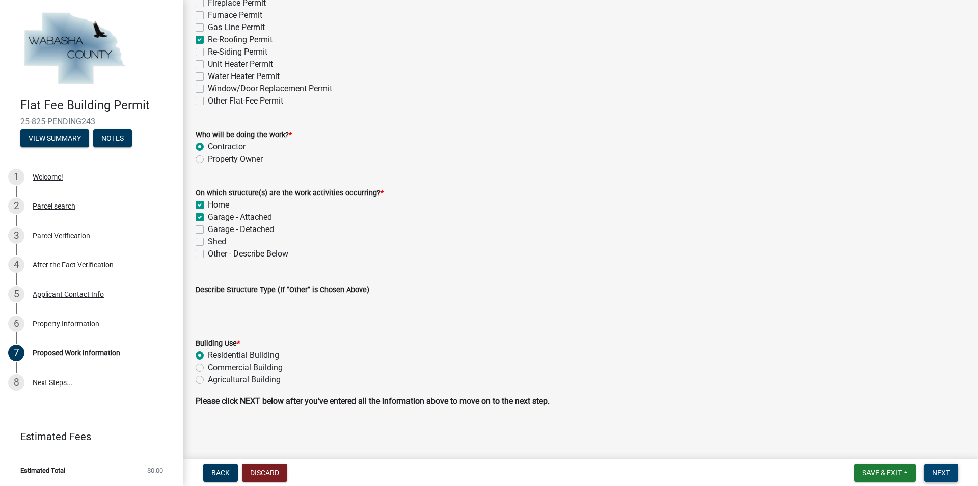
click at [948, 474] on span "Next" at bounding box center [941, 472] width 18 height 8
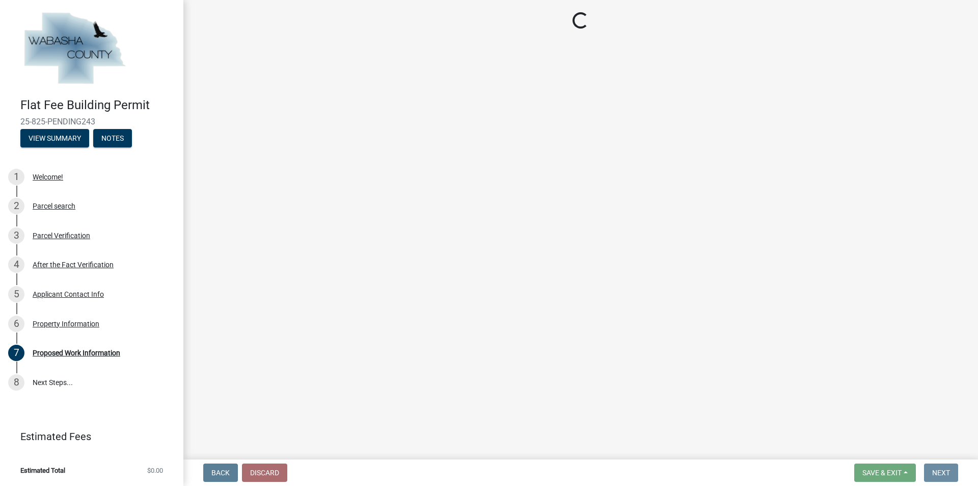
scroll to position [0, 0]
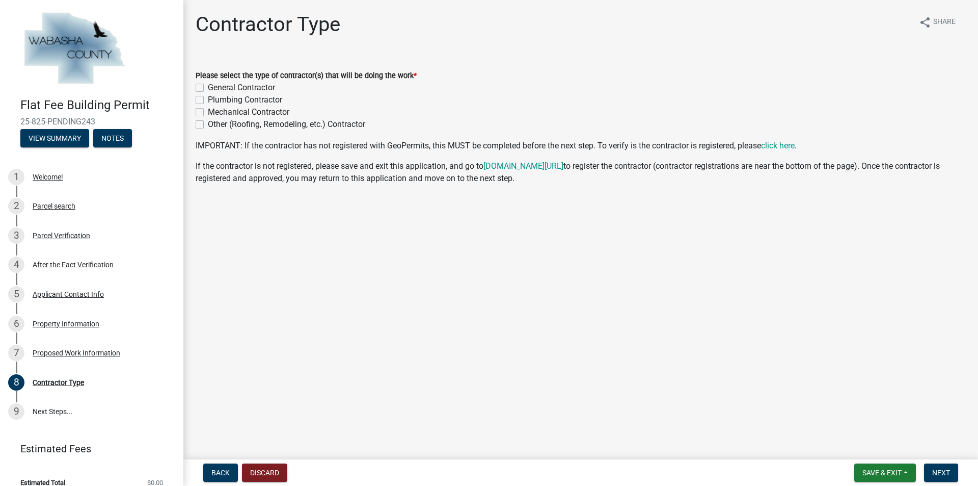
click at [208, 87] on label "General Contractor" at bounding box center [241, 88] width 67 height 12
click at [208, 87] on input "General Contractor" at bounding box center [211, 85] width 7 height 7
checkbox input "true"
checkbox input "false"
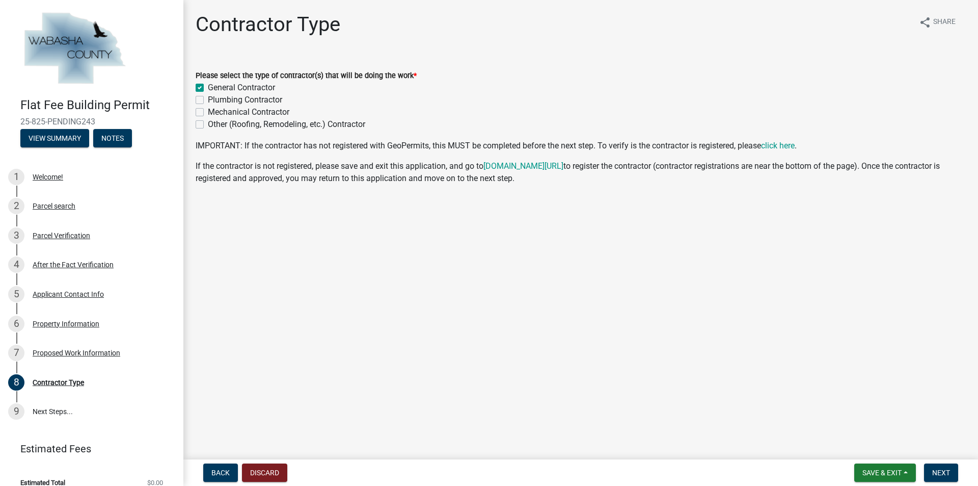
checkbox input "false"
click at [936, 471] on span "Next" at bounding box center [941, 472] width 18 height 8
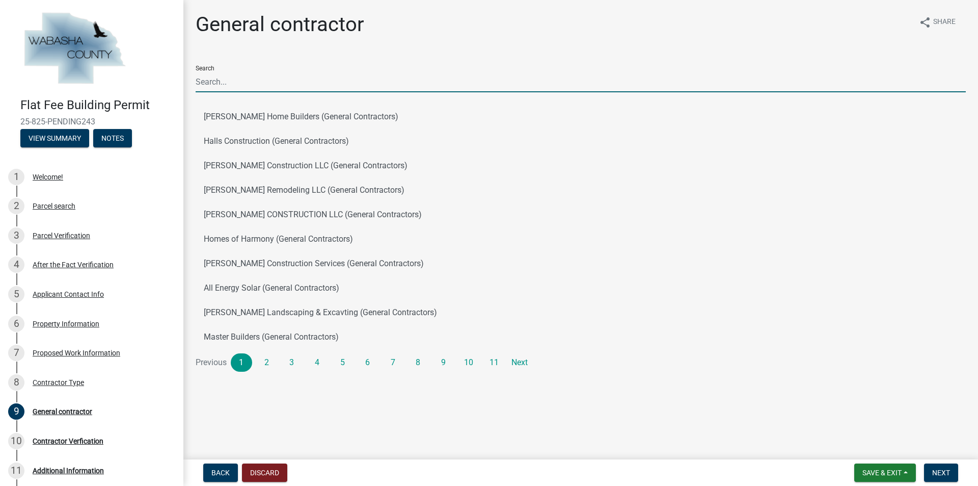
click at [225, 85] on input "Search" at bounding box center [581, 81] width 770 height 21
type input "[PERSON_NAME]"
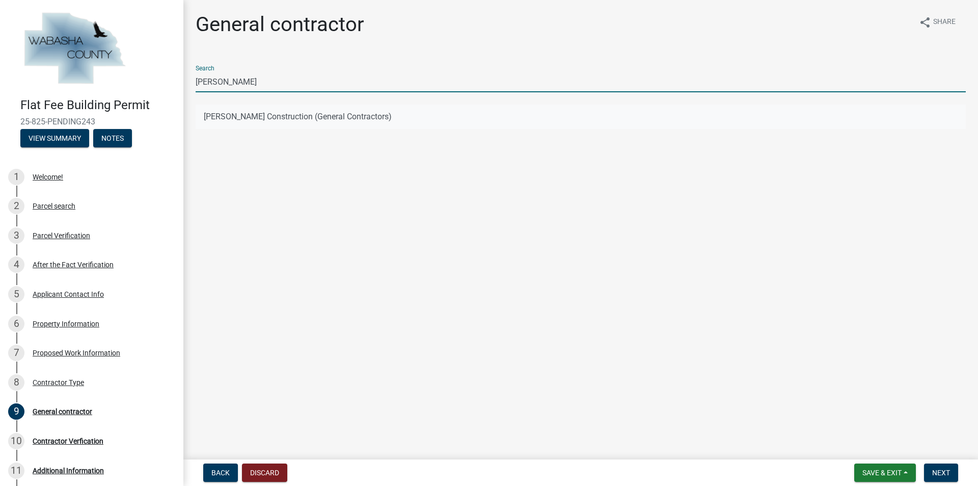
click at [256, 116] on button "[PERSON_NAME] Construction (General Contractors)" at bounding box center [581, 116] width 770 height 24
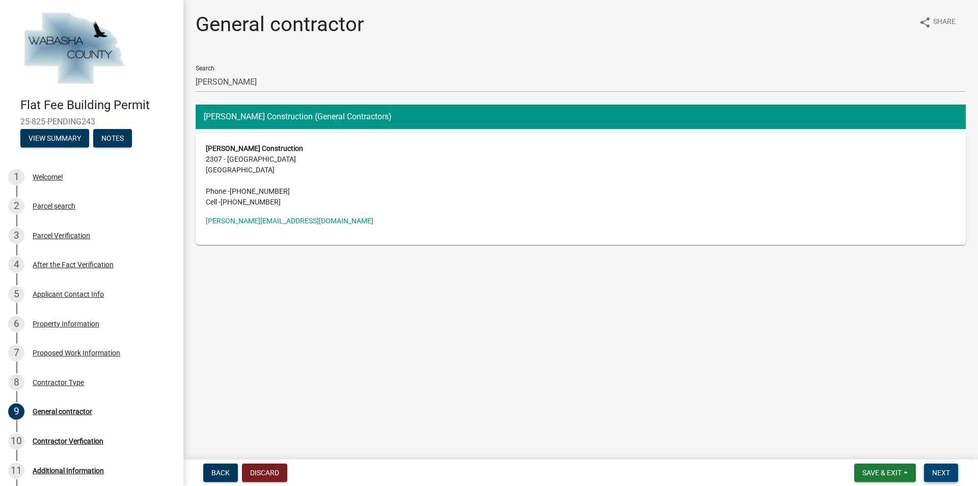
click at [937, 471] on span "Next" at bounding box center [941, 472] width 18 height 8
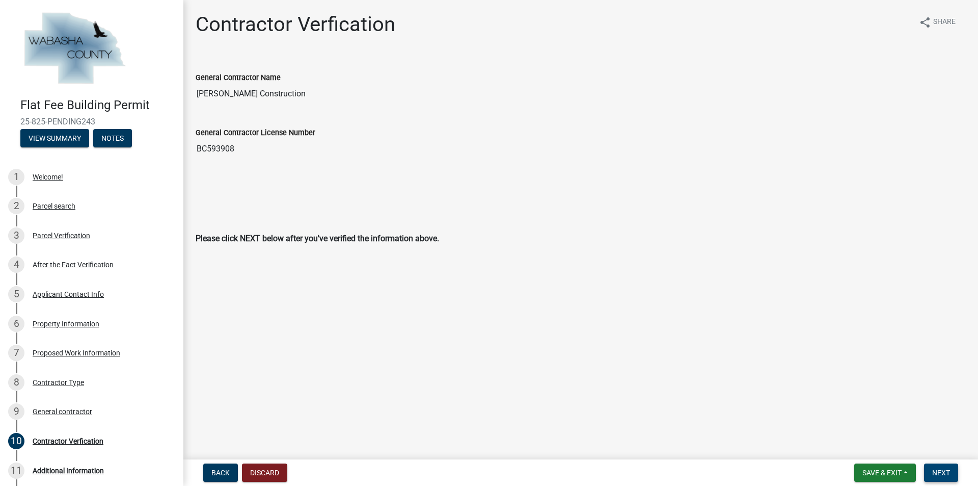
click at [945, 474] on span "Next" at bounding box center [941, 472] width 18 height 8
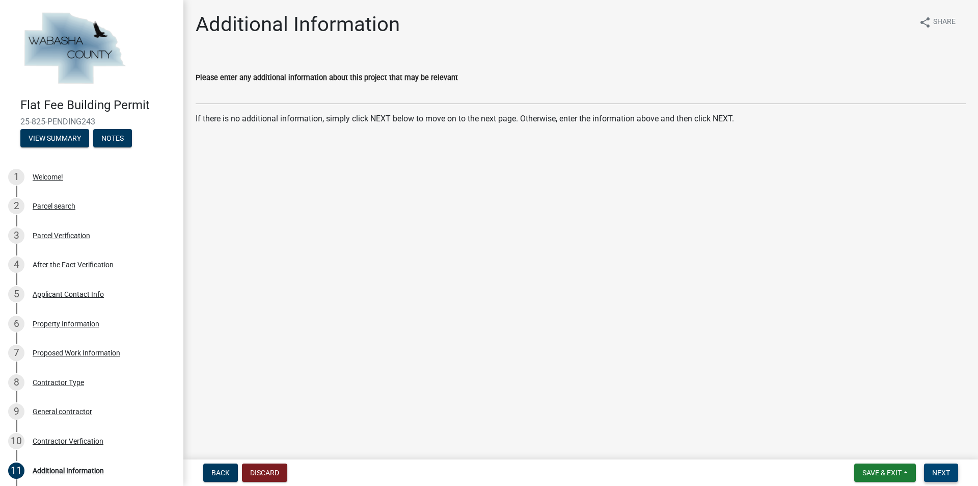
click at [942, 470] on span "Next" at bounding box center [941, 472] width 18 height 8
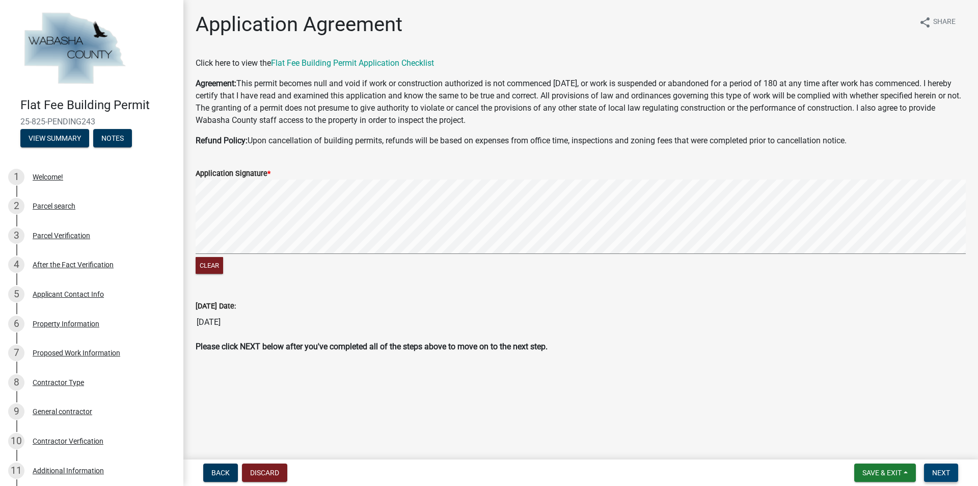
click at [938, 473] on span "Next" at bounding box center [941, 472] width 18 height 8
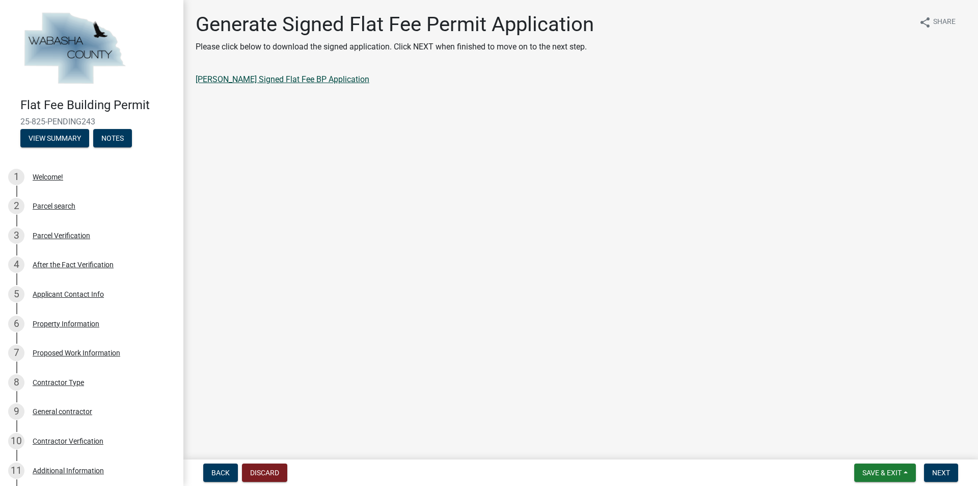
click at [323, 84] on link "[PERSON_NAME] Signed Flat Fee BP Application" at bounding box center [283, 79] width 174 height 10
click at [942, 472] on span "Next" at bounding box center [941, 472] width 18 height 8
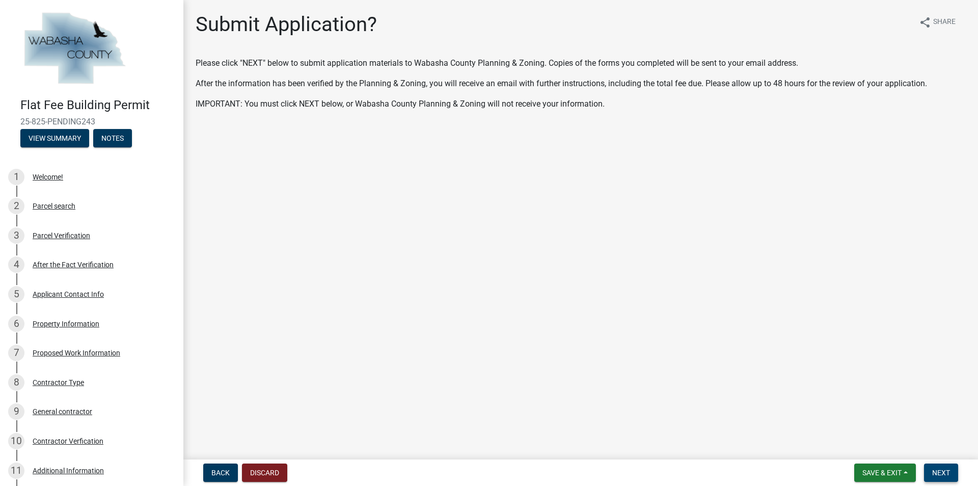
click at [948, 473] on span "Next" at bounding box center [941, 472] width 18 height 8
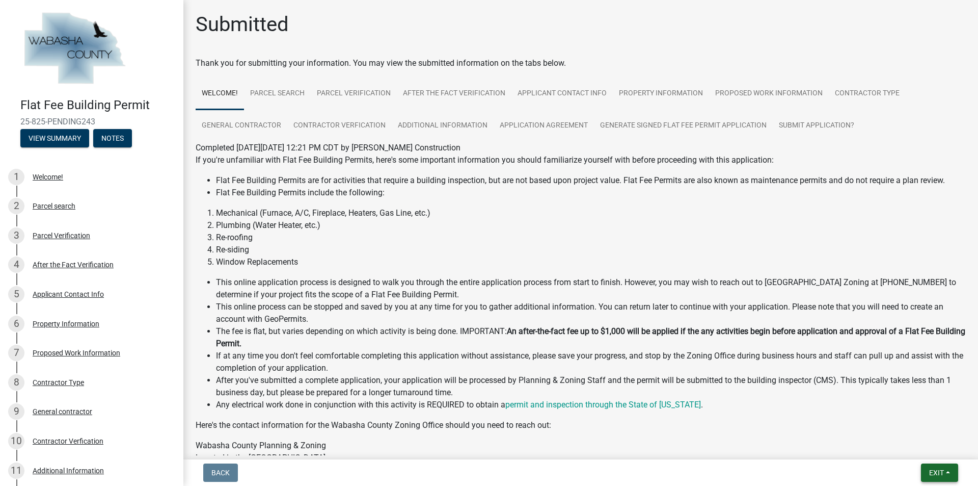
click at [945, 471] on button "Exit" at bounding box center [939, 472] width 37 height 18
click at [923, 447] on button "Save & Exit" at bounding box center [918, 446] width 82 height 24
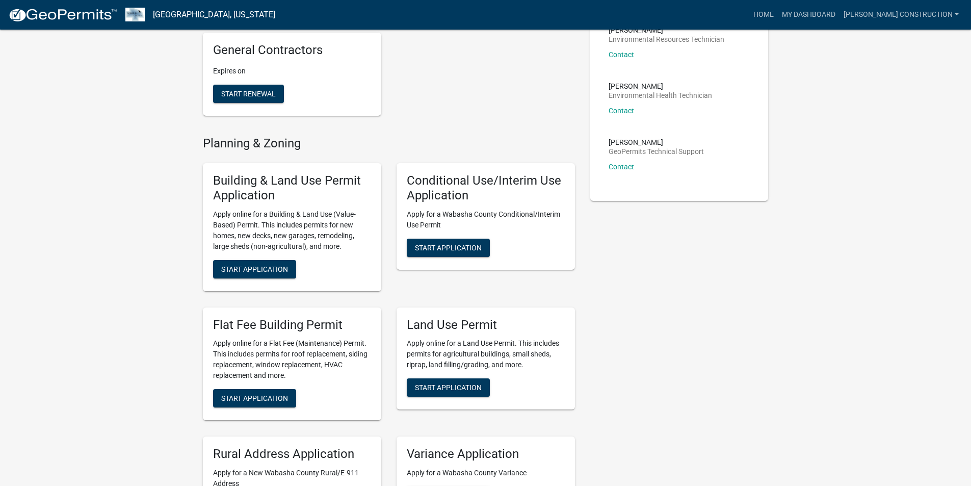
scroll to position [306, 0]
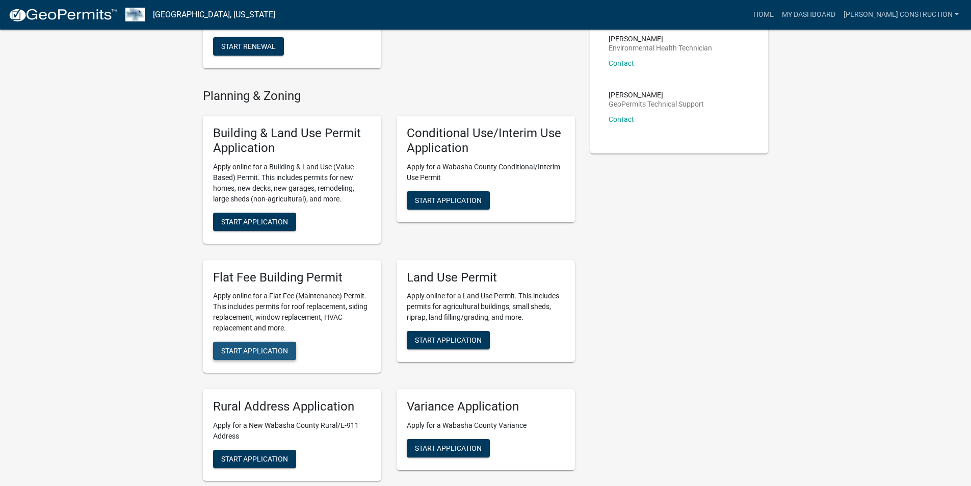
click at [265, 351] on span "Start Application" at bounding box center [254, 350] width 67 height 8
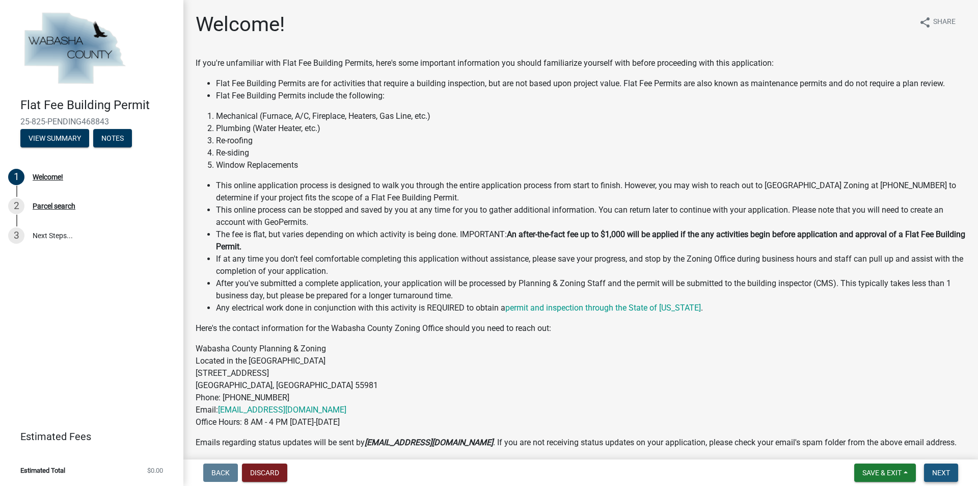
click at [942, 472] on span "Next" at bounding box center [941, 472] width 18 height 8
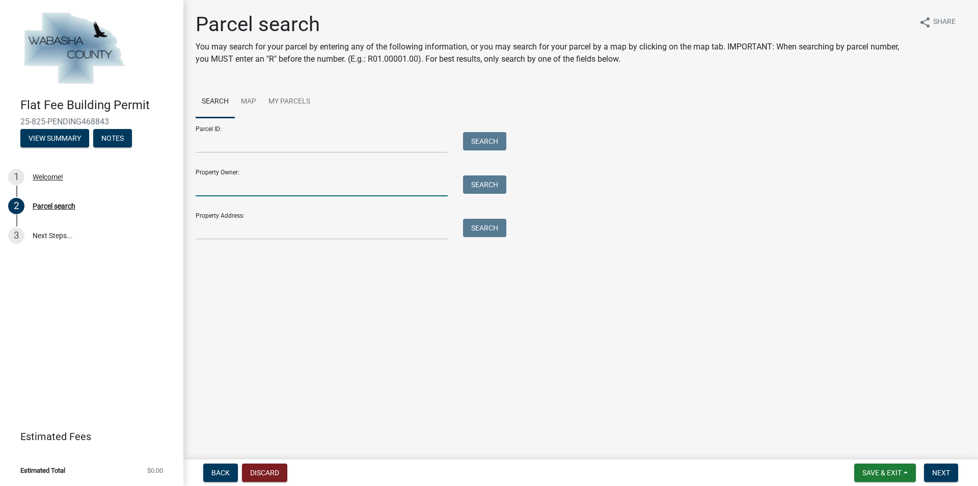
click at [246, 184] on input "Property Owner:" at bounding box center [322, 185] width 252 height 21
type input "[PERSON_NAME]"
click at [477, 188] on button "Search" at bounding box center [484, 184] width 43 height 18
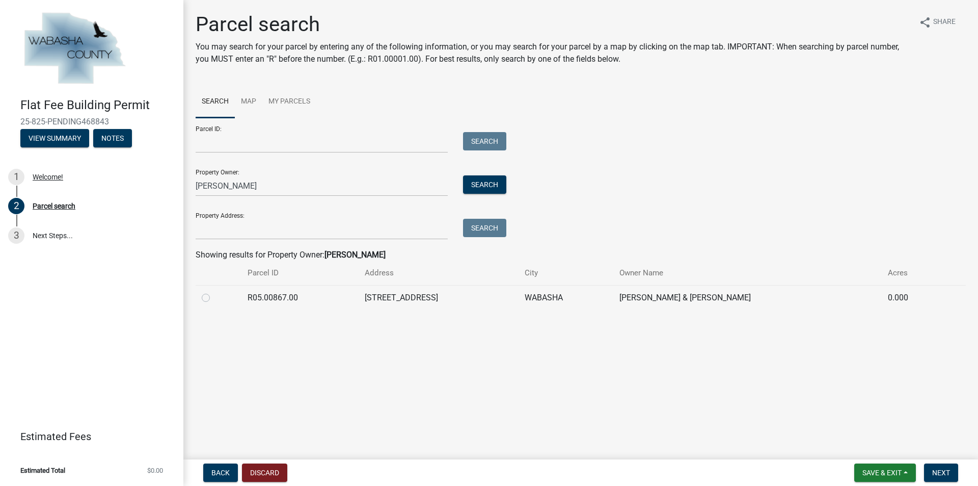
click at [214, 291] on label at bounding box center [214, 291] width 0 height 0
click at [214, 297] on input "radio" at bounding box center [217, 294] width 7 height 7
radio input "true"
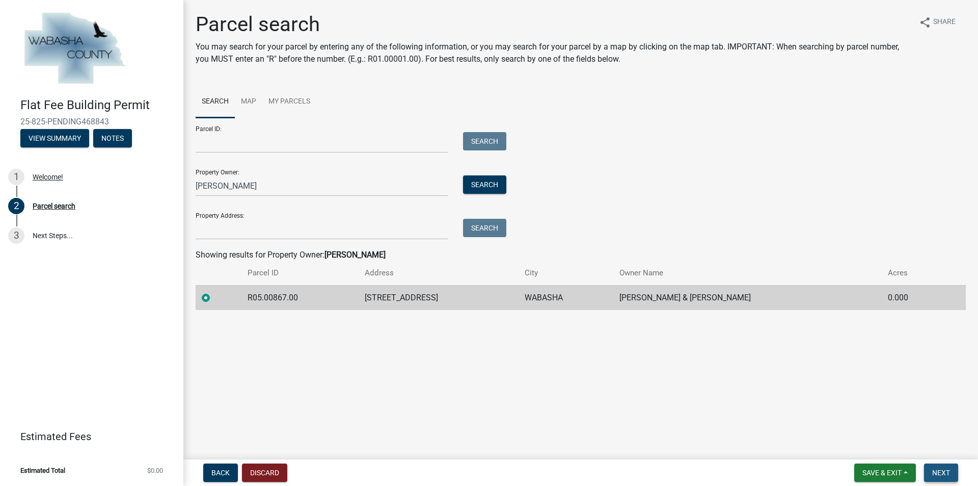
click at [937, 471] on span "Next" at bounding box center [941, 472] width 18 height 8
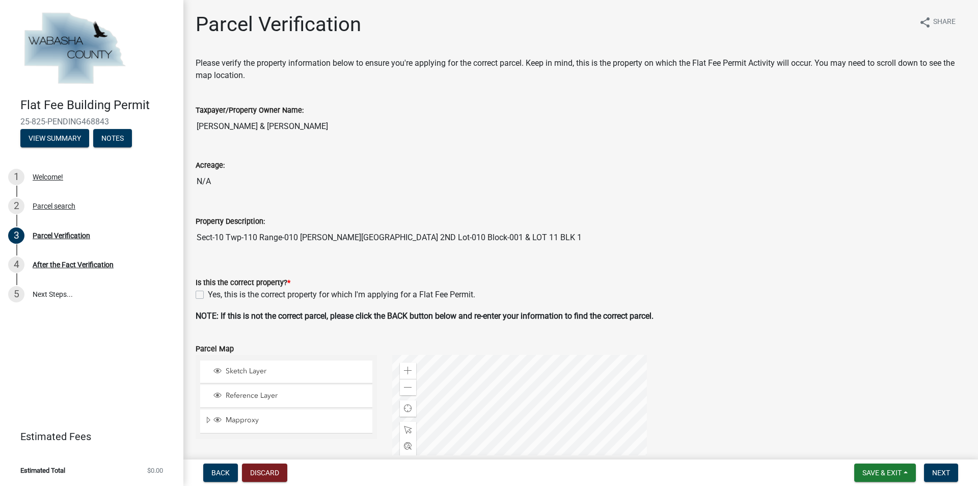
click at [208, 291] on label "Yes, this is the correct property for which I'm applying for a Flat Fee Permit." at bounding box center [342, 294] width 268 height 12
click at [208, 291] on input "Yes, this is the correct property for which I'm applying for a Flat Fee Permit." at bounding box center [211, 291] width 7 height 7
checkbox input "true"
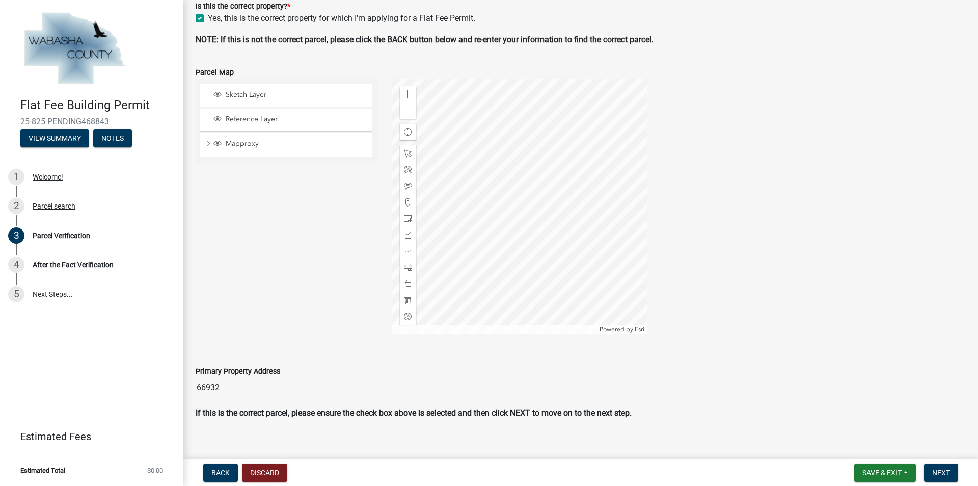
scroll to position [288, 0]
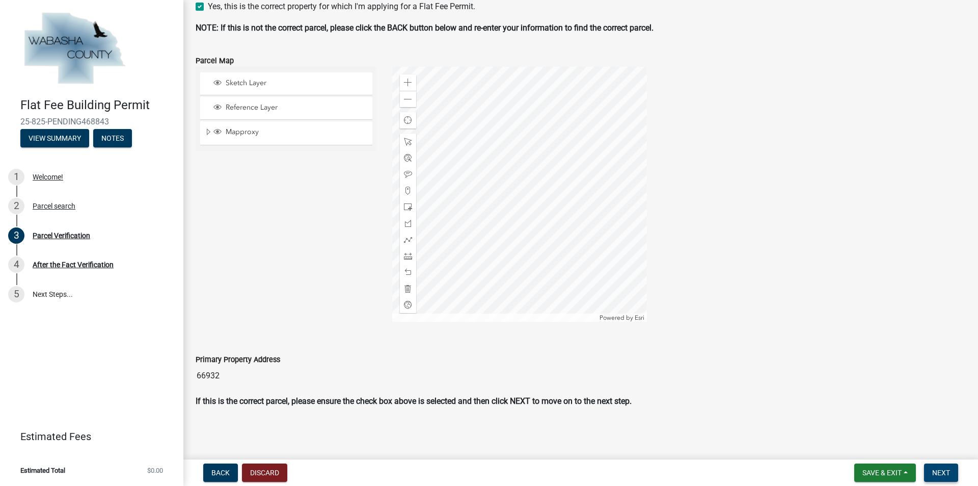
click at [940, 470] on span "Next" at bounding box center [941, 472] width 18 height 8
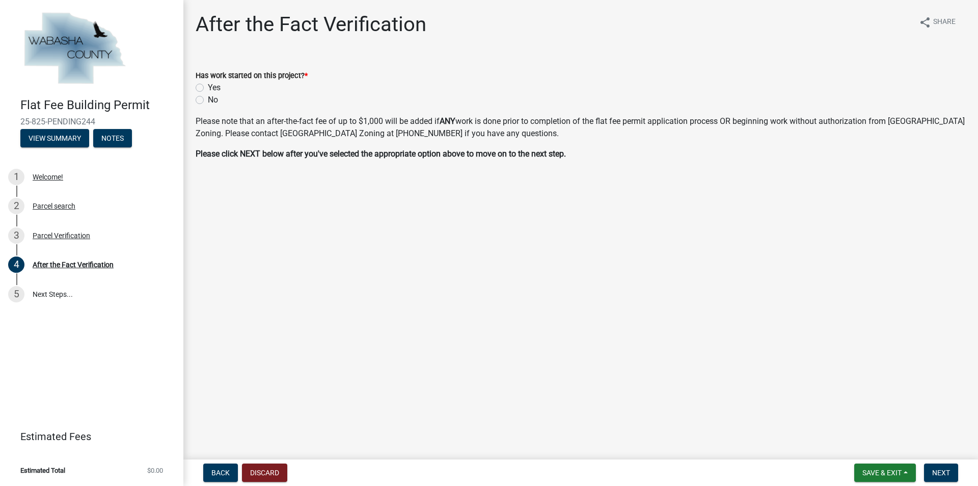
click at [208, 99] on label "No" at bounding box center [213, 100] width 10 height 12
click at [208, 99] on input "No" at bounding box center [211, 97] width 7 height 7
radio input "true"
click at [941, 471] on span "Next" at bounding box center [941, 472] width 18 height 8
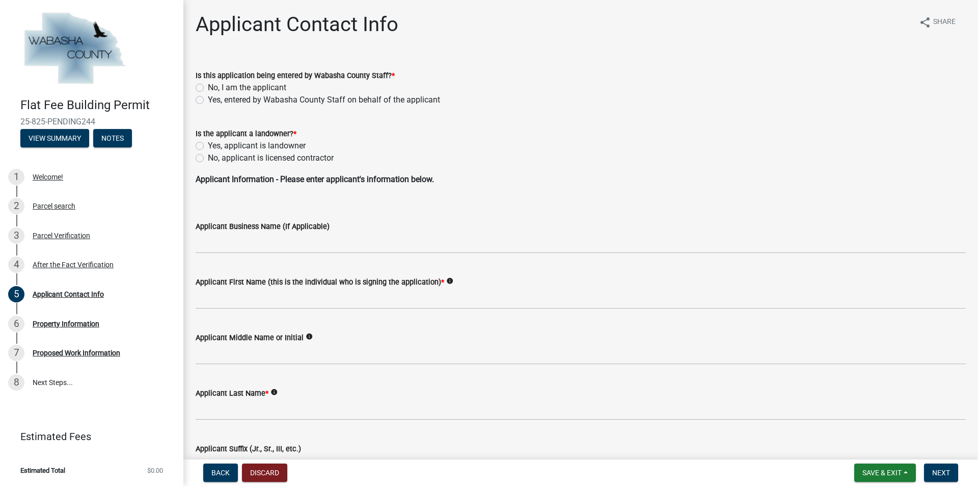
click at [208, 88] on label "No, I am the applicant" at bounding box center [247, 88] width 78 height 12
click at [208, 88] on input "No, I am the applicant" at bounding box center [211, 85] width 7 height 7
radio input "true"
click at [208, 157] on label "No, applicant is licensed contractor" at bounding box center [271, 158] width 126 height 12
click at [208, 157] on input "No, applicant is licensed contractor" at bounding box center [211, 155] width 7 height 7
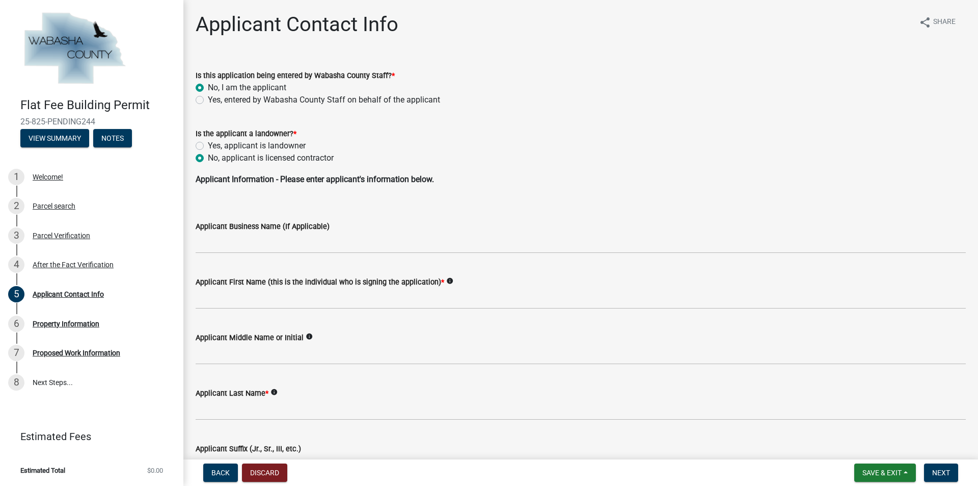
radio input "true"
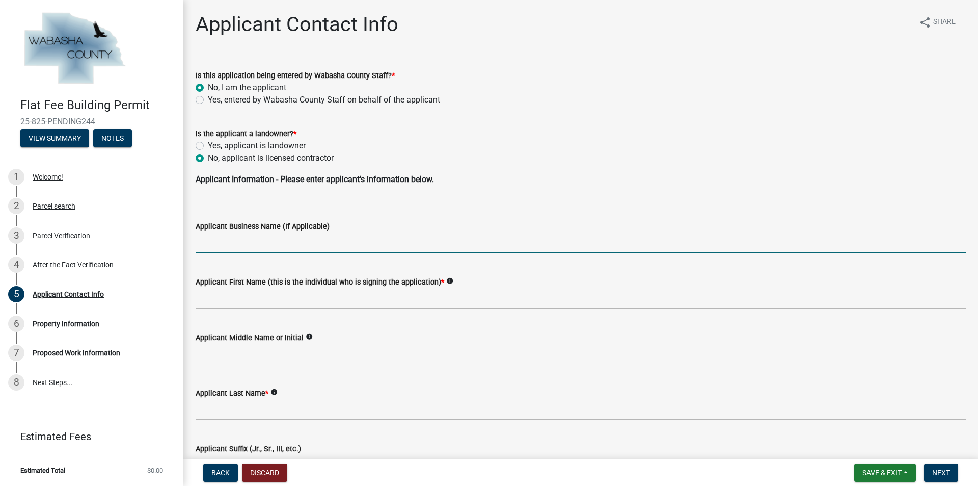
click at [223, 248] on input "Applicant Business Name (If Applicable)" at bounding box center [581, 242] width 770 height 21
type input "[PERSON_NAME] Construction"
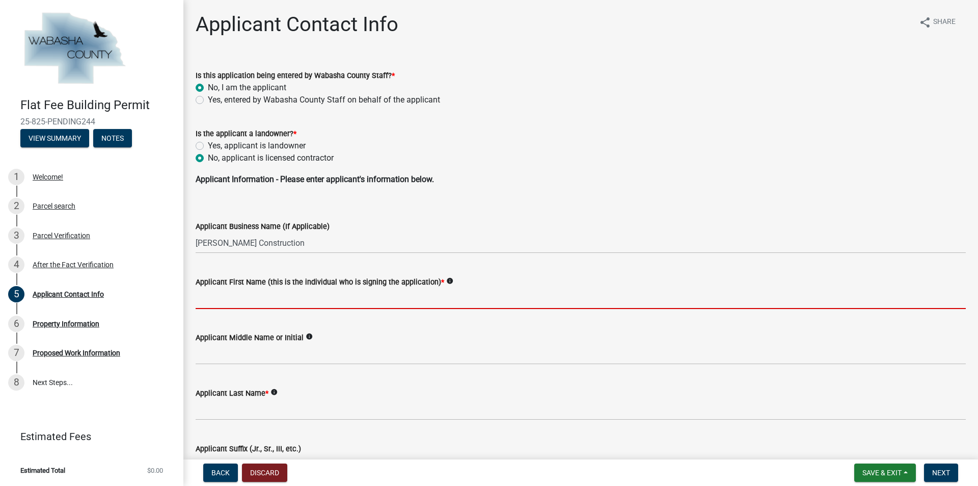
drag, startPoint x: 236, startPoint y: 296, endPoint x: 250, endPoint y: 308, distance: 18.1
click at [236, 298] on input "Applicant First Name (this is the individual who is signing the application) *" at bounding box center [581, 298] width 770 height 21
type input "[PERSON_NAME]"
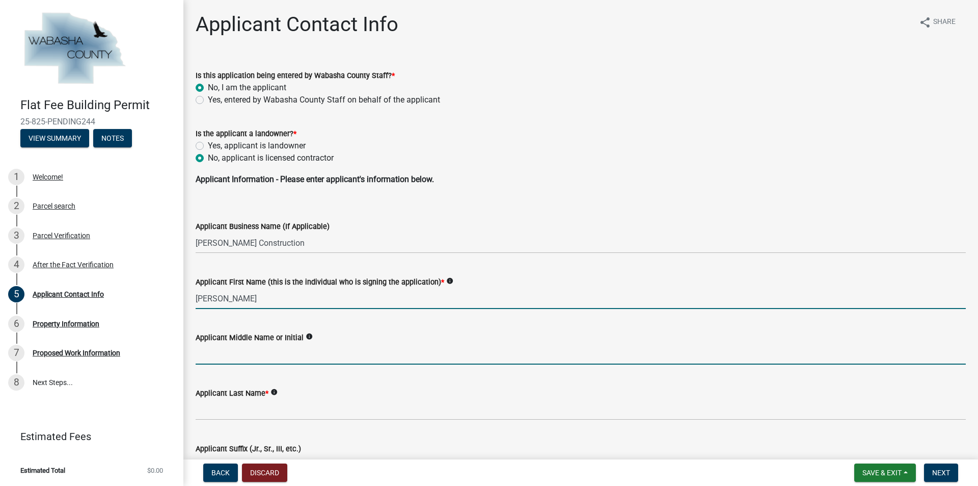
click at [237, 354] on input "Applicant Middle Name or Initial" at bounding box center [581, 353] width 770 height 21
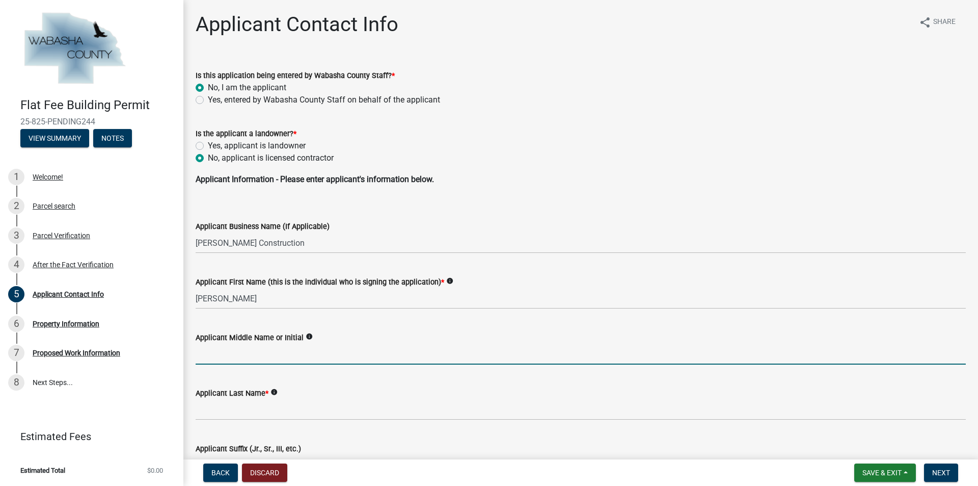
type input "W"
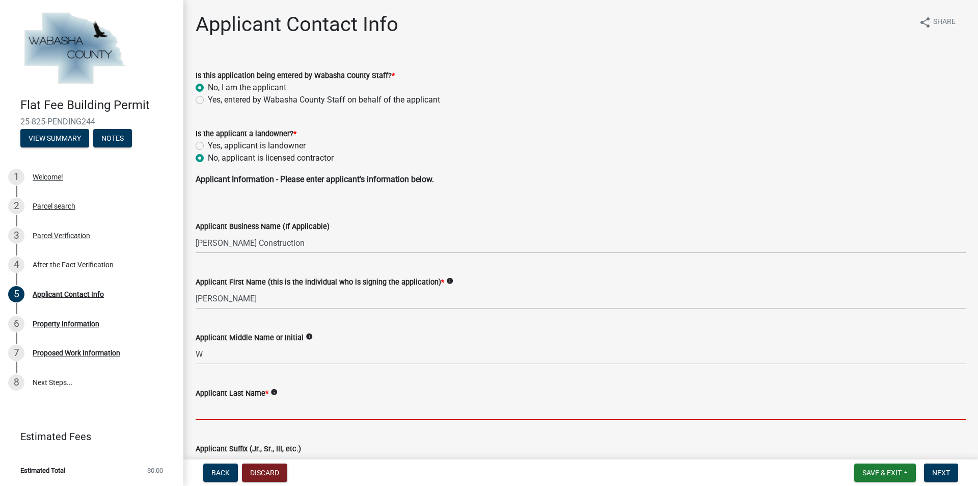
click at [238, 412] on input "Applicant Last Name *" at bounding box center [581, 409] width 770 height 21
type input "Fitch"
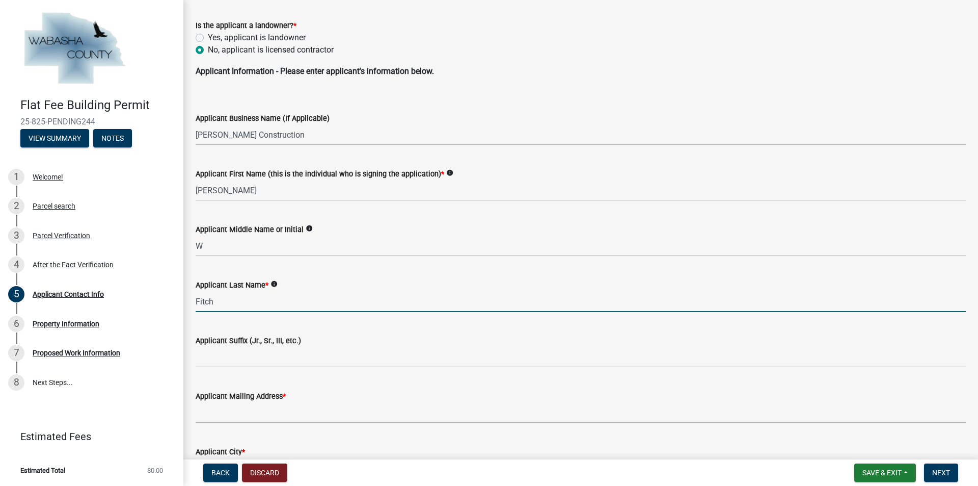
scroll to position [255, 0]
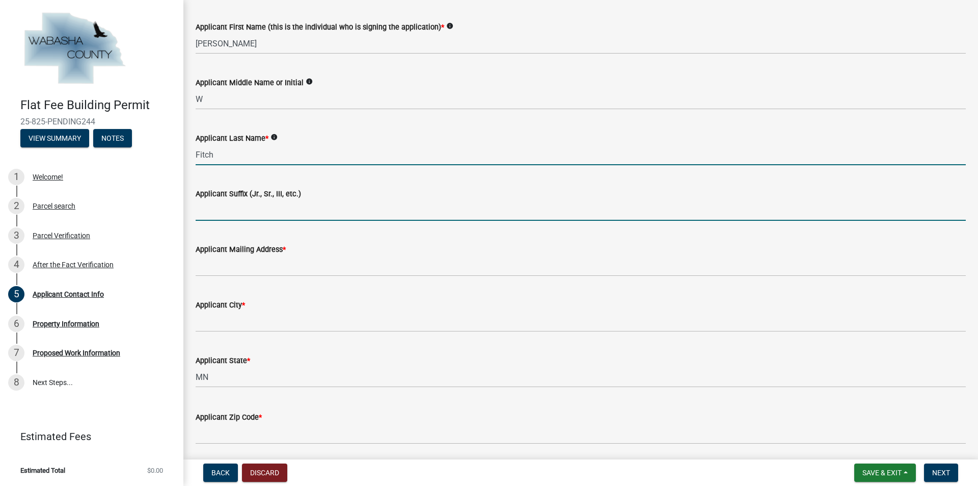
click at [206, 207] on input "Applicant Suffix (Jr., Sr., III, etc.)" at bounding box center [581, 210] width 770 height 21
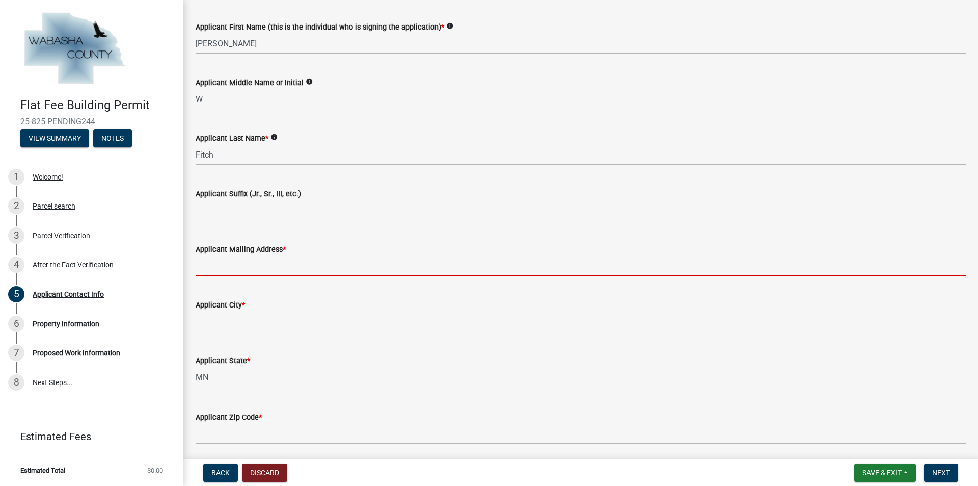
click at [217, 263] on input "Applicant Mailing Address *" at bounding box center [581, 265] width 770 height 21
type input "[STREET_ADDRESS]"
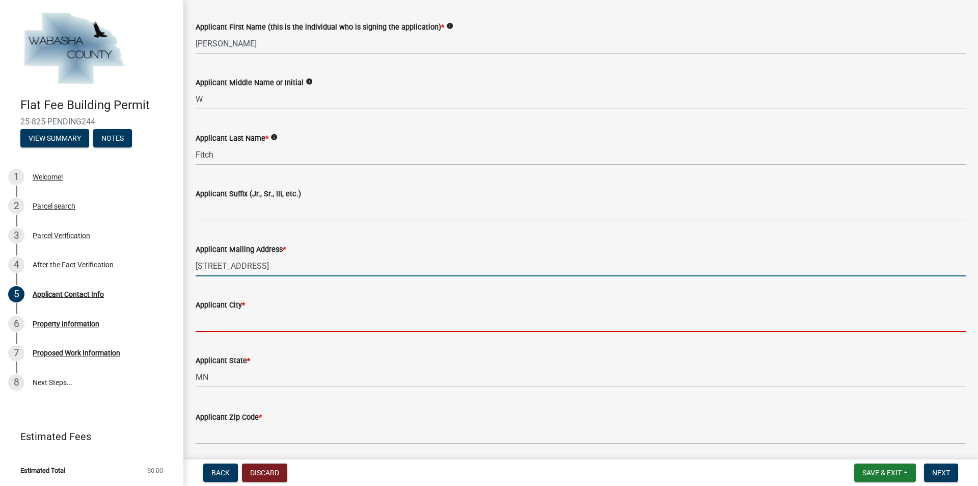
click at [228, 317] on input "Applicant City *" at bounding box center [581, 321] width 770 height 21
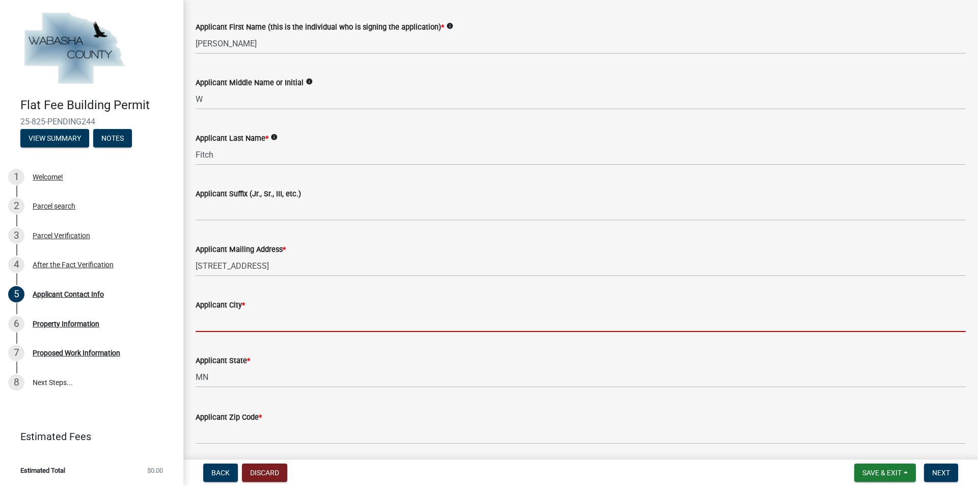
type input "[GEOGRAPHIC_DATA]"
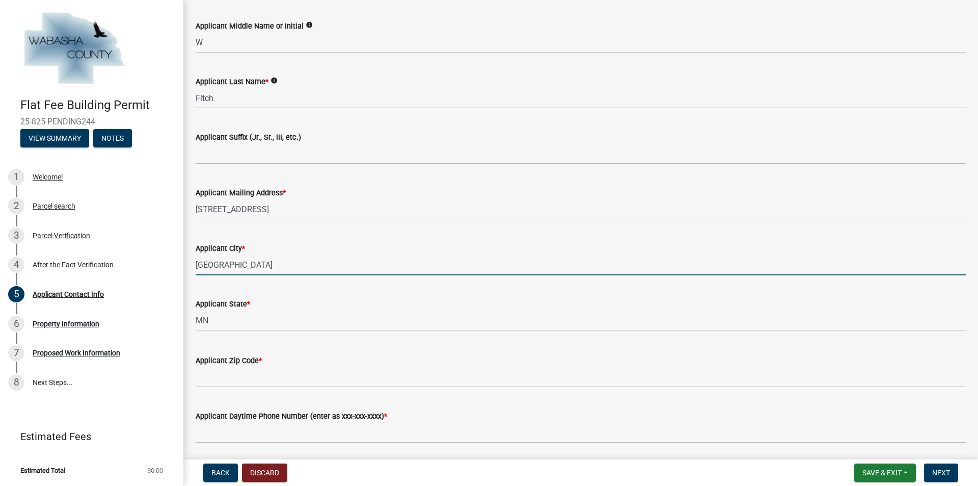
scroll to position [459, 0]
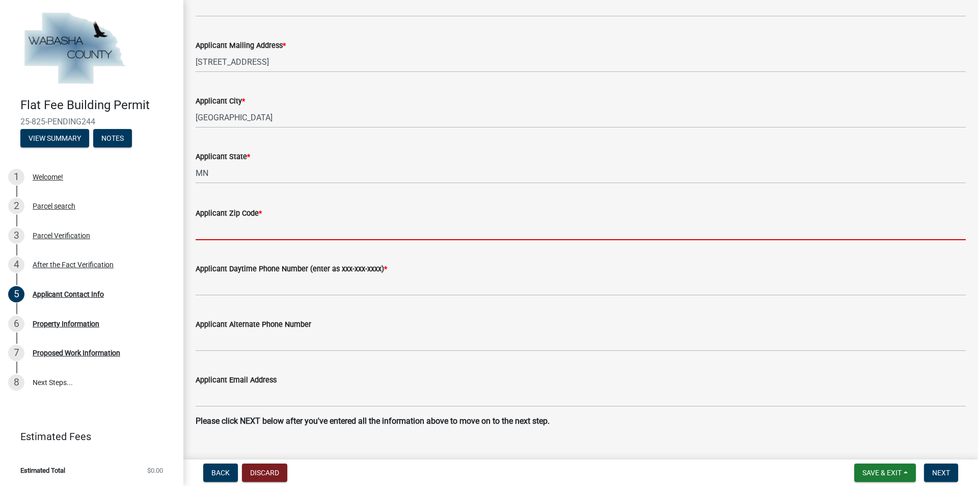
click at [208, 229] on input "Applicant Zip Code *" at bounding box center [581, 229] width 770 height 21
type input "55901"
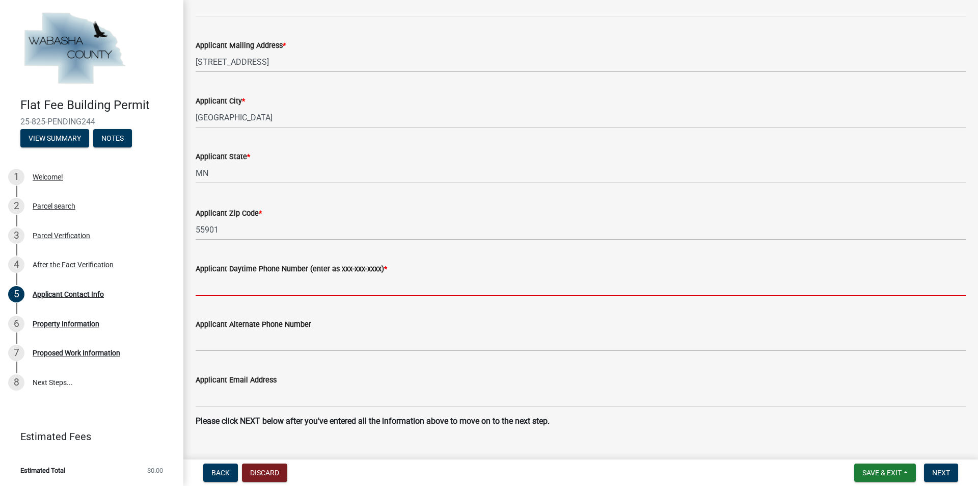
drag, startPoint x: 212, startPoint y: 281, endPoint x: 218, endPoint y: 287, distance: 8.0
click at [212, 281] on input "Applicant Daytime Phone Number (enter as xxx-xxx-xxxx) *" at bounding box center [581, 285] width 770 height 21
type input "[PHONE_NUMBER]"
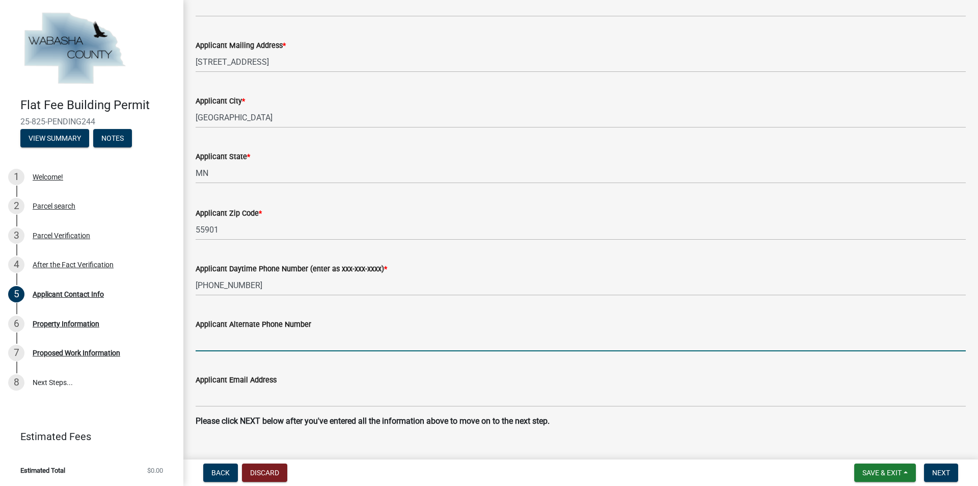
drag, startPoint x: 222, startPoint y: 336, endPoint x: 236, endPoint y: 344, distance: 17.1
click at [222, 336] on input "Applicant Alternate Phone Number" at bounding box center [581, 340] width 770 height 21
type input "[PHONE_NUMBER]"
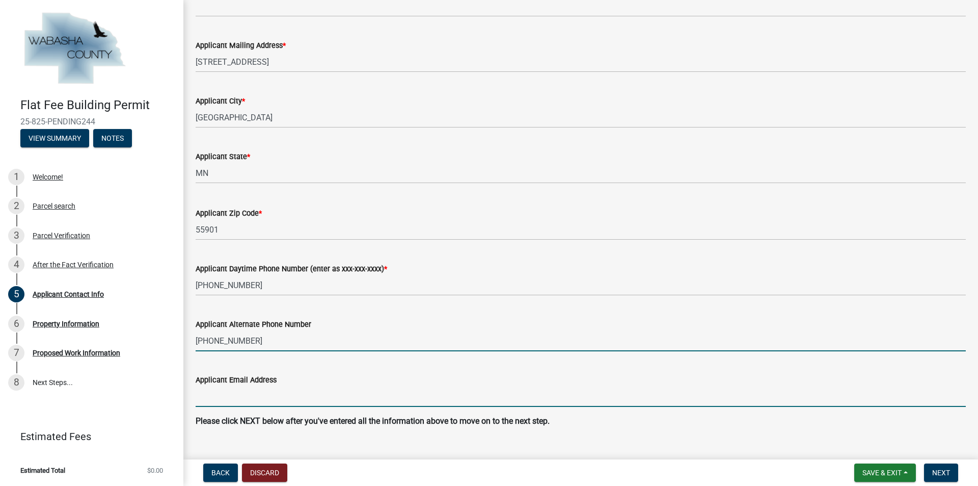
click at [226, 401] on input "Applicant Email Address" at bounding box center [581, 396] width 770 height 21
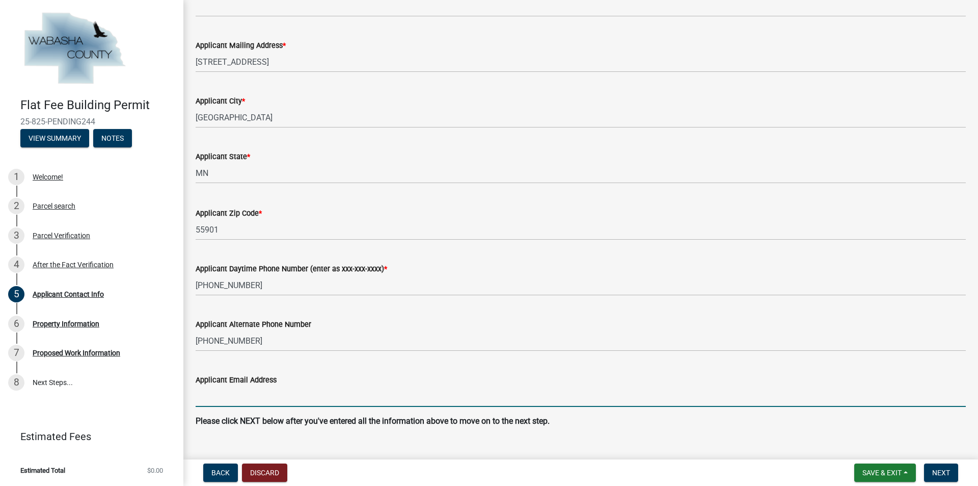
type input "[PERSON_NAME][EMAIL_ADDRESS][DOMAIN_NAME]"
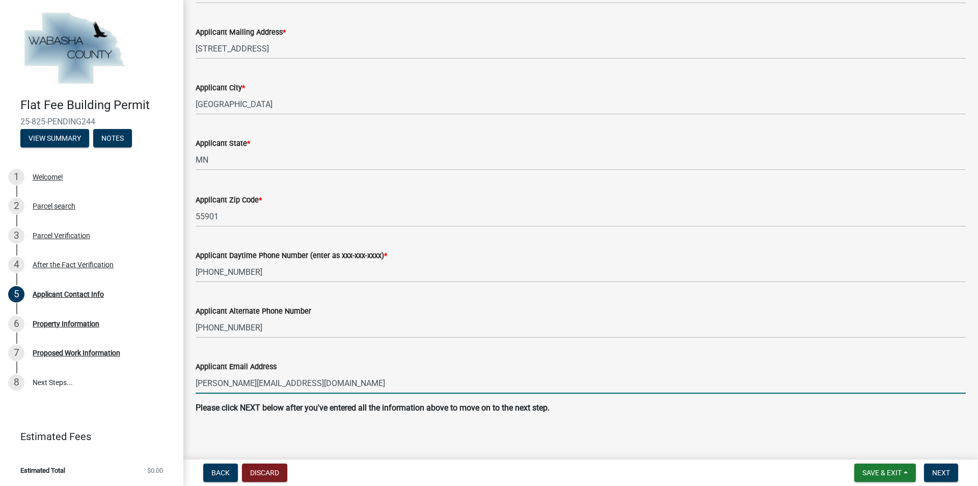
scroll to position [478, 0]
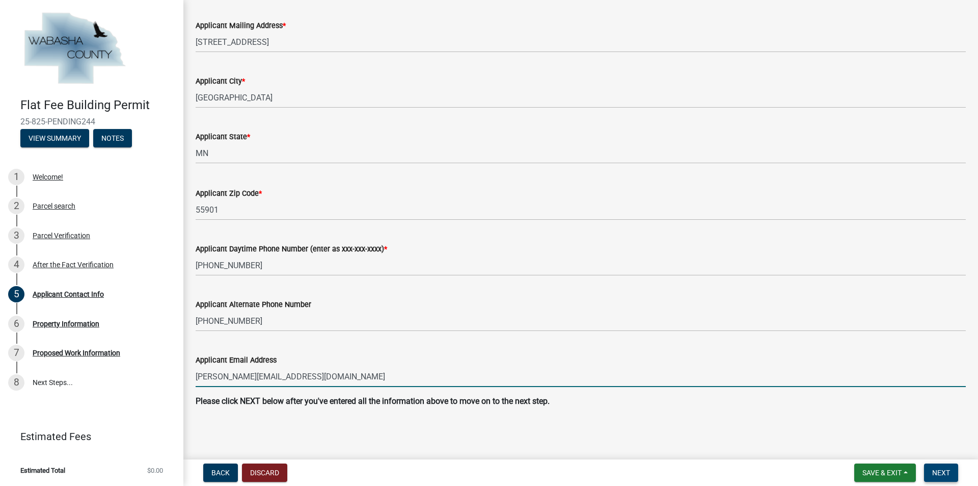
click at [939, 471] on span "Next" at bounding box center [941, 472] width 18 height 8
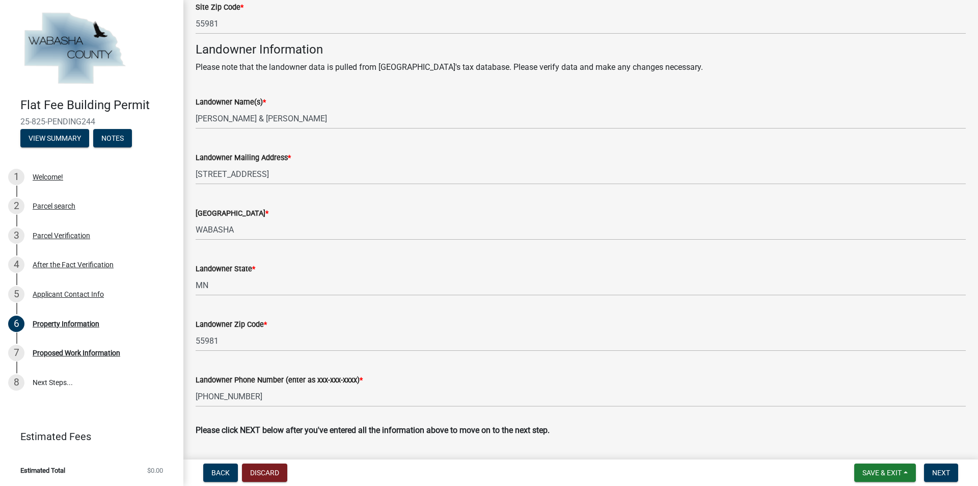
scroll to position [331, 0]
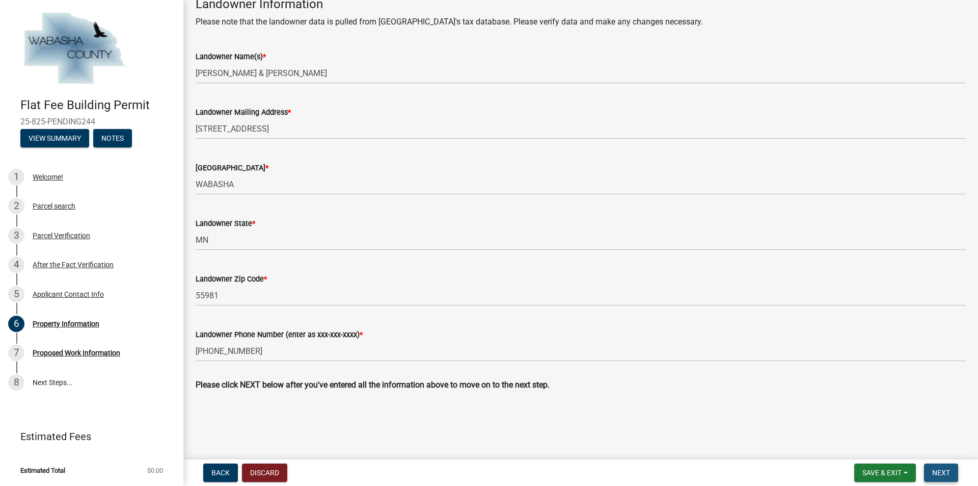
click at [937, 469] on span "Next" at bounding box center [941, 472] width 18 height 8
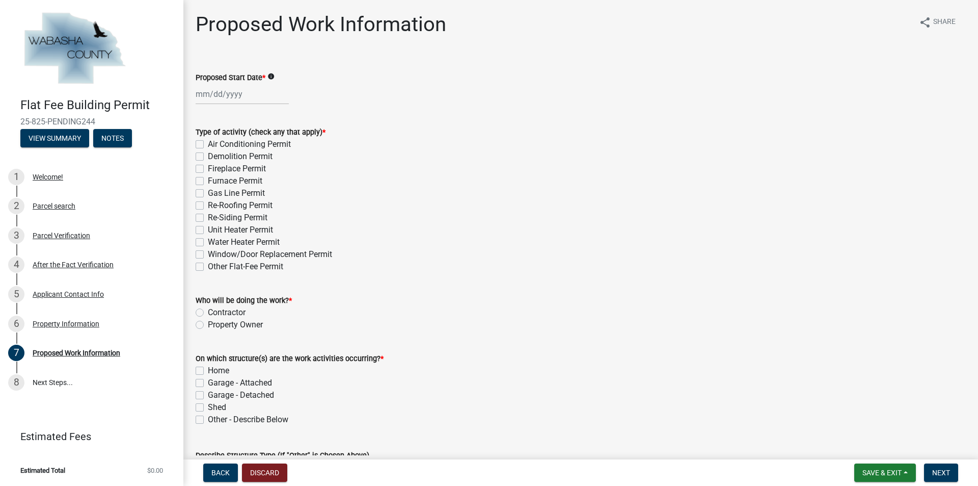
click at [199, 93] on div at bounding box center [242, 94] width 93 height 21
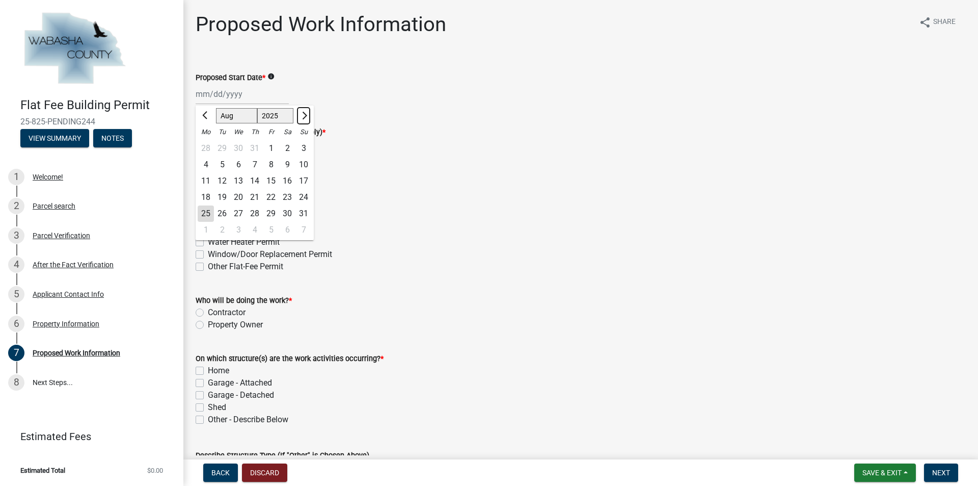
click at [306, 115] on span "Next month" at bounding box center [304, 116] width 8 height 8
select select "9"
click at [223, 149] on div "2" at bounding box center [222, 148] width 16 height 16
type input "[DATE]"
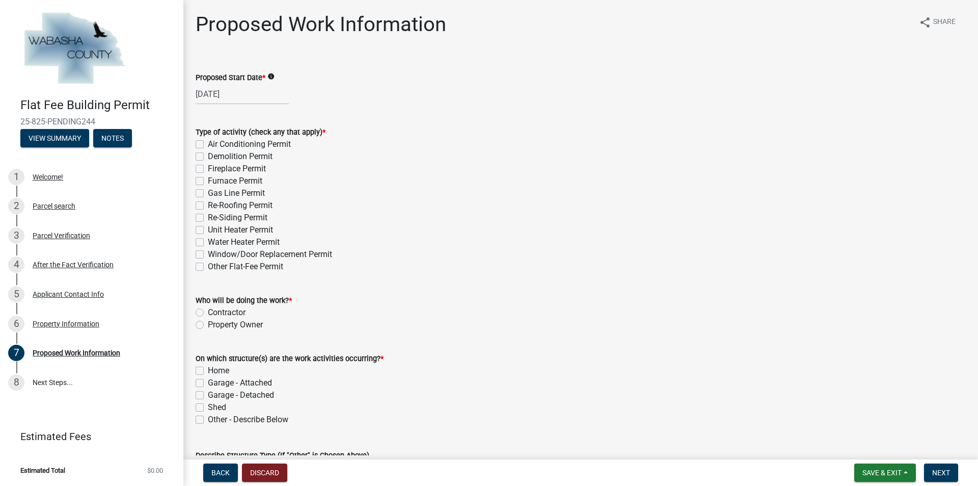
click at [208, 206] on label "Re-Roofing Permit" at bounding box center [240, 205] width 65 height 12
click at [208, 206] on input "Re-Roofing Permit" at bounding box center [211, 202] width 7 height 7
checkbox input "true"
checkbox input "false"
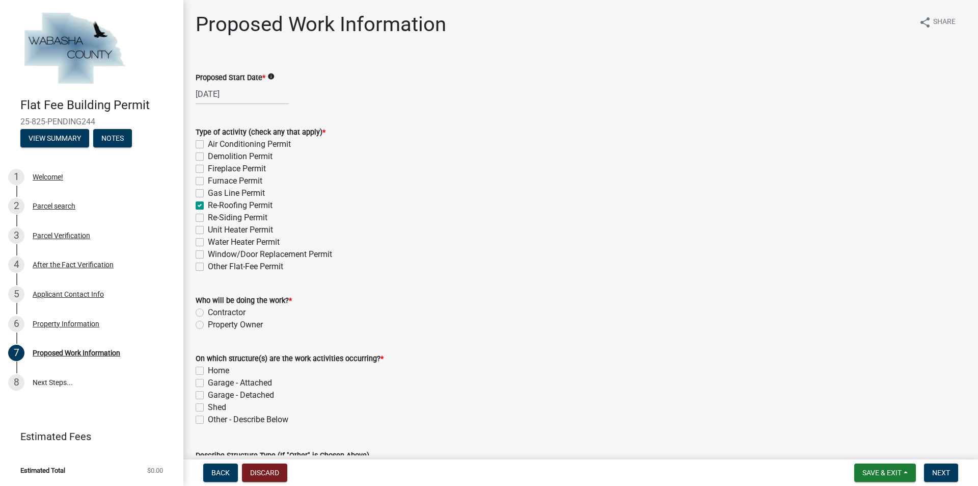
checkbox input "false"
checkbox input "true"
checkbox input "false"
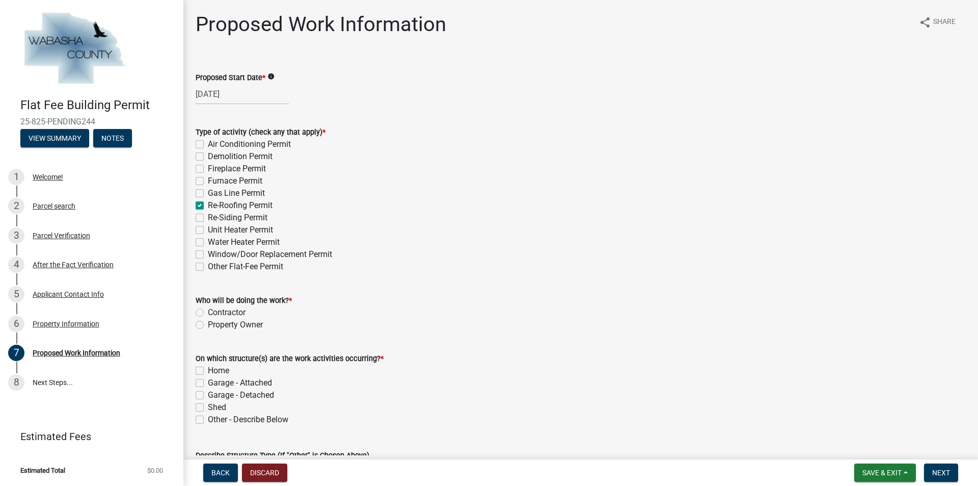
checkbox input "false"
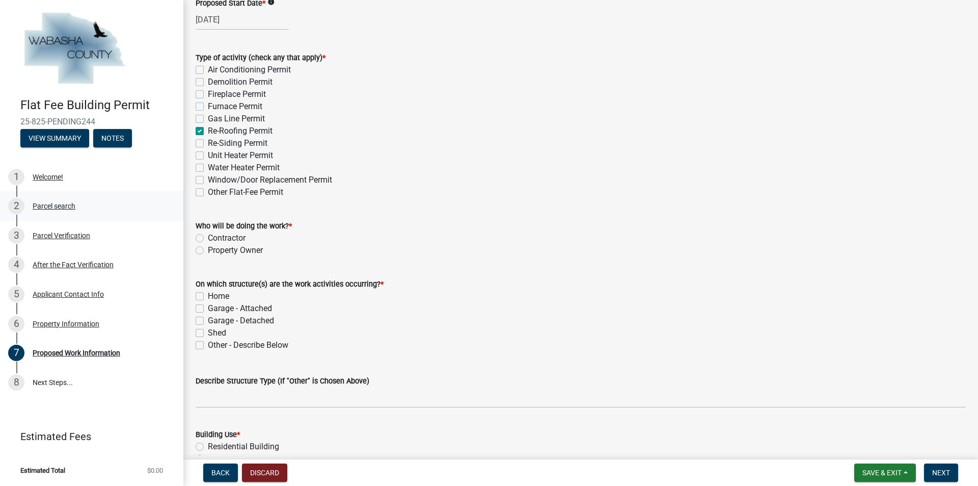
scroll to position [102, 0]
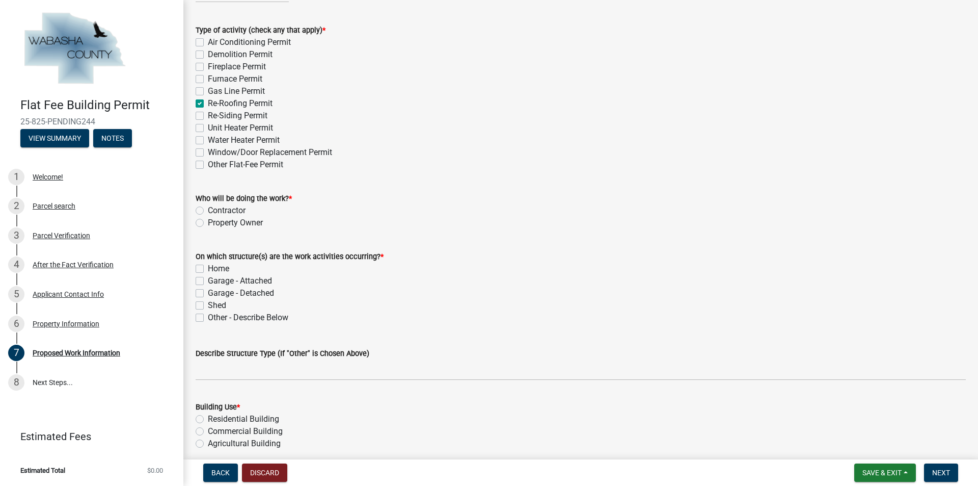
click at [208, 209] on label "Contractor" at bounding box center [227, 210] width 38 height 12
click at [208, 209] on input "Contractor" at bounding box center [211, 207] width 7 height 7
radio input "true"
click at [208, 270] on label "Home" at bounding box center [218, 268] width 21 height 12
click at [208, 269] on input "Home" at bounding box center [211, 265] width 7 height 7
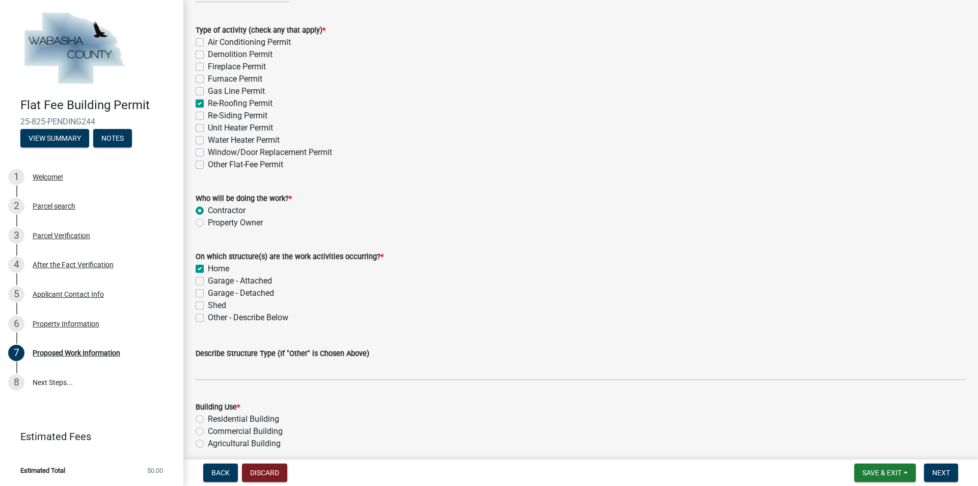
checkbox input "true"
checkbox input "false"
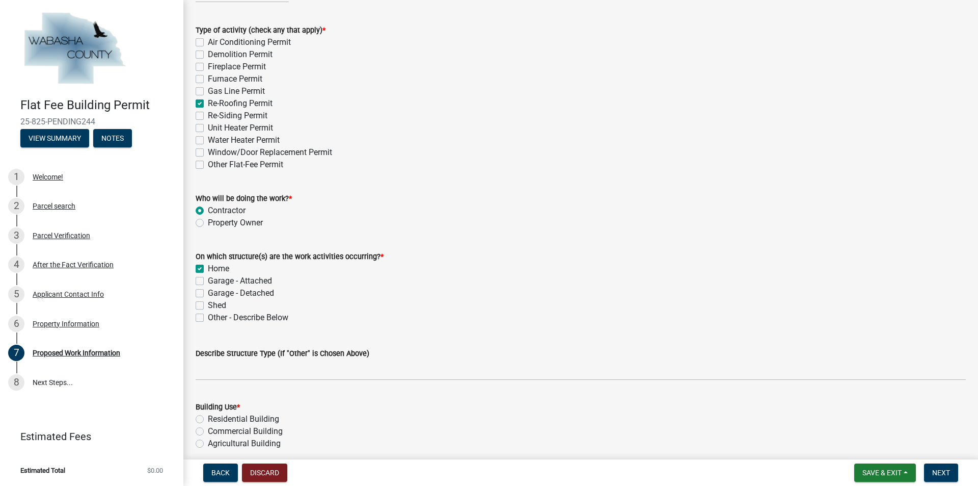
click at [208, 278] on label "Garage - Attached" at bounding box center [240, 281] width 64 height 12
click at [208, 278] on input "Garage - Attached" at bounding box center [211, 278] width 7 height 7
checkbox input "true"
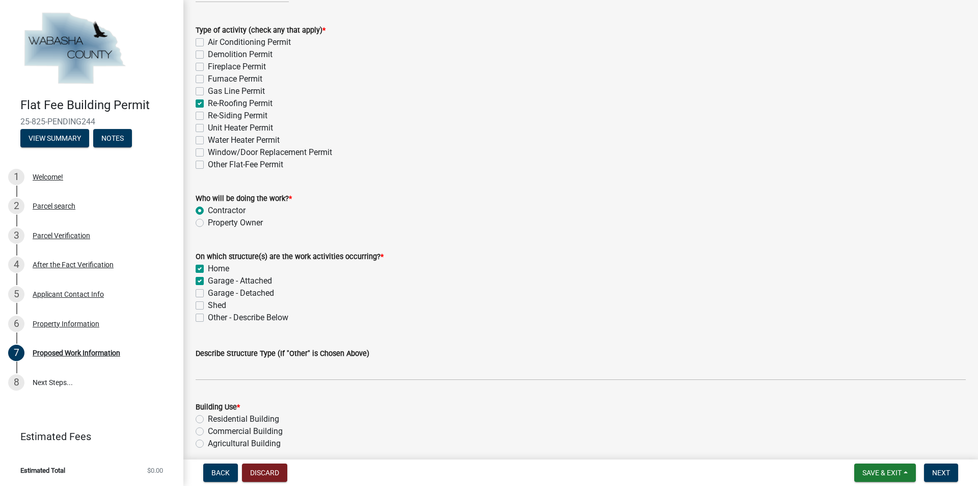
checkbox input "false"
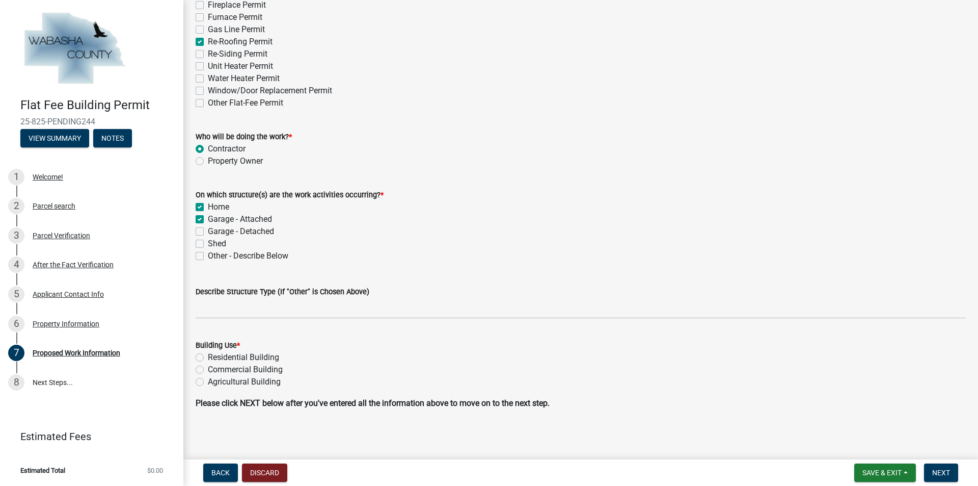
scroll to position [166, 0]
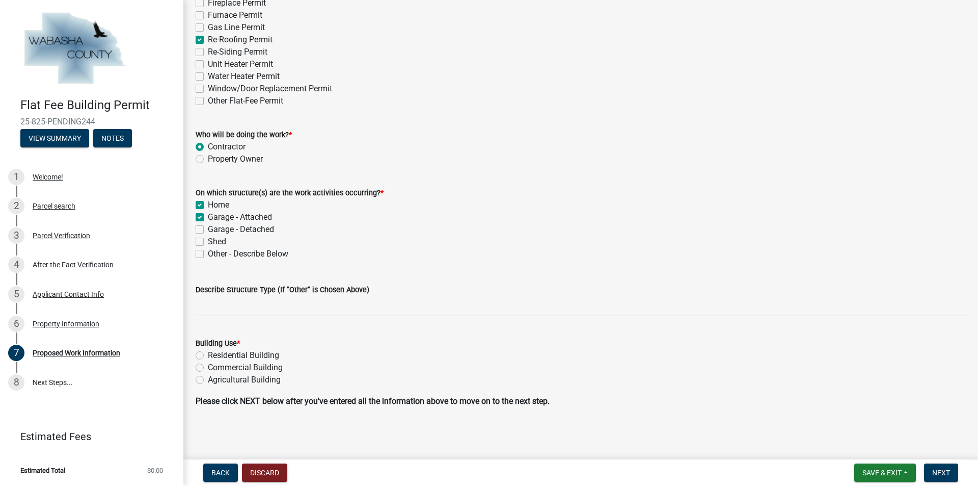
click at [208, 355] on label "Residential Building" at bounding box center [243, 355] width 71 height 12
click at [208, 355] on input "Residential Building" at bounding box center [211, 352] width 7 height 7
radio input "true"
click at [942, 471] on span "Next" at bounding box center [941, 472] width 18 height 8
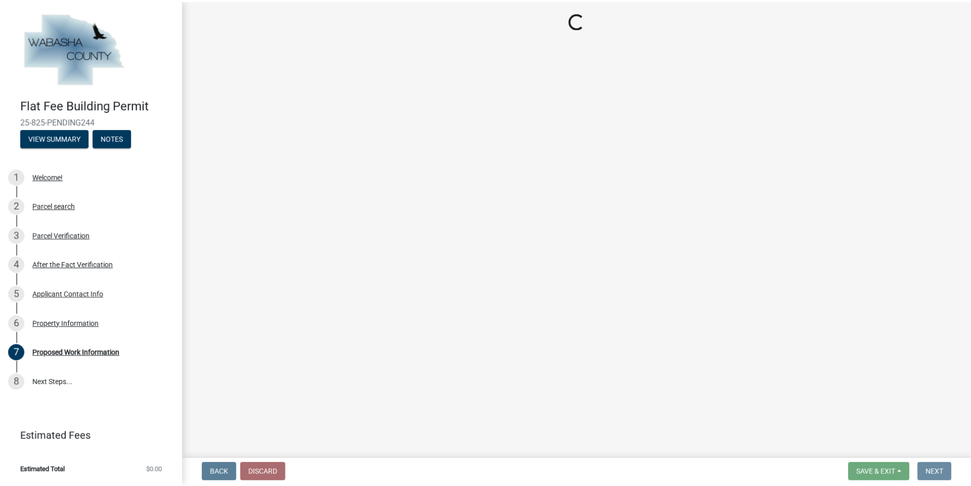
scroll to position [0, 0]
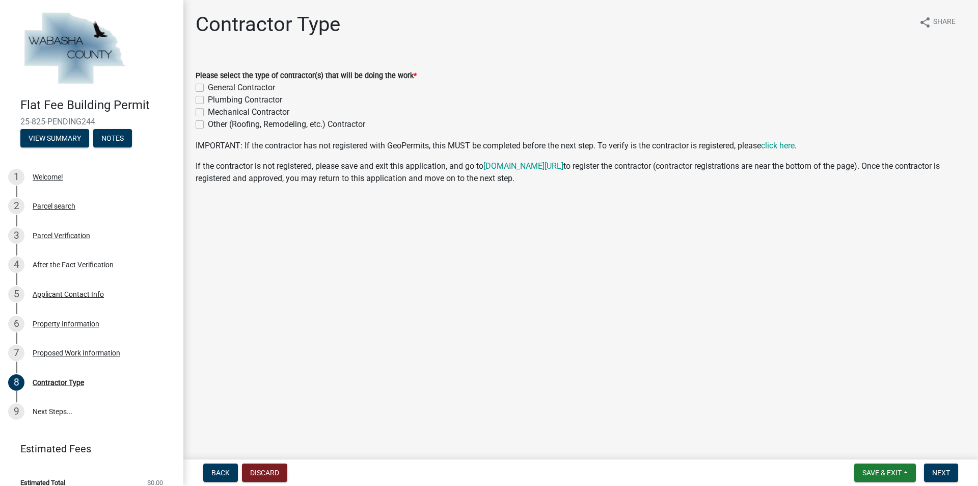
click at [208, 87] on label "General Contractor" at bounding box center [241, 88] width 67 height 12
click at [208, 87] on input "General Contractor" at bounding box center [211, 85] width 7 height 7
checkbox input "true"
checkbox input "false"
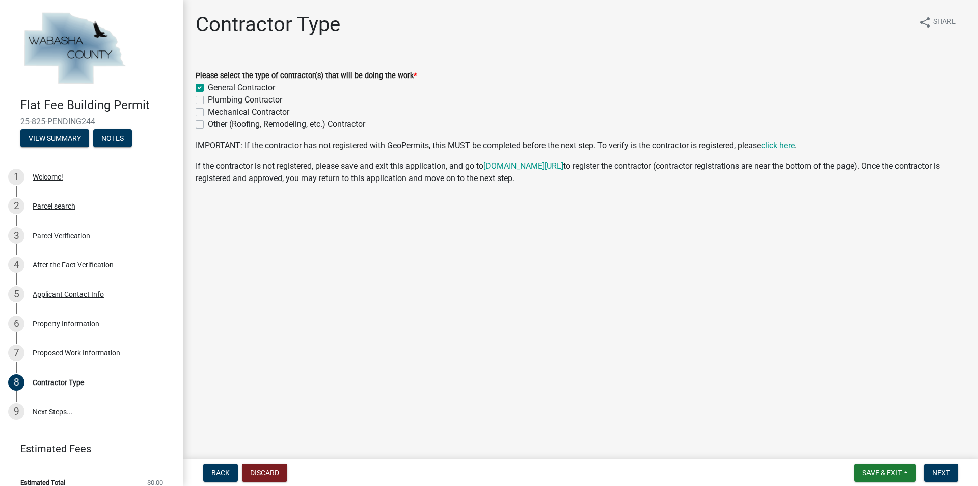
checkbox input "false"
click at [953, 473] on button "Next" at bounding box center [941, 472] width 34 height 18
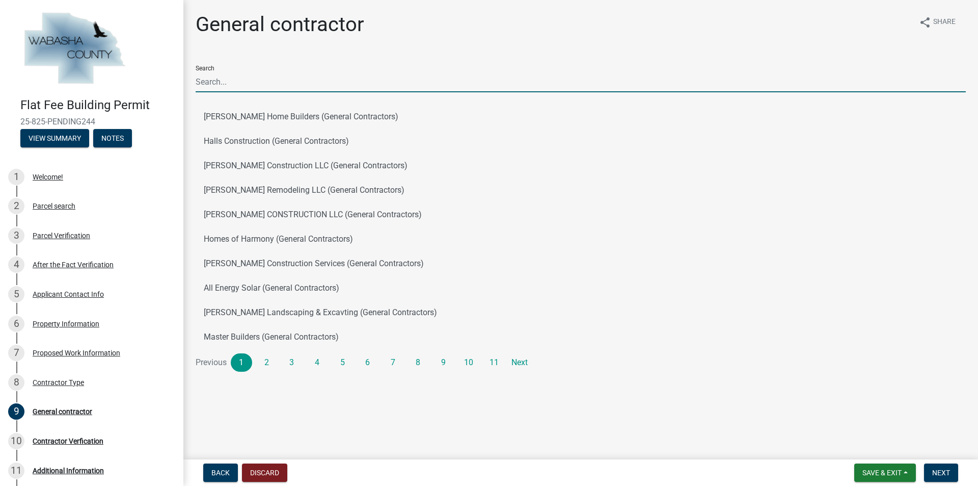
click at [209, 78] on input "Search" at bounding box center [581, 81] width 770 height 21
type input "[PERSON_NAME]"
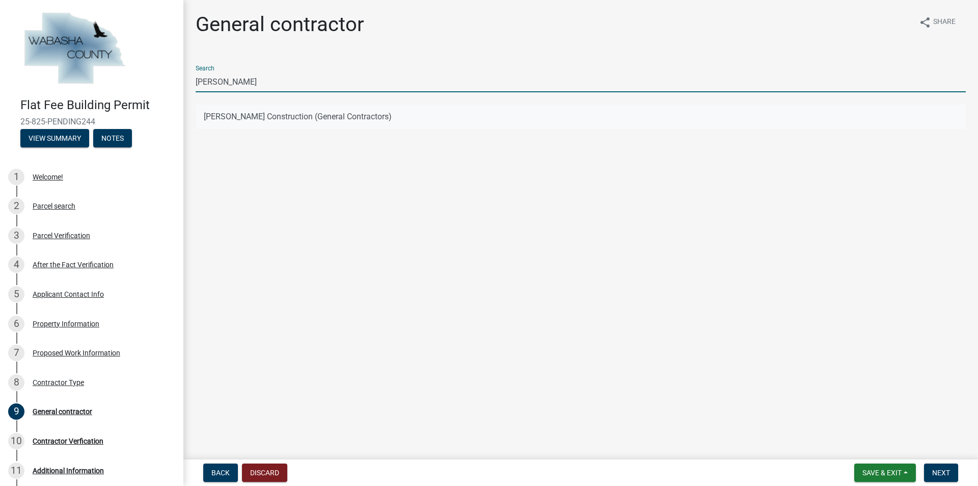
click at [260, 116] on button "[PERSON_NAME] Construction (General Contractors)" at bounding box center [581, 116] width 770 height 24
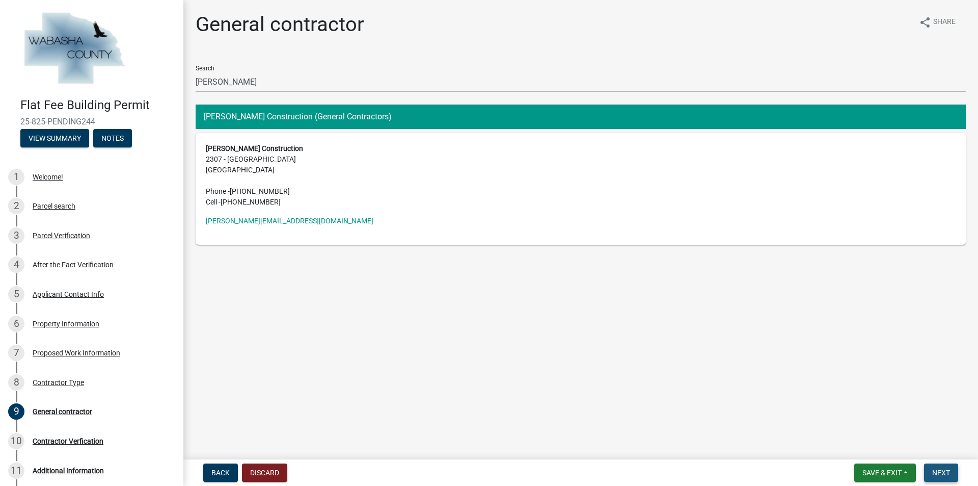
click at [938, 473] on span "Next" at bounding box center [941, 472] width 18 height 8
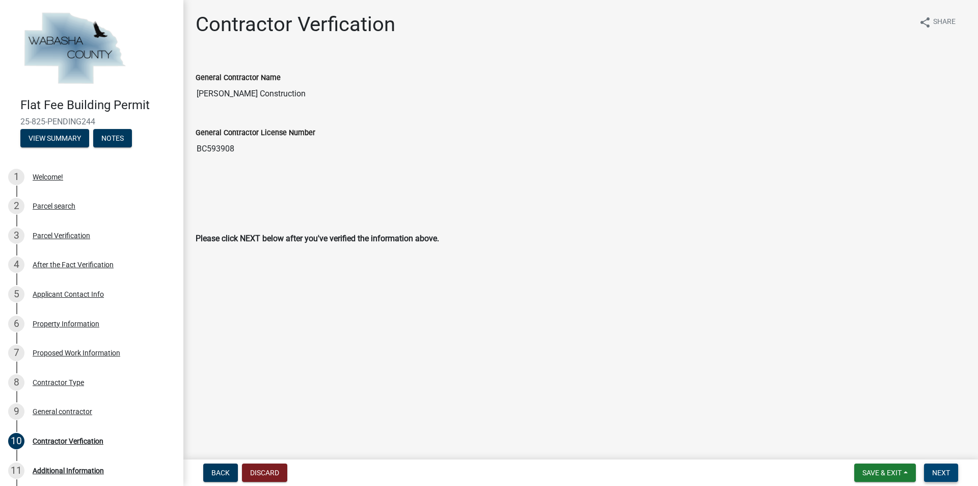
click at [942, 471] on span "Next" at bounding box center [941, 472] width 18 height 8
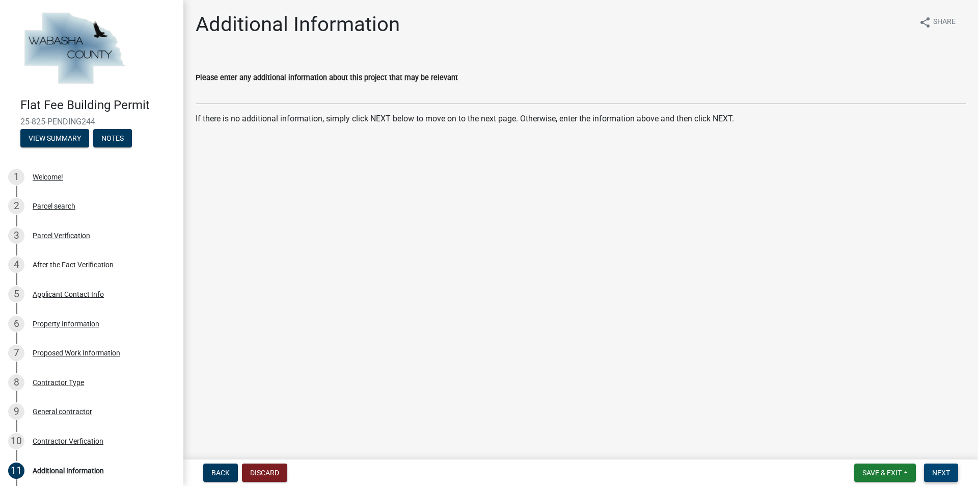
click at [942, 471] on span "Next" at bounding box center [941, 472] width 18 height 8
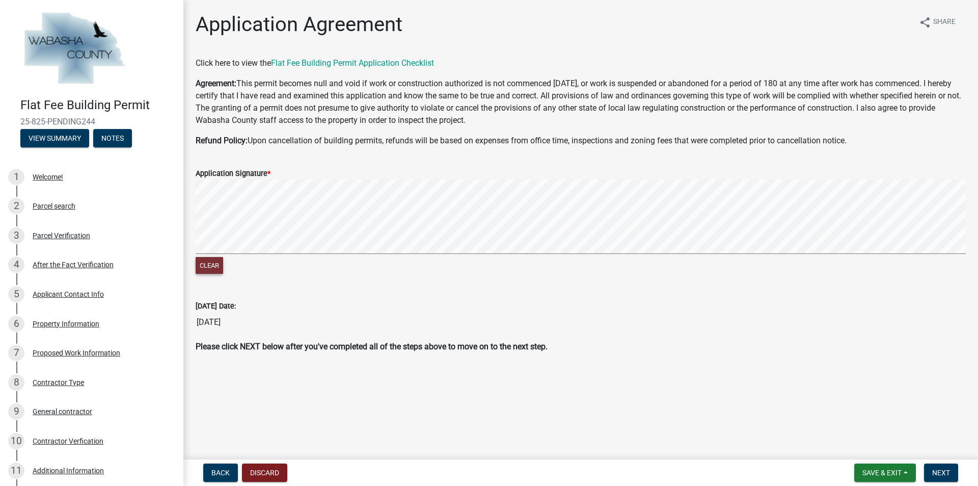
click at [206, 264] on button "Clear" at bounding box center [210, 265] width 28 height 17
click at [944, 474] on span "Next" at bounding box center [941, 472] width 18 height 8
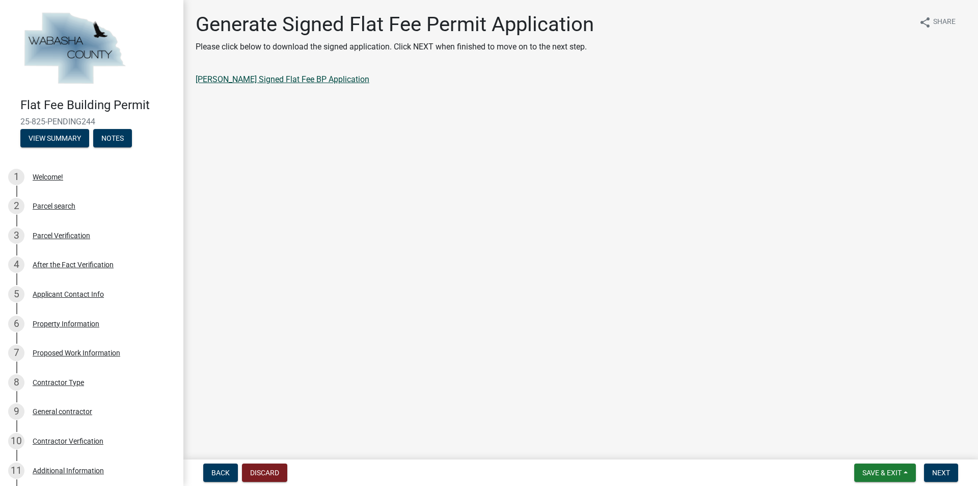
click at [300, 81] on link "[PERSON_NAME] Signed Flat Fee BP Application" at bounding box center [283, 79] width 174 height 10
click at [948, 473] on span "Next" at bounding box center [941, 472] width 18 height 8
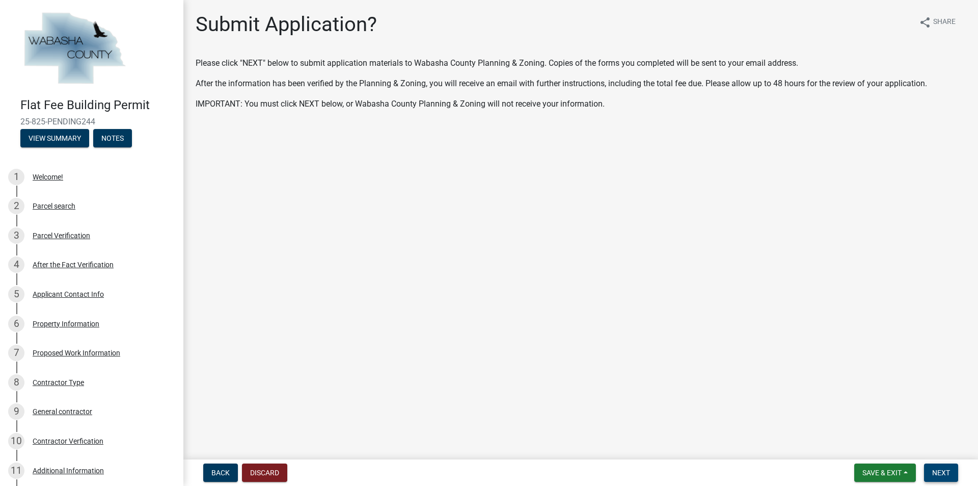
click at [948, 473] on span "Next" at bounding box center [941, 472] width 18 height 8
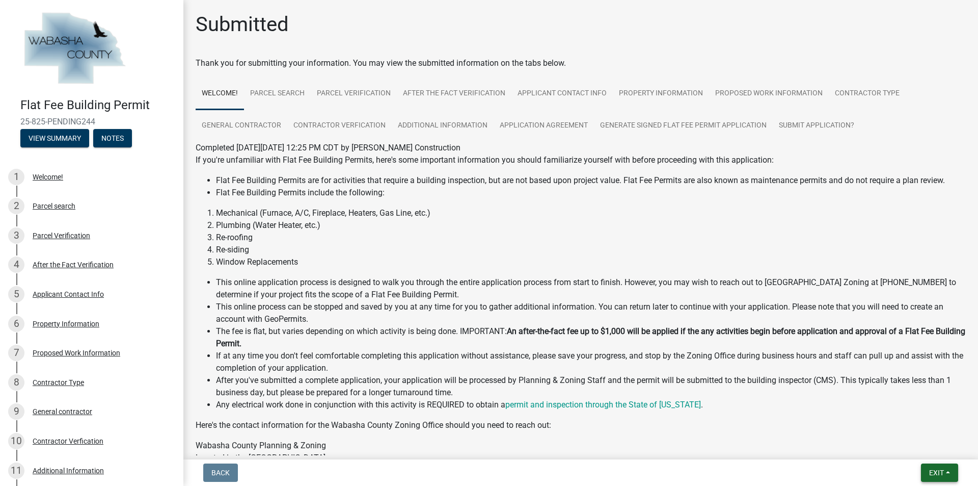
click at [948, 473] on button "Exit" at bounding box center [939, 472] width 37 height 18
click at [919, 446] on button "Save & Exit" at bounding box center [918, 446] width 82 height 24
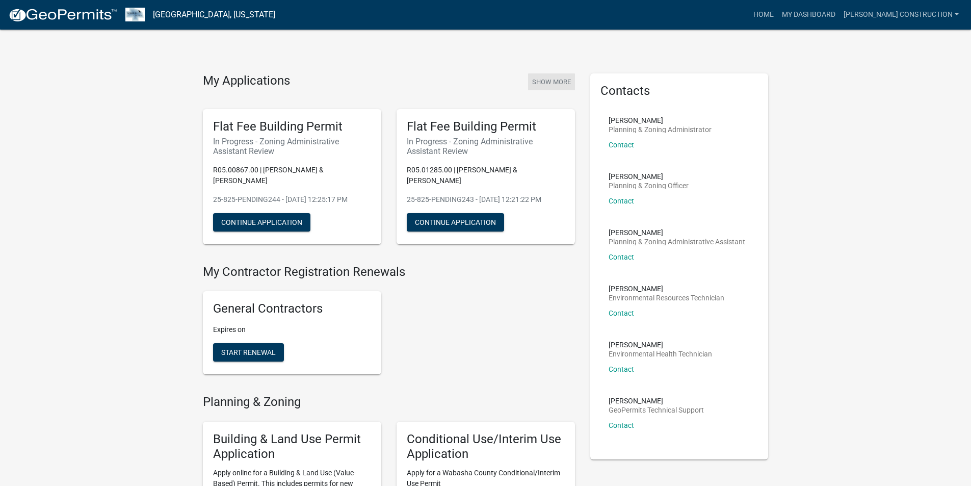
click at [556, 81] on button "Show More" at bounding box center [551, 81] width 47 height 17
